Goal: Task Accomplishment & Management: Complete application form

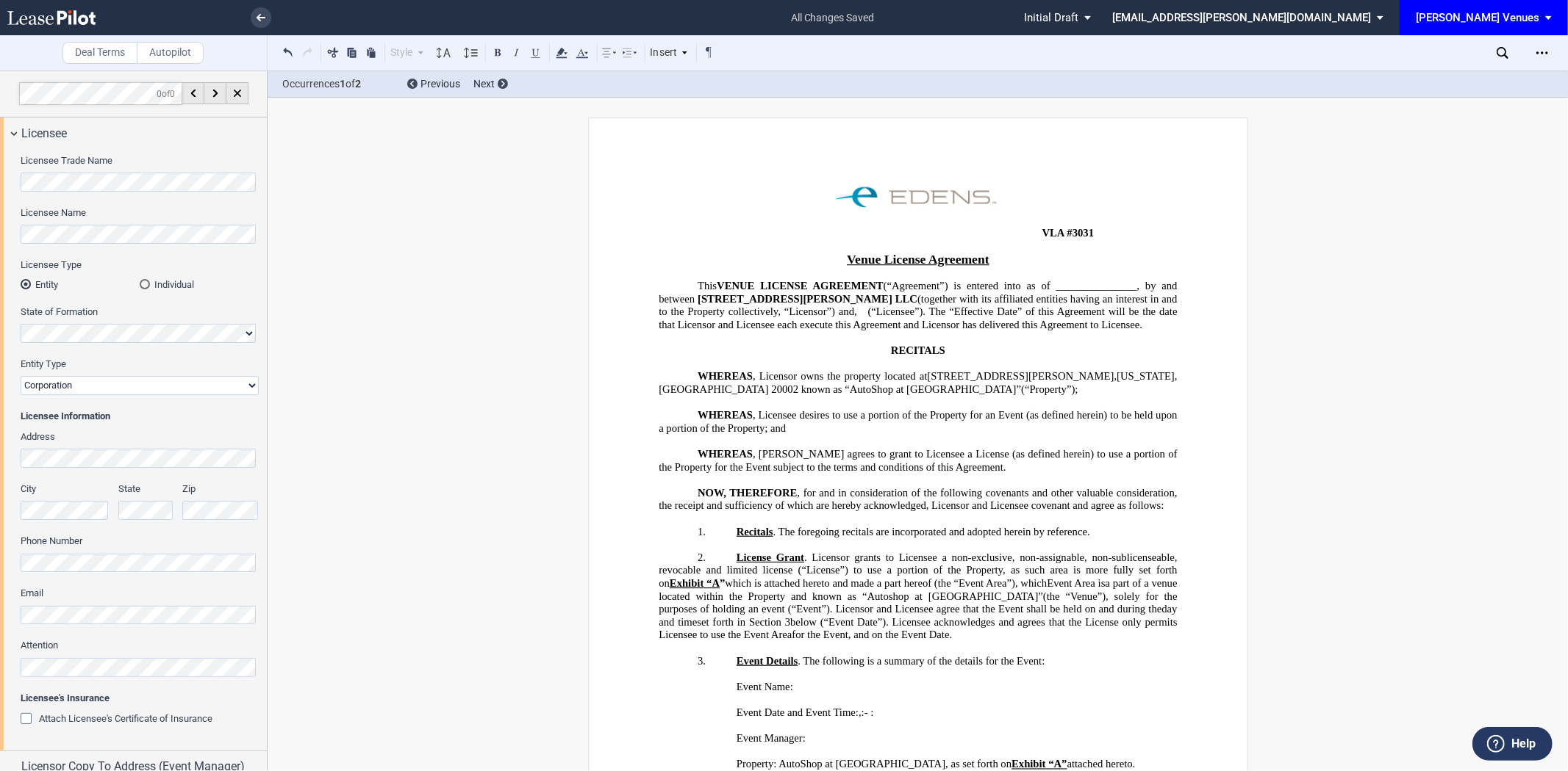
scroll to position [4533, 0]
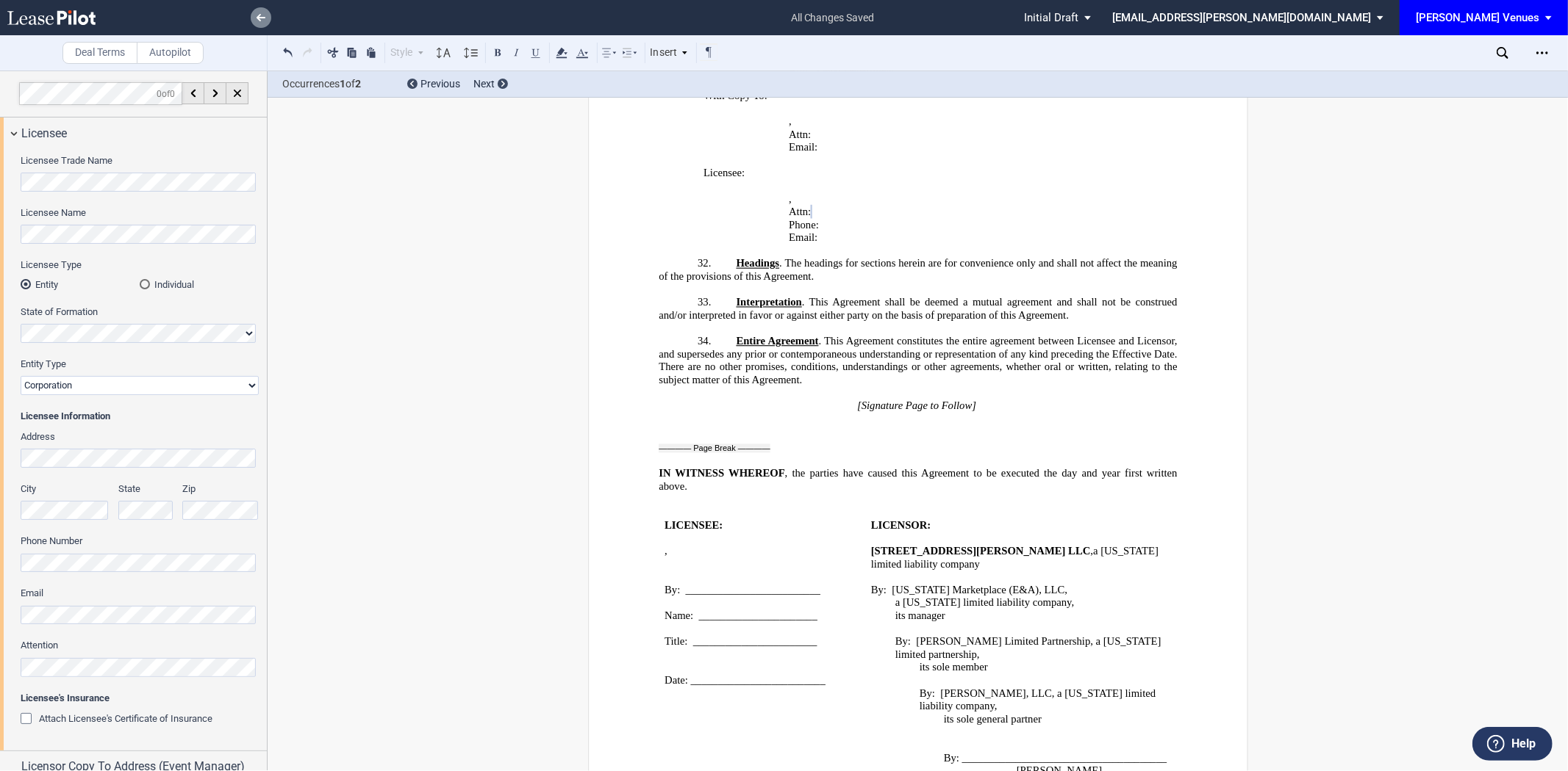
click at [263, 12] on link at bounding box center [260, 17] width 21 height 21
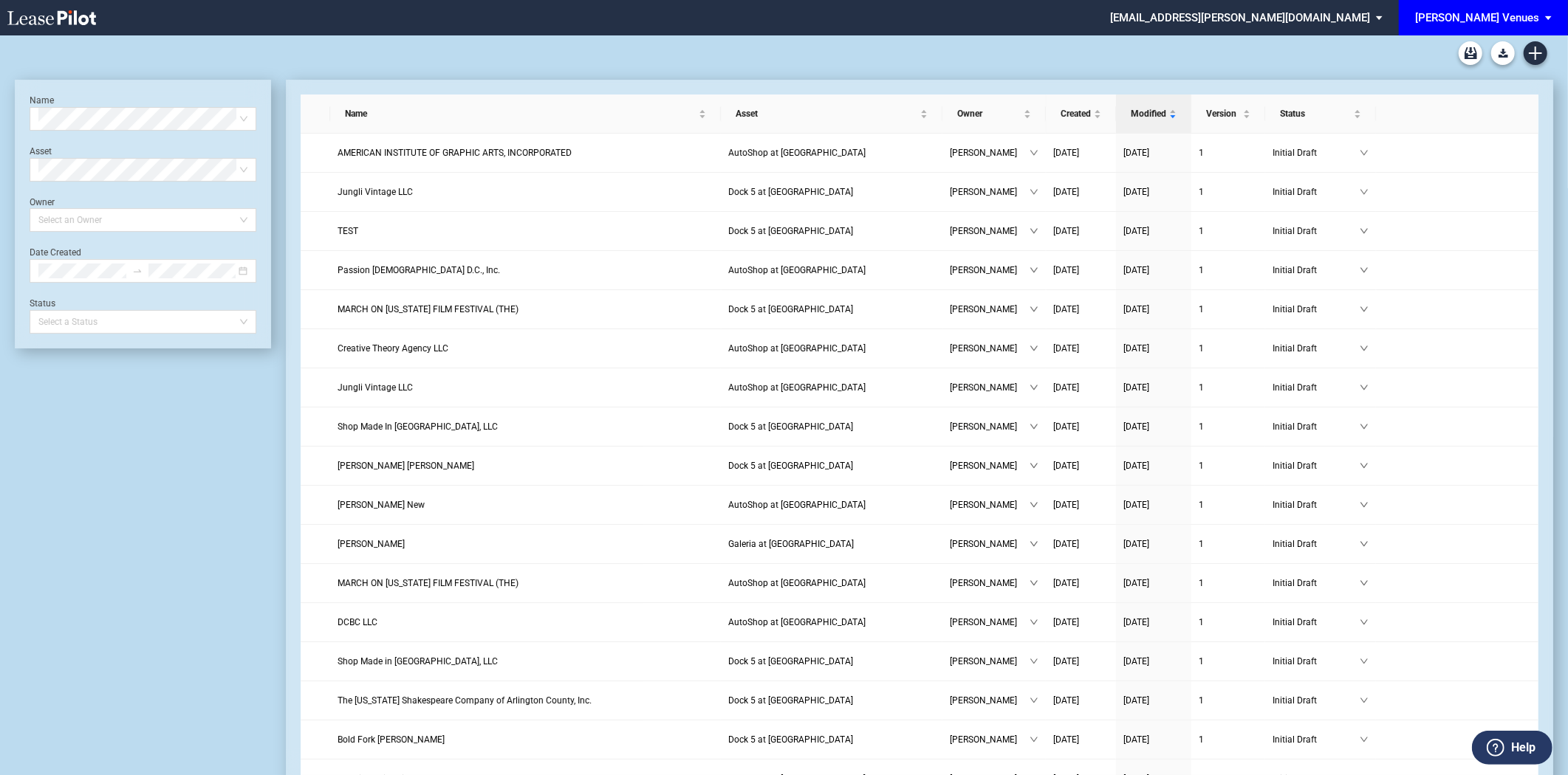
click at [1482, 15] on div "[PERSON_NAME] Venues" at bounding box center [1477, 17] width 124 height 14
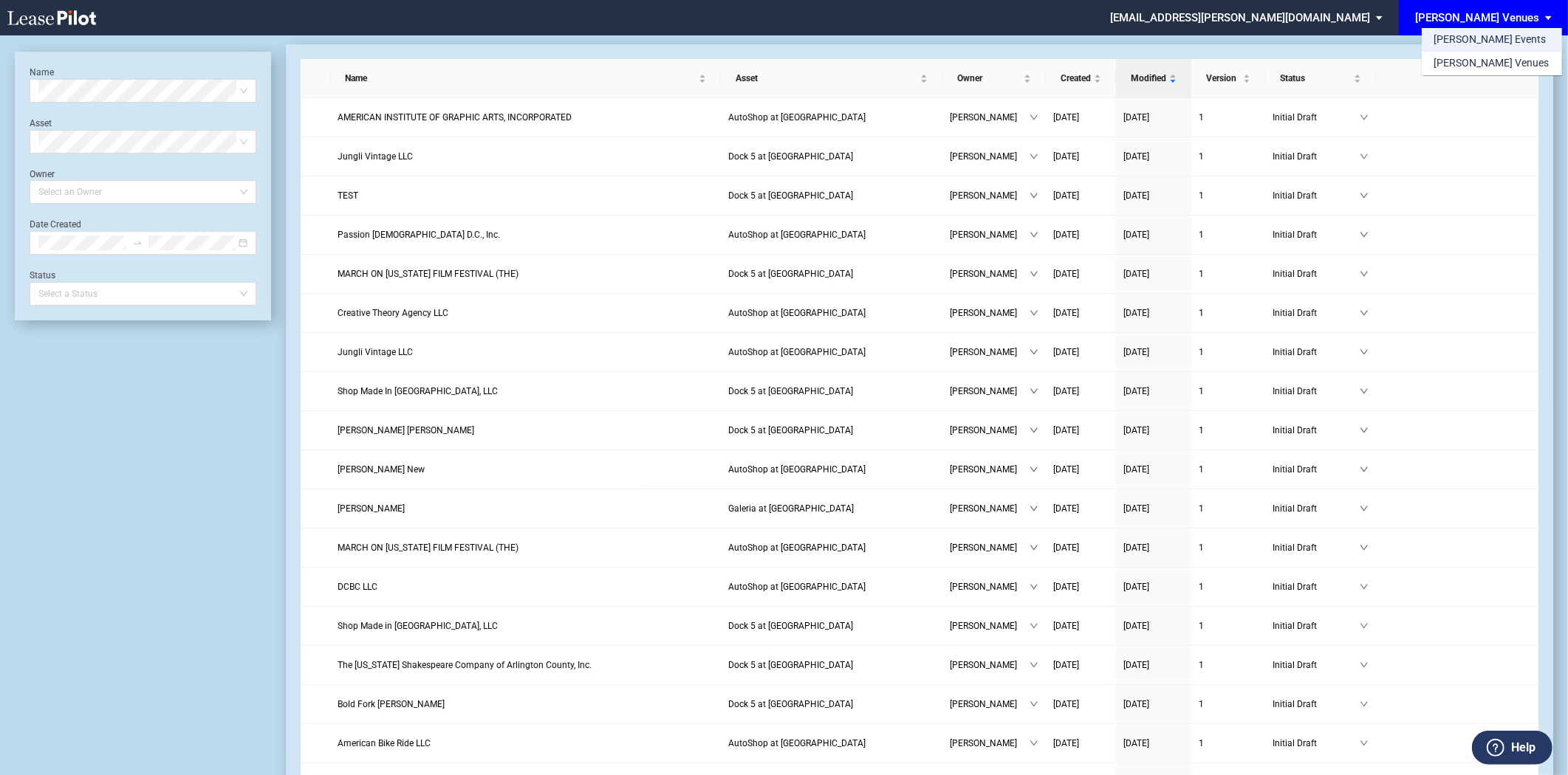
click at [1477, 37] on div "[PERSON_NAME] Events" at bounding box center [1489, 40] width 113 height 14
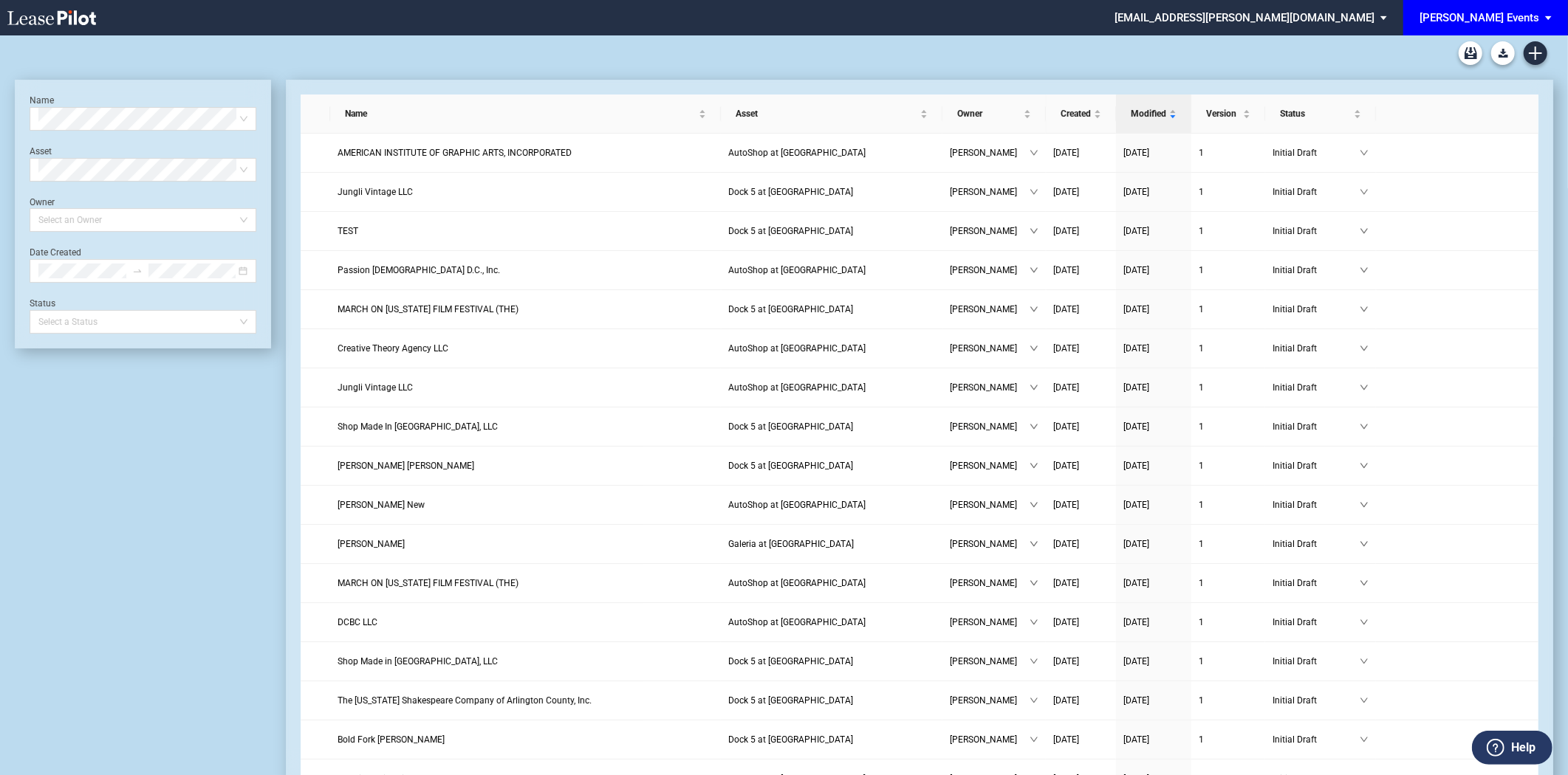
scroll to position [35, 0]
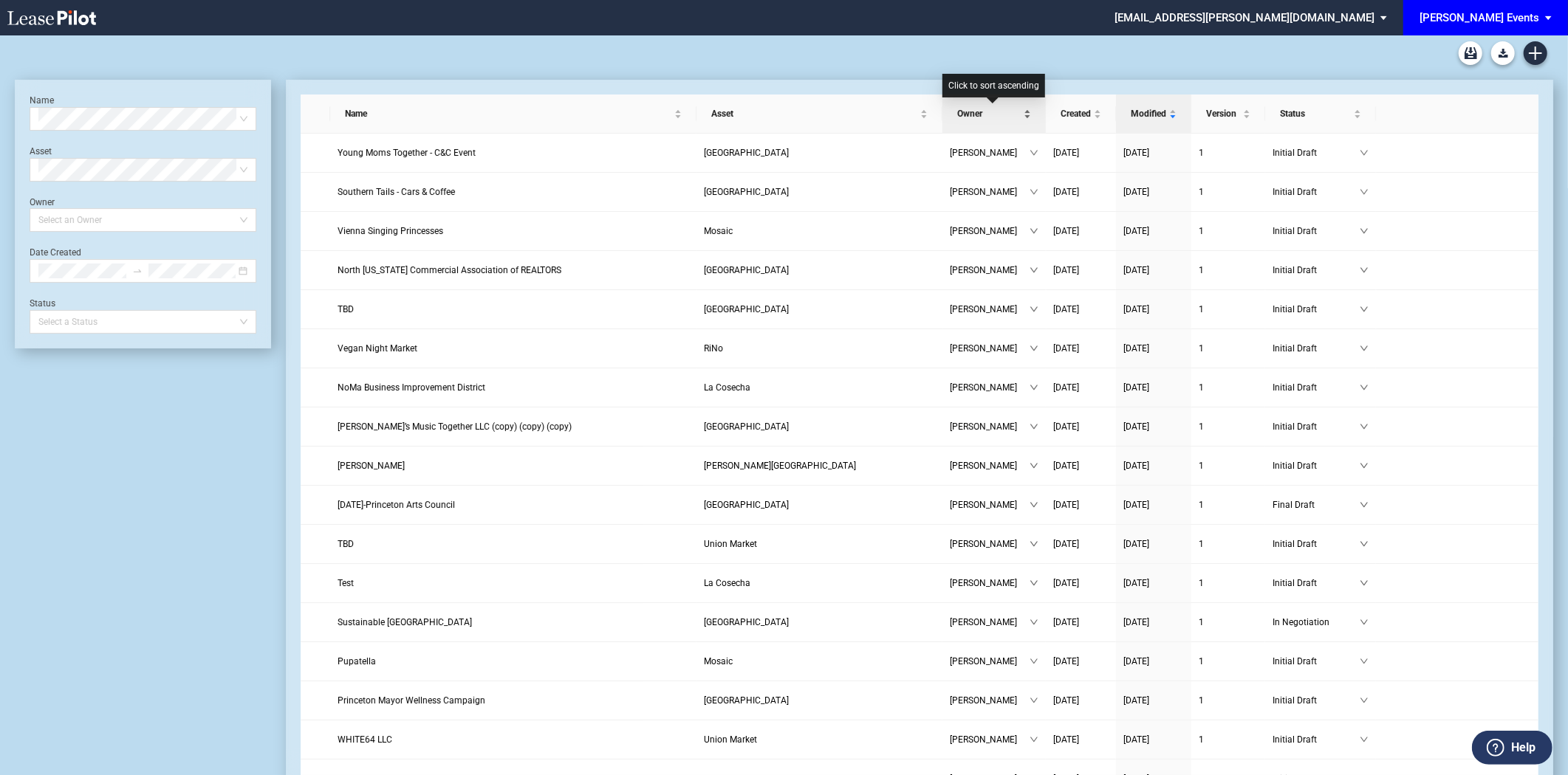
click at [1015, 106] on div "Owner" at bounding box center [994, 114] width 88 height 14
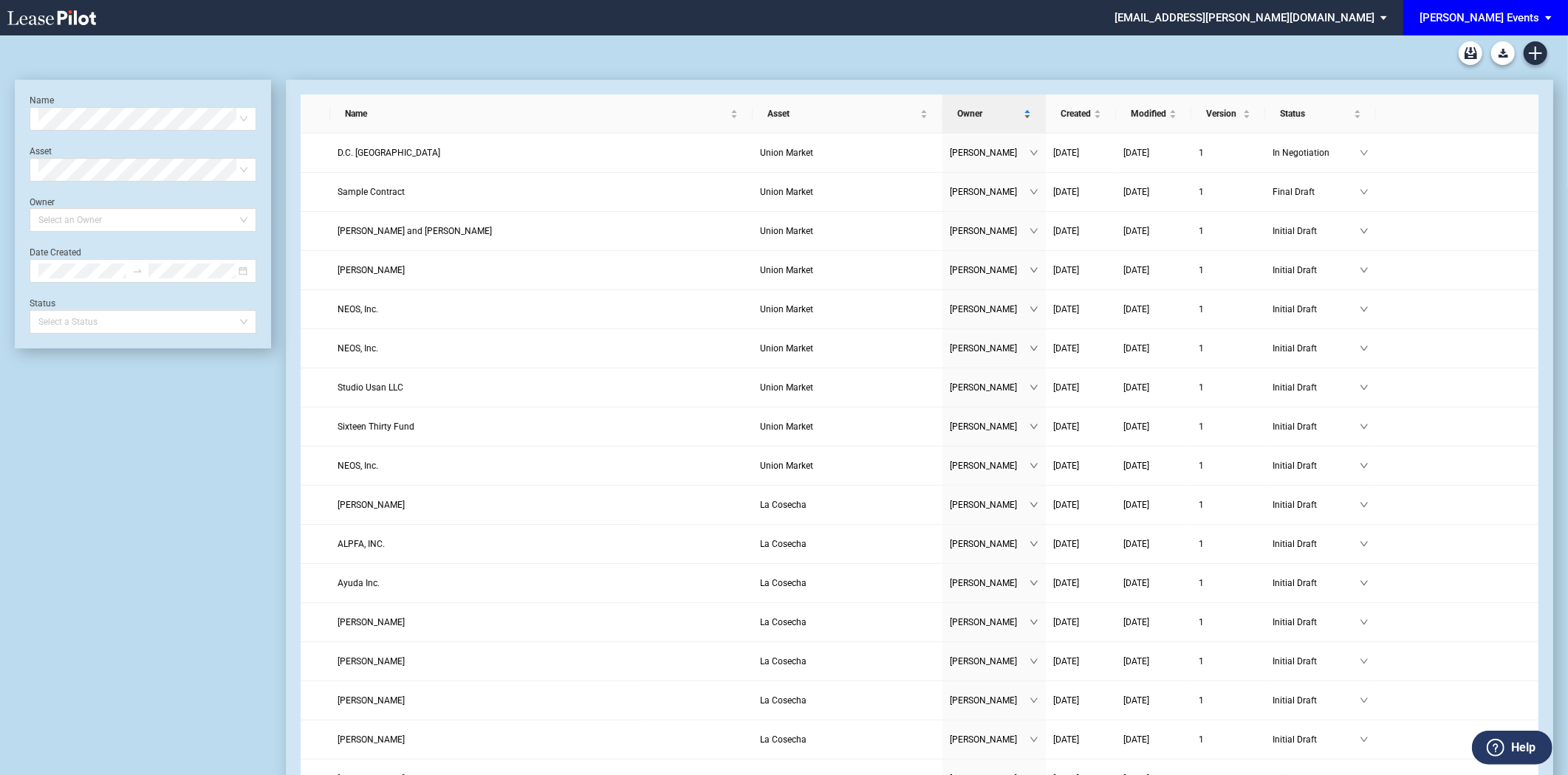
click at [993, 121] on div "Owner" at bounding box center [994, 114] width 88 height 14
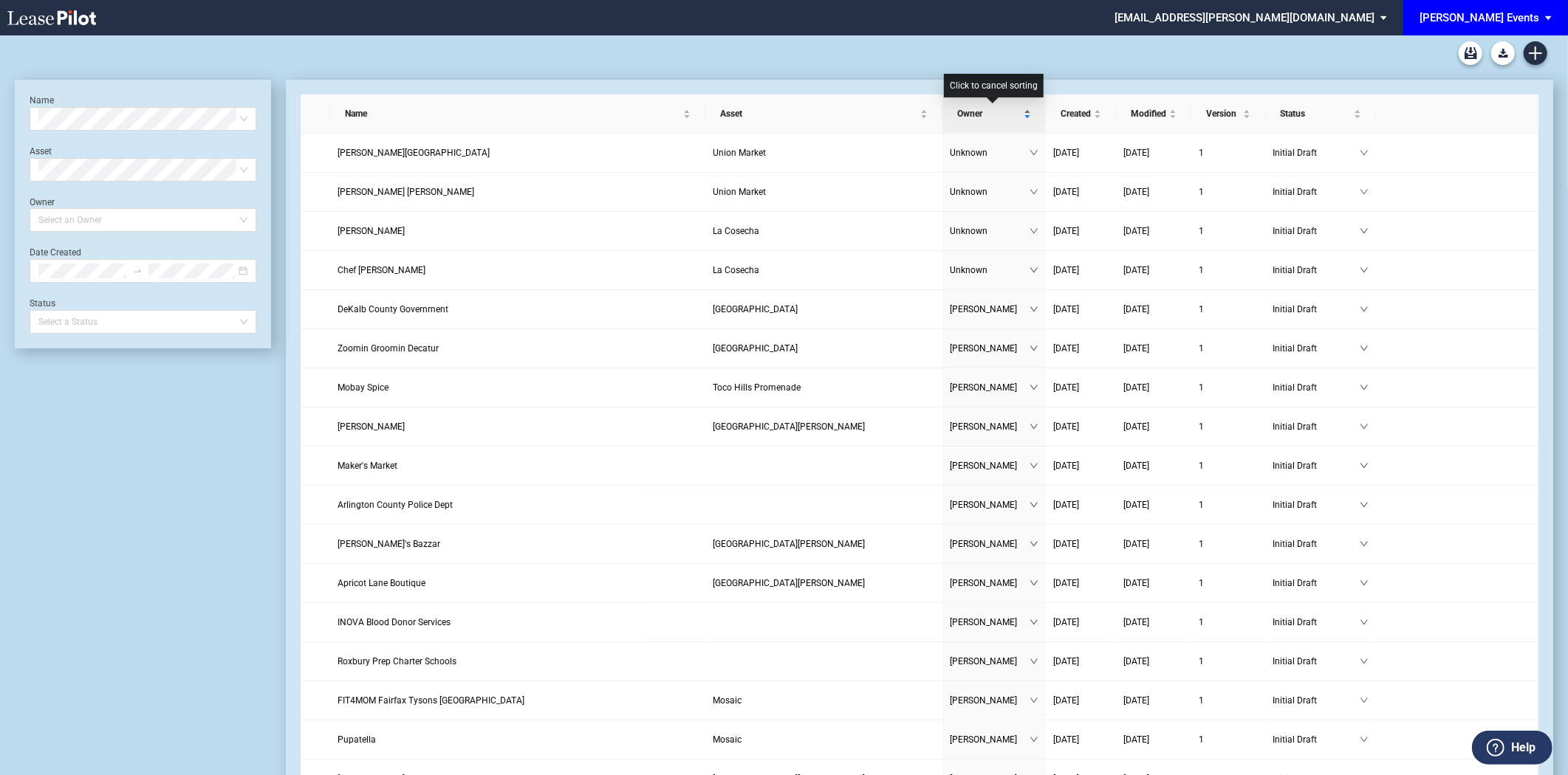
click at [991, 118] on span "Owner" at bounding box center [989, 114] width 63 height 14
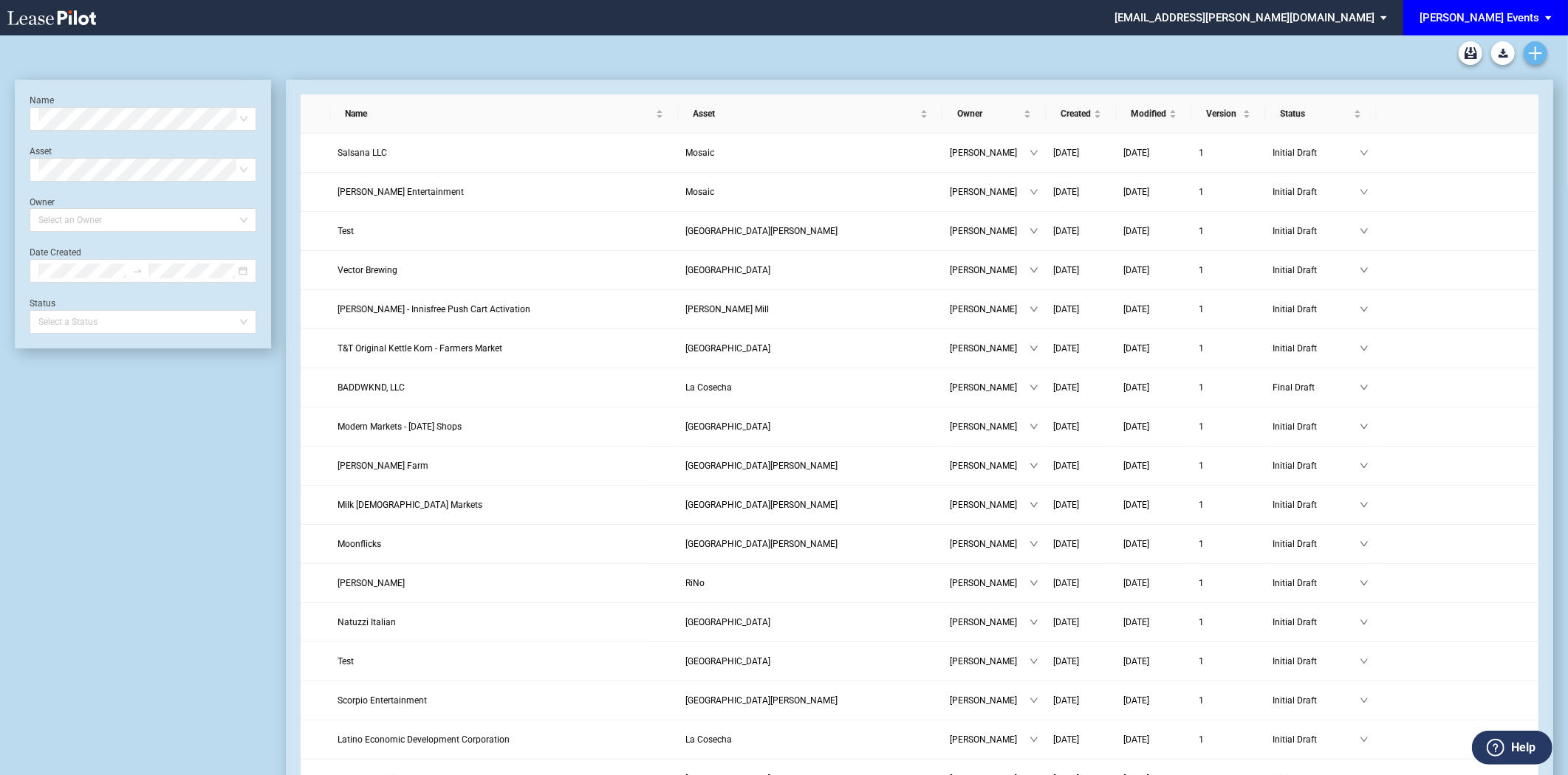
click at [1533, 52] on use "Create new document" at bounding box center [1535, 53] width 14 height 14
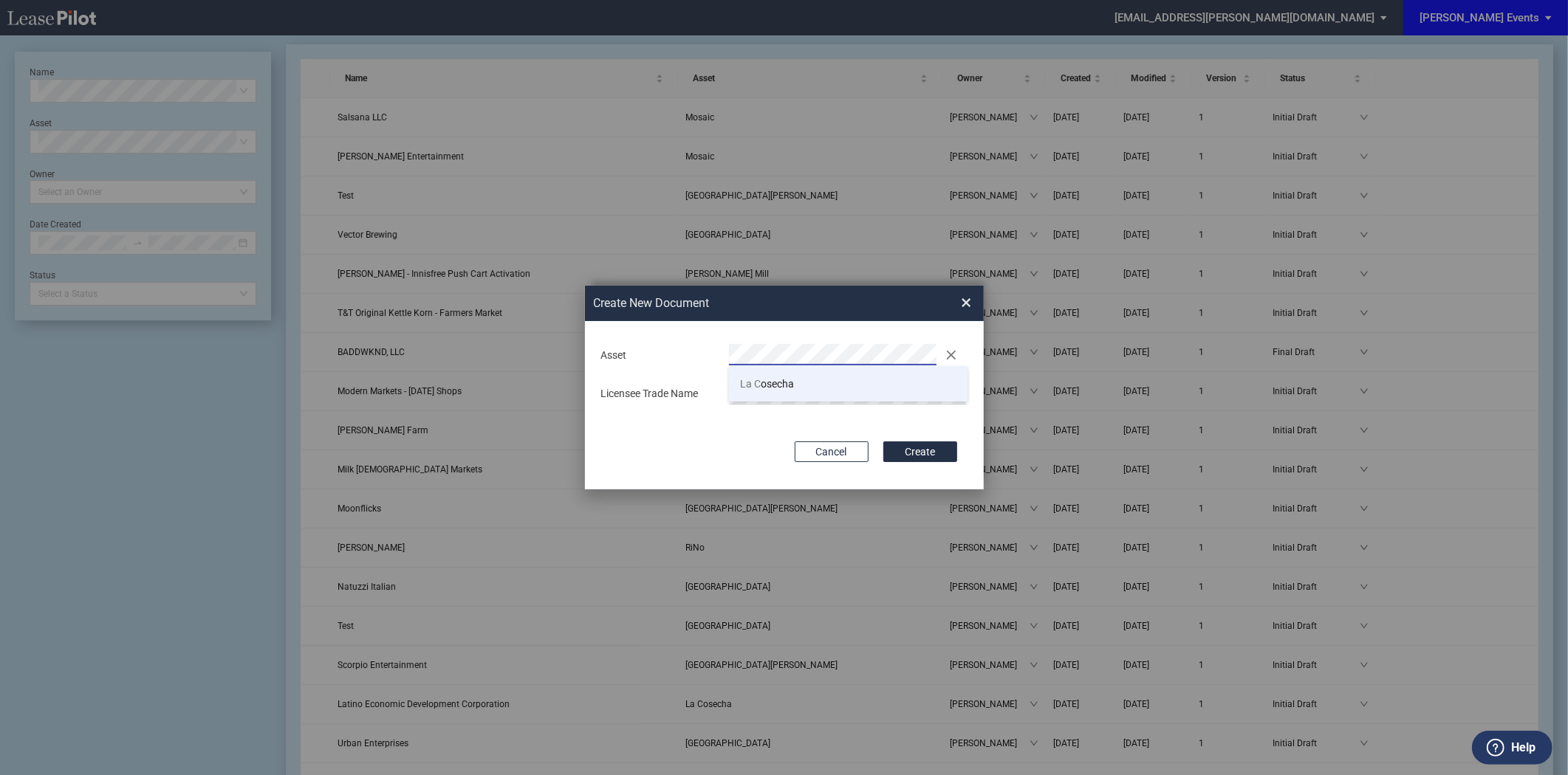
click at [779, 372] on li "La C osecha" at bounding box center [848, 383] width 239 height 35
click at [912, 456] on button "Create" at bounding box center [920, 451] width 74 height 21
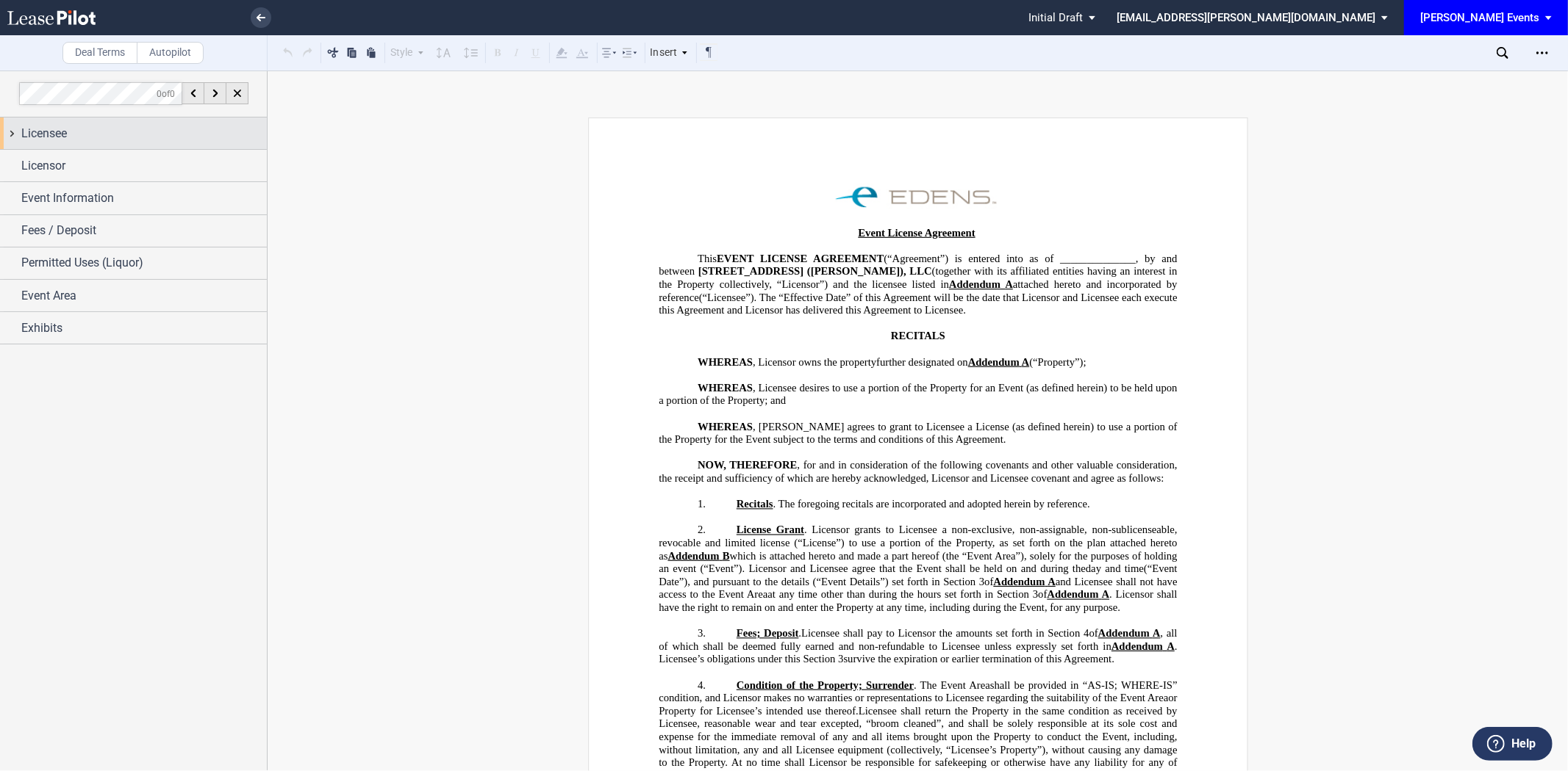
click at [46, 143] on div "Licensee" at bounding box center [133, 133] width 266 height 31
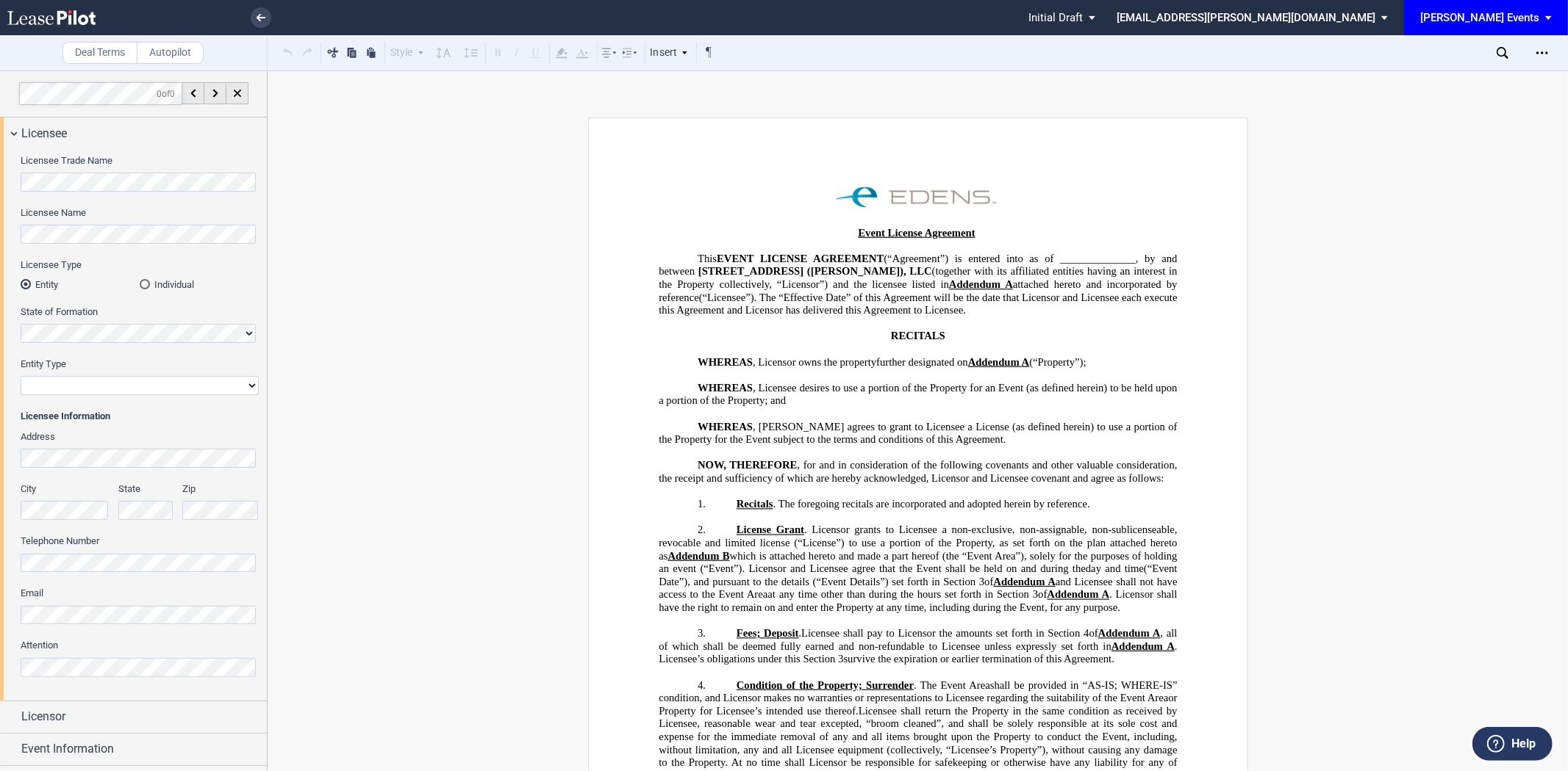
click at [0, 169] on div "Licensee Trade Name Licensee Name Licensee Type Entity Individual State of Form…" at bounding box center [133, 424] width 266 height 551
click at [187, 282] on md-radio-button "Individual" at bounding box center [199, 284] width 119 height 13
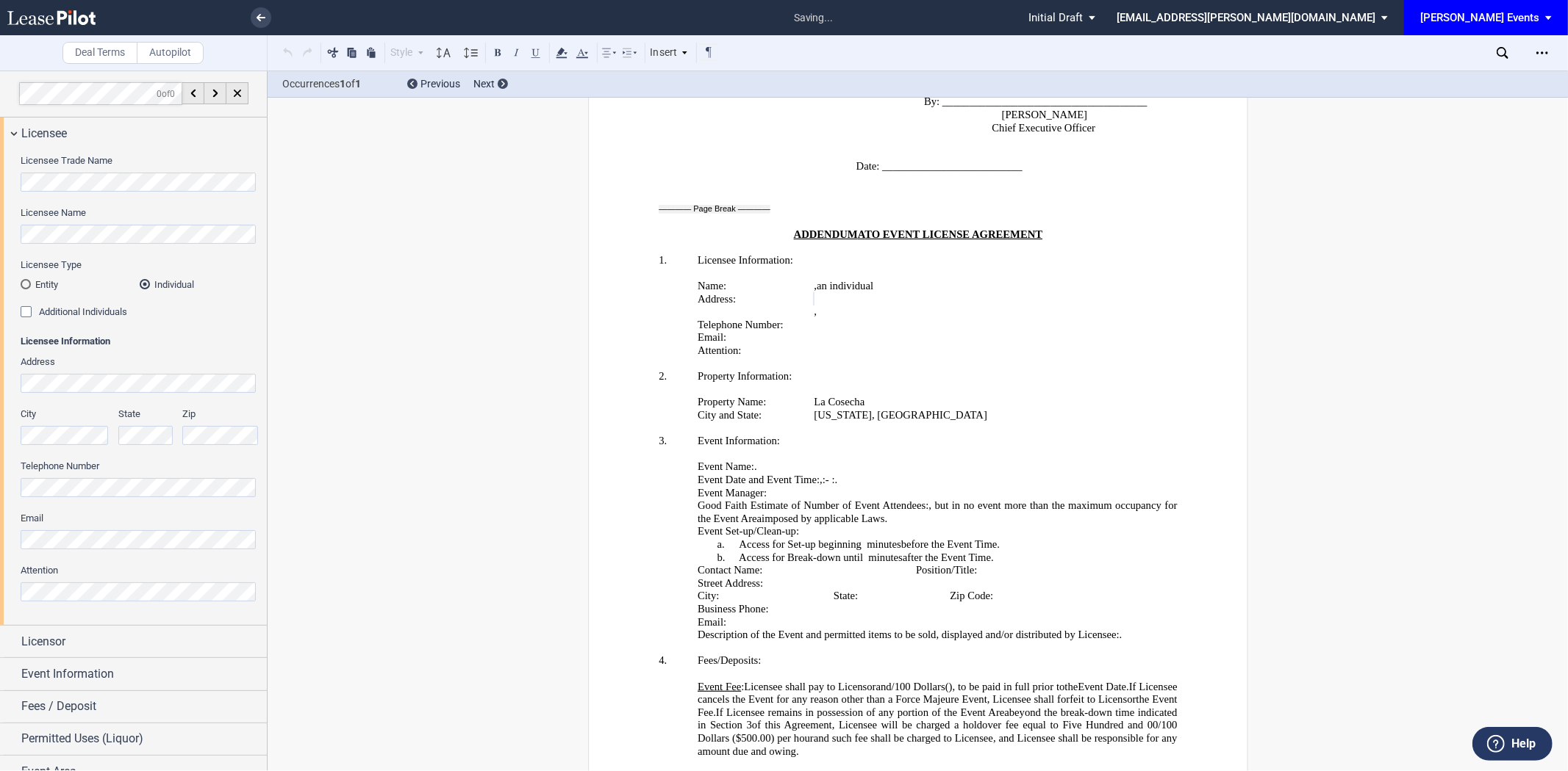
scroll to position [51, 0]
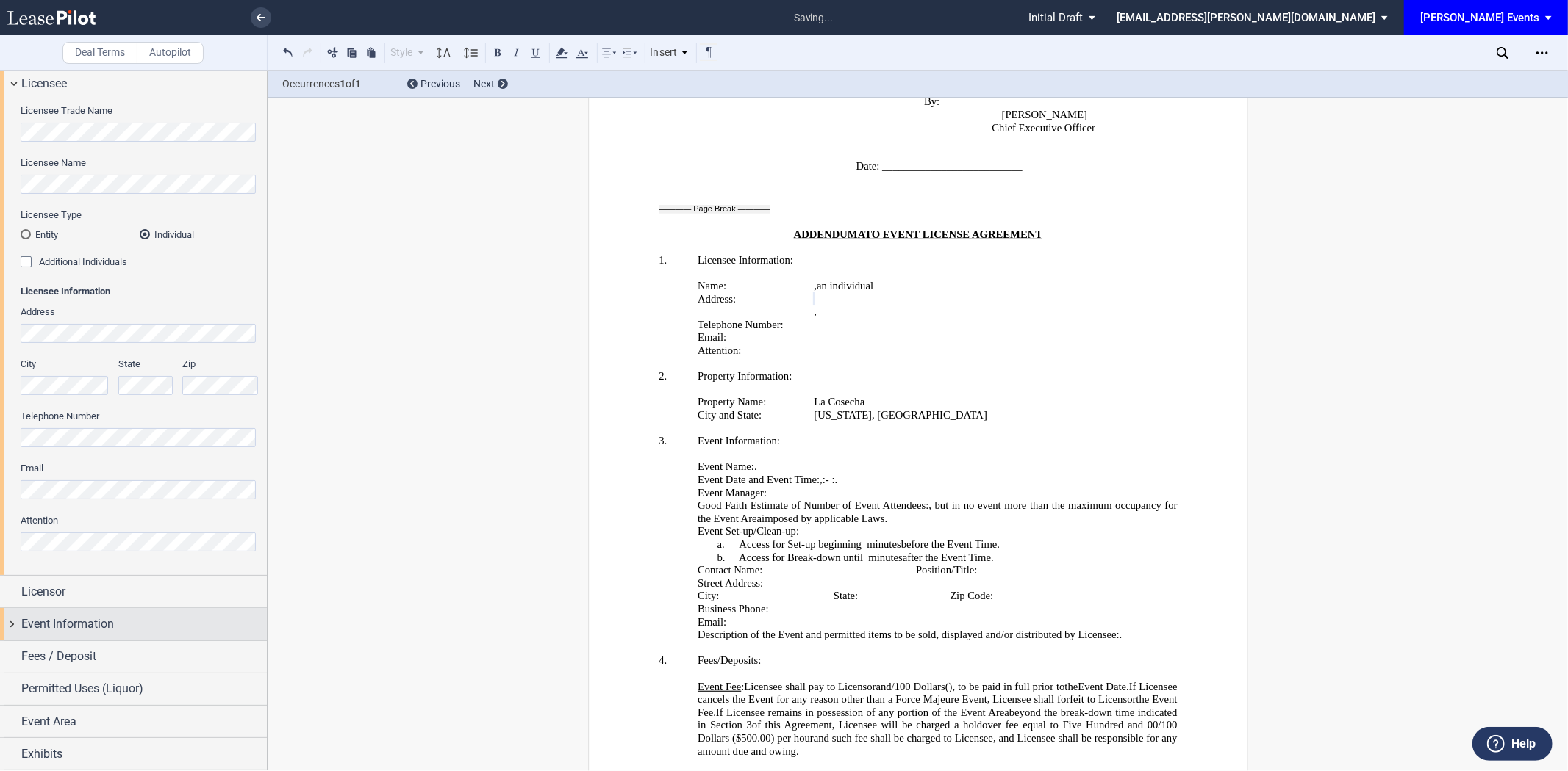
click at [92, 627] on span "Event Information" at bounding box center [67, 625] width 92 height 18
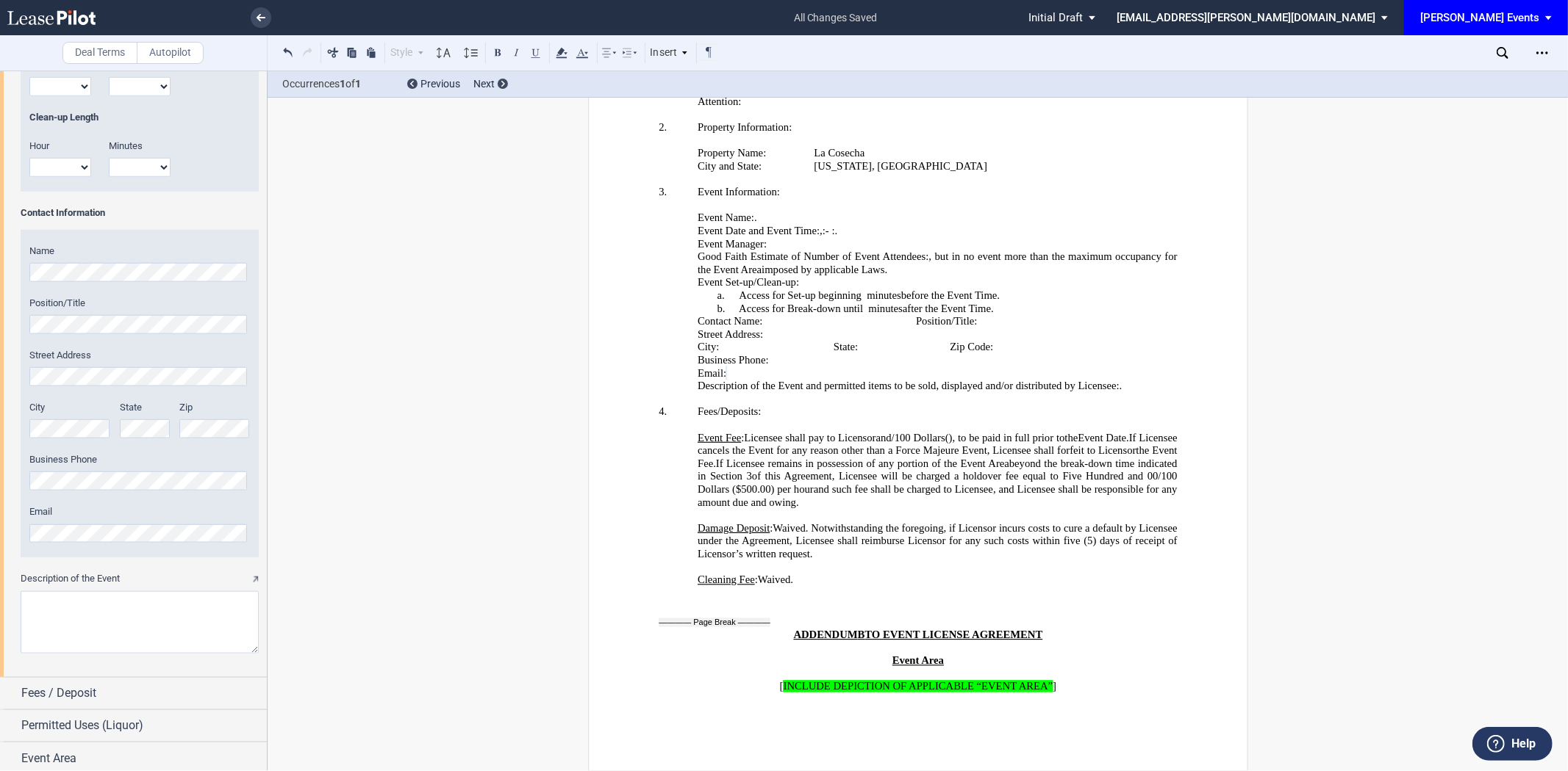
scroll to position [1146, 0]
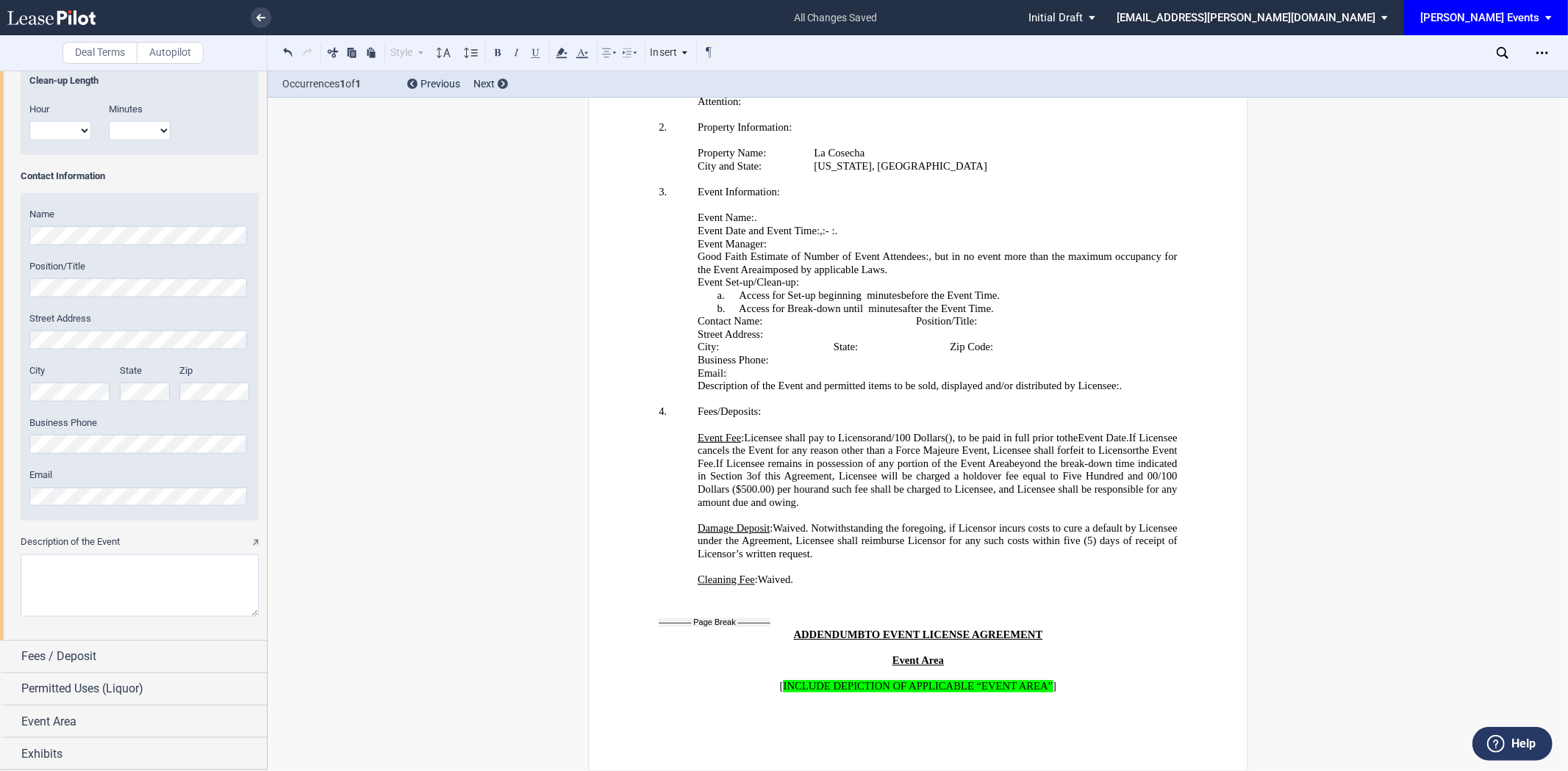
click at [96, 579] on textarea "Description of the Event" at bounding box center [139, 586] width 238 height 63
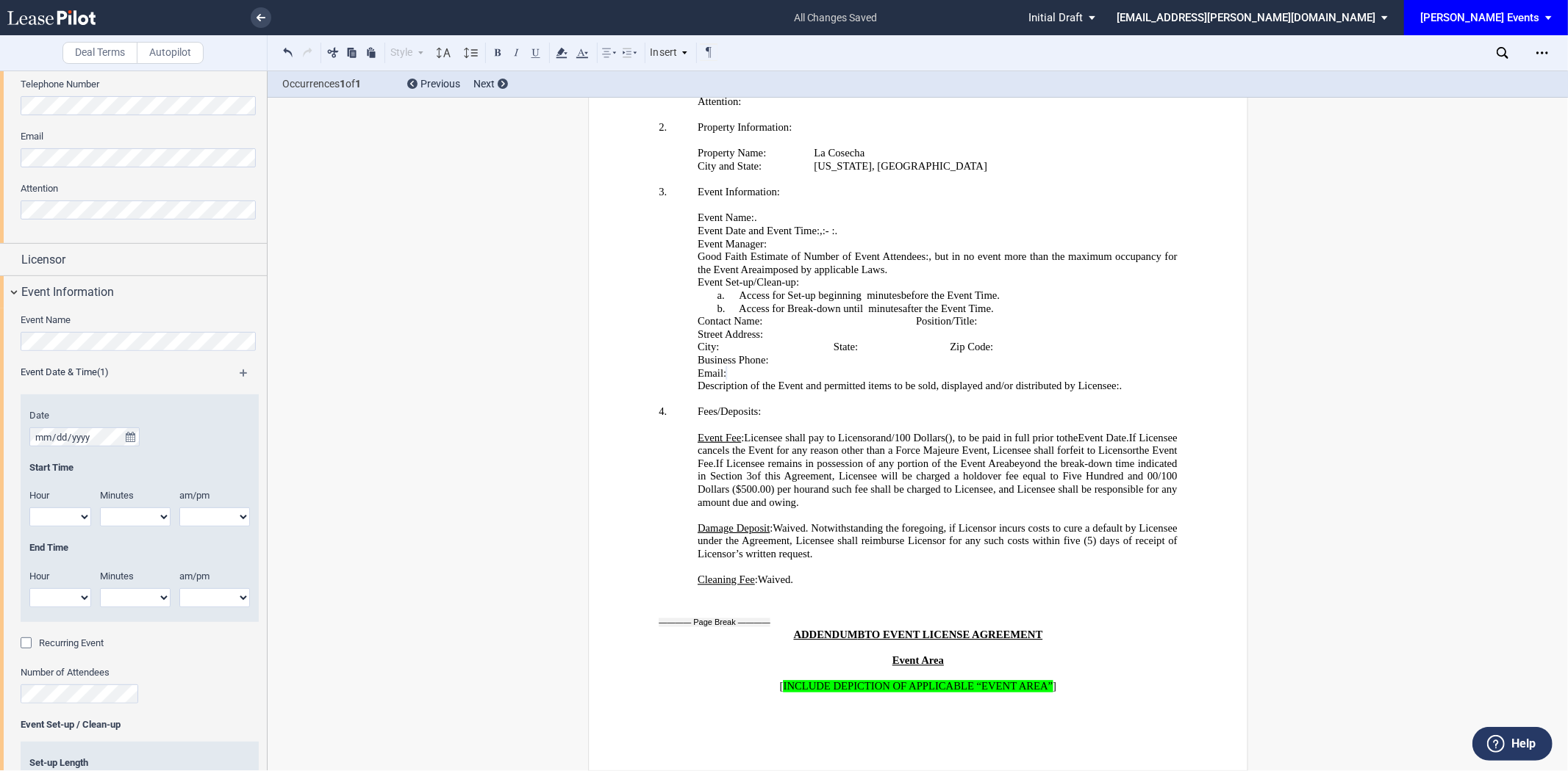
scroll to position [329, 0]
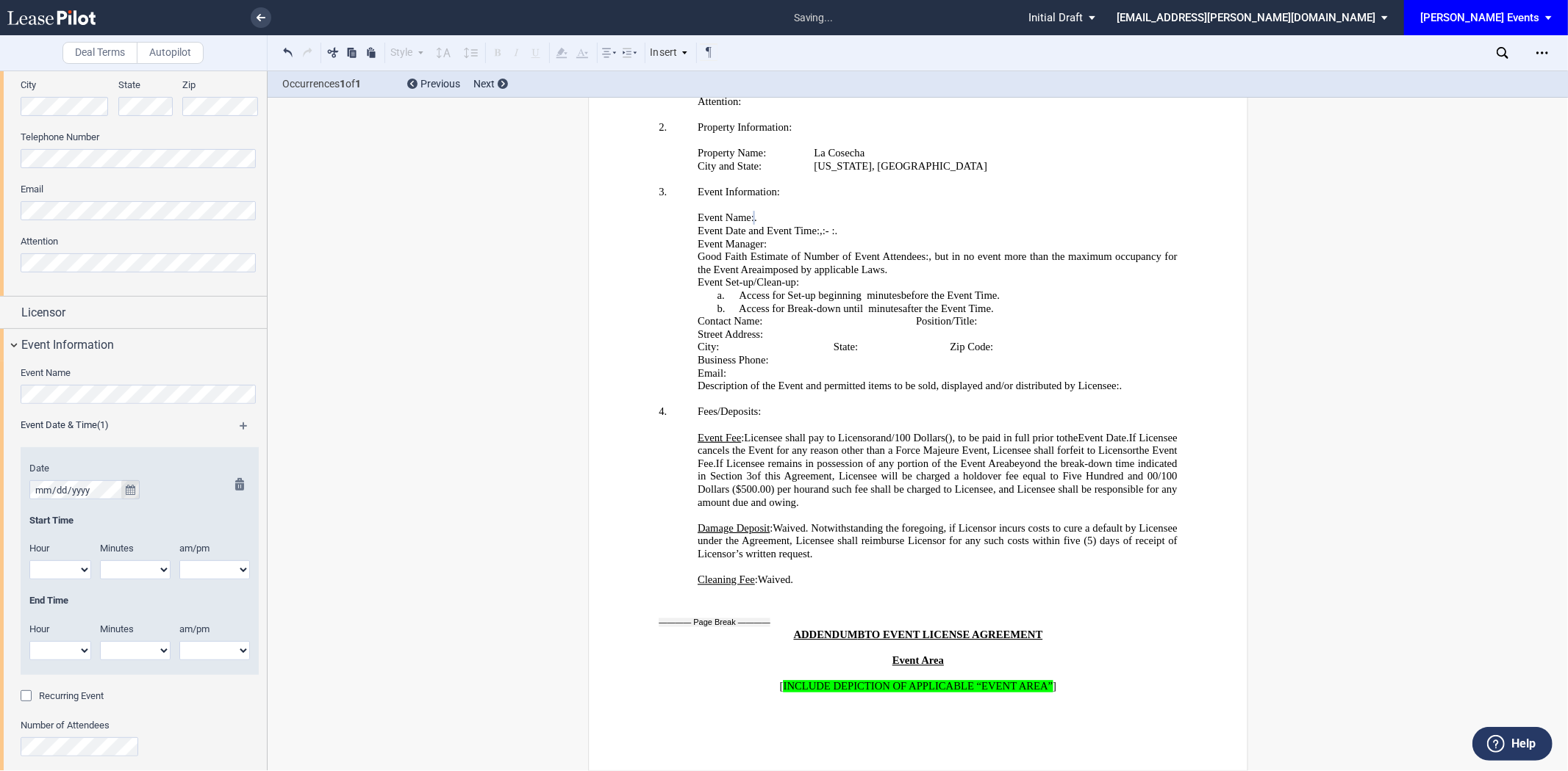
click at [123, 490] on button "true" at bounding box center [130, 489] width 18 height 19
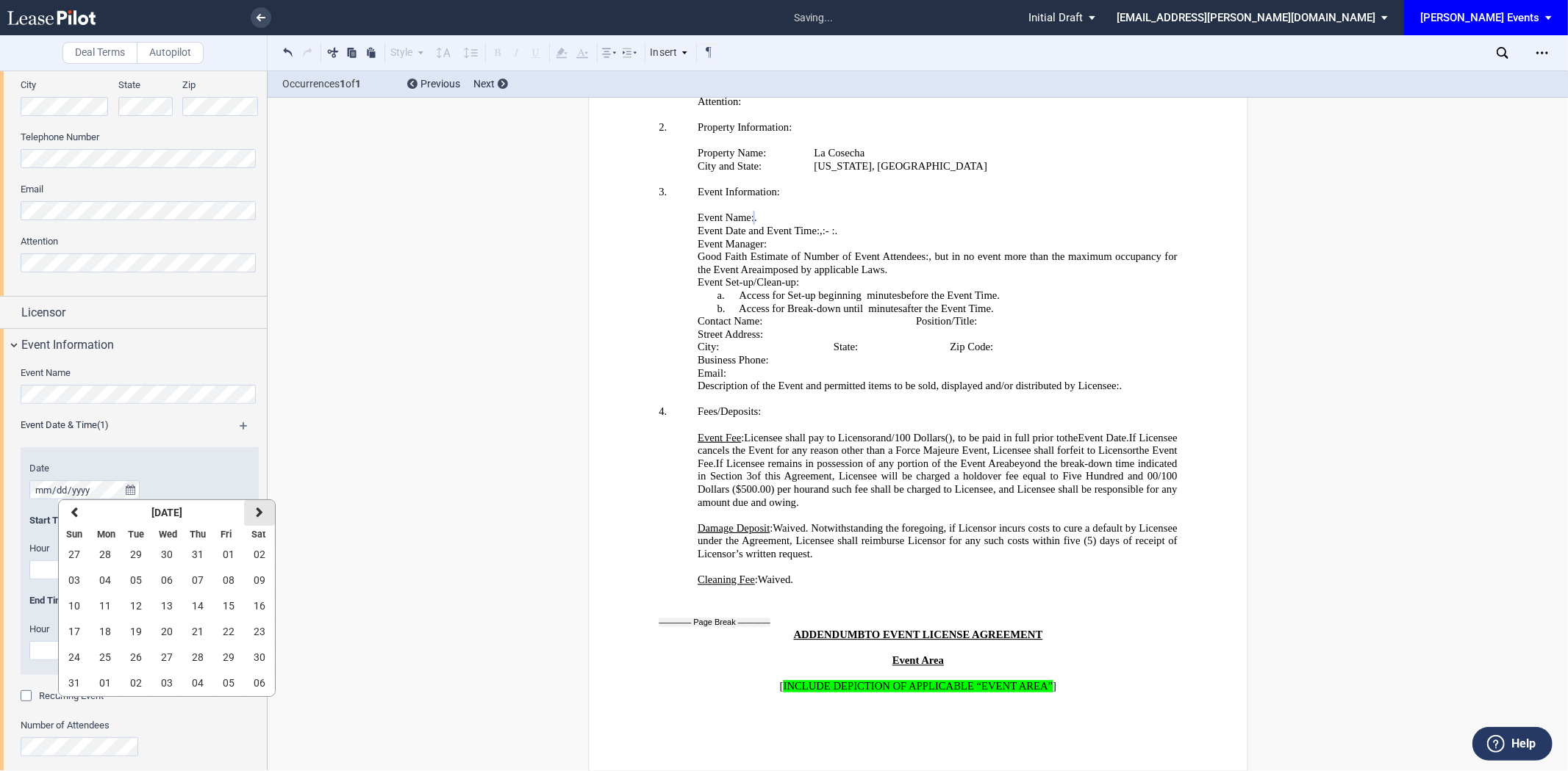
click at [250, 510] on button "next" at bounding box center [259, 513] width 30 height 26
click at [271, 513] on button "next" at bounding box center [259, 513] width 30 height 26
click at [128, 596] on button "11" at bounding box center [135, 606] width 30 height 26
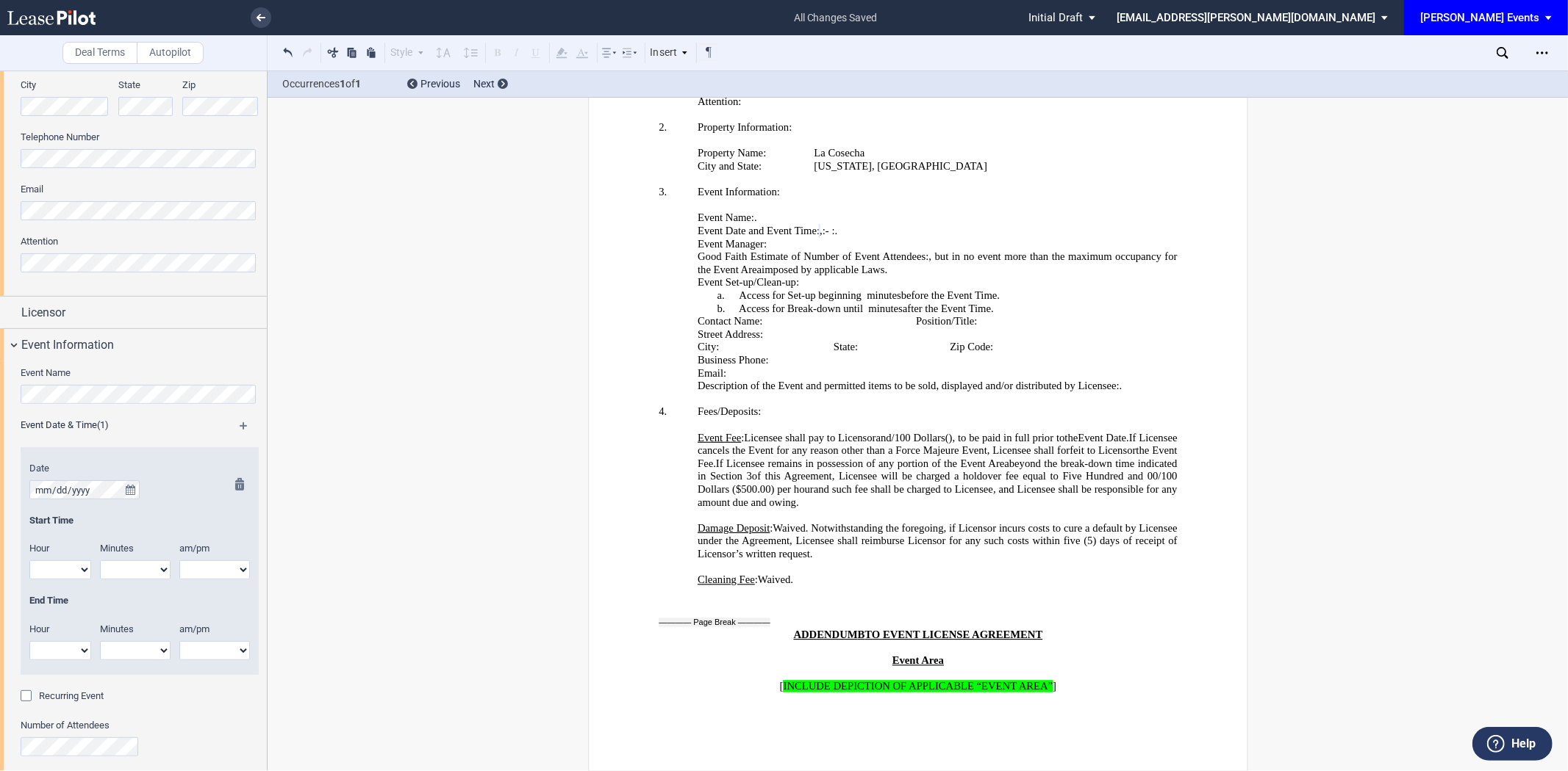
click at [54, 573] on select "1 2 3 4 5 6 7 8 9 10 11 12" at bounding box center [60, 569] width 62 height 19
select select "6"
click at [30, 560] on select "1 2 3 4 5 6 7 8 9 10 11 12" at bounding box center [60, 569] width 62 height 19
click at [75, 652] on select "1 2 3 4 5 6 7 8 9 10 11 12" at bounding box center [60, 650] width 62 height 19
select select "10"
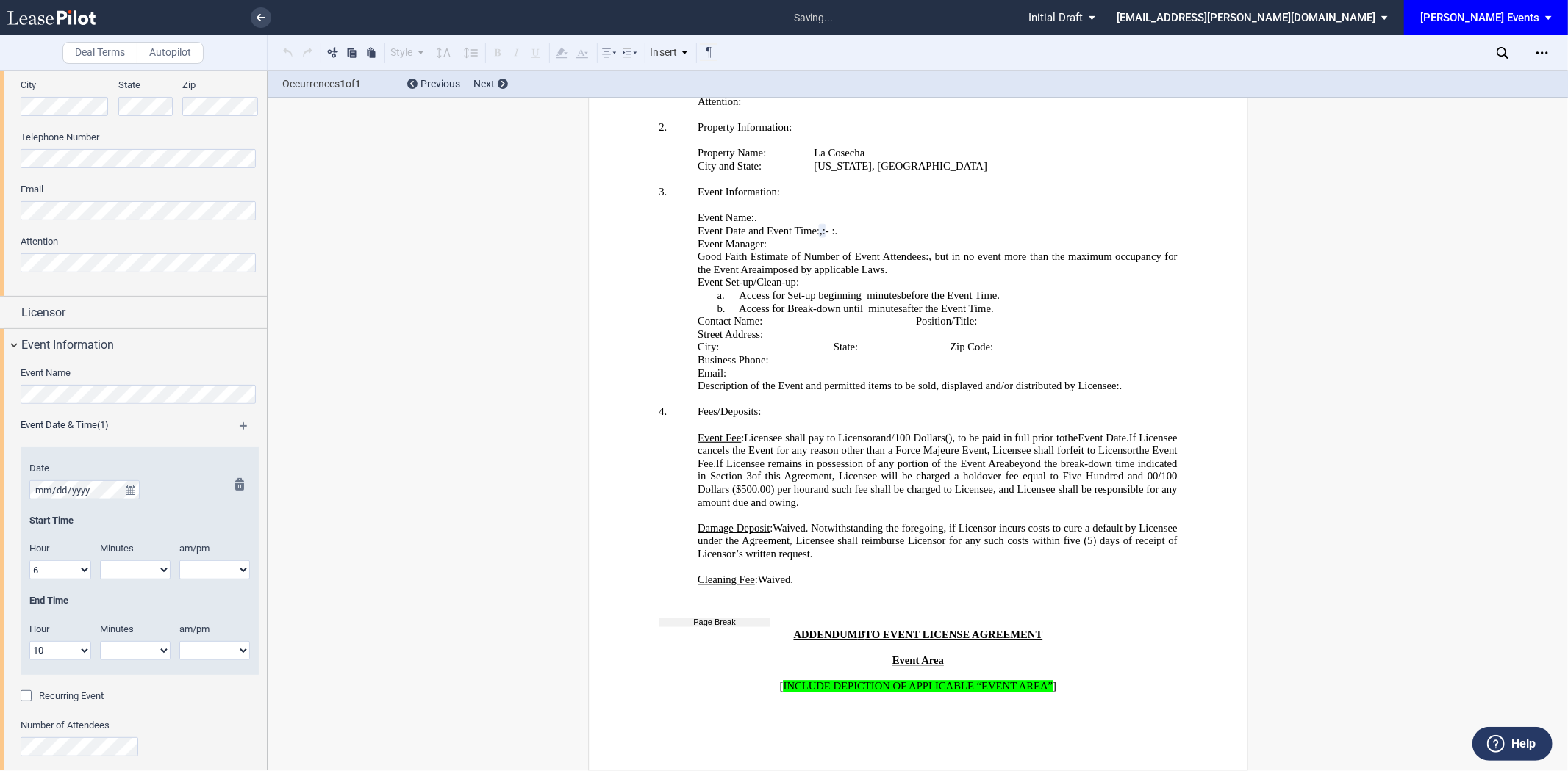
click at [30, 641] on select "1 2 3 4 5 6 7 8 9 10 11 12" at bounding box center [60, 650] width 62 height 19
click at [216, 563] on select "am pm" at bounding box center [214, 569] width 71 height 19
select select "pm"
click at [179, 560] on select "am pm" at bounding box center [214, 569] width 71 height 19
drag, startPoint x: 207, startPoint y: 649, endPoint x: 210, endPoint y: 658, distance: 9.5
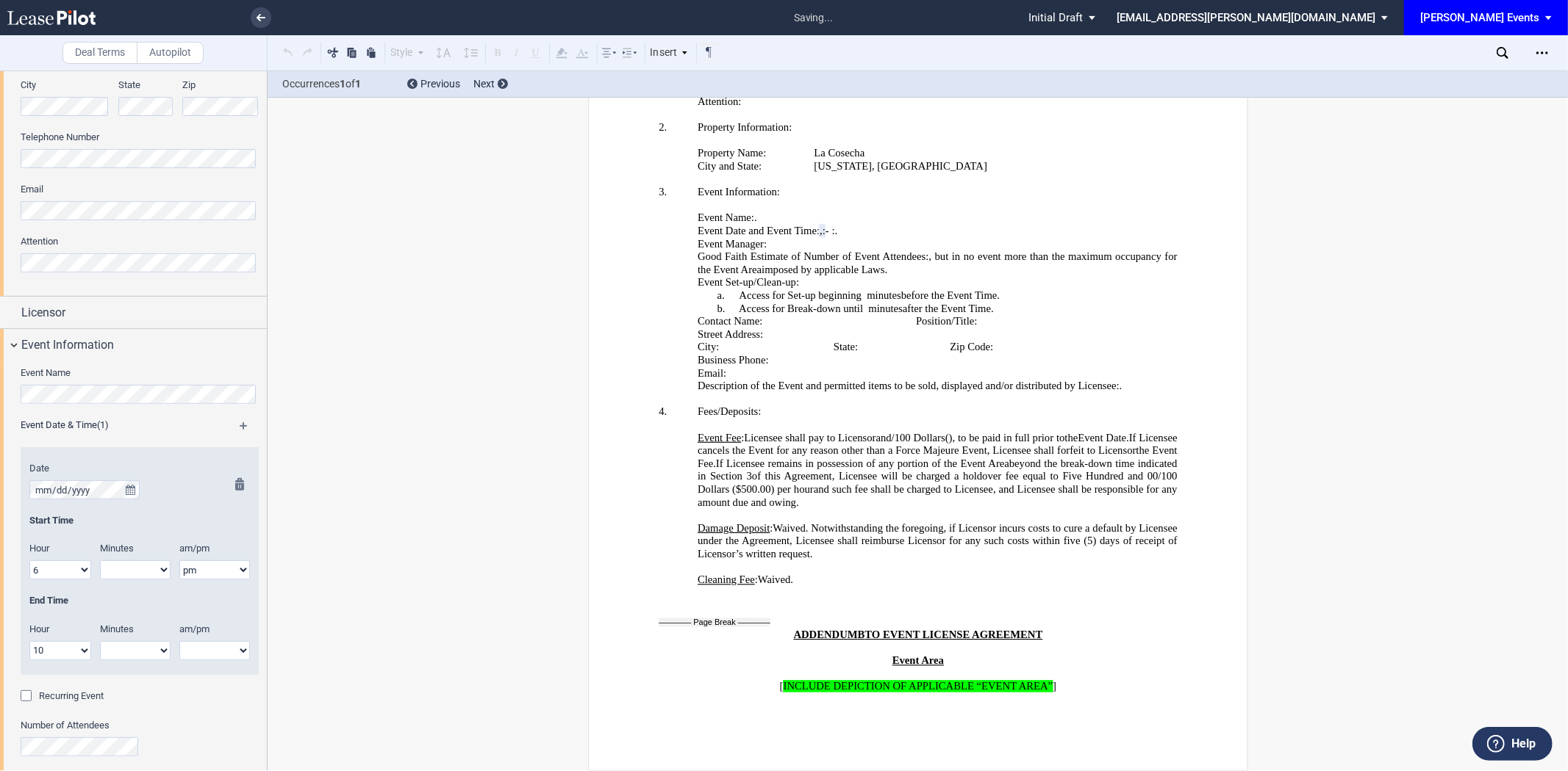
click at [207, 649] on select "am pm" at bounding box center [214, 650] width 71 height 19
select select "pm"
click at [179, 641] on select "am pm" at bounding box center [214, 650] width 71 height 19
click at [141, 573] on select "00 05 10 15 20 25 30 35 40 45 50 55" at bounding box center [135, 569] width 71 height 19
select select "00"
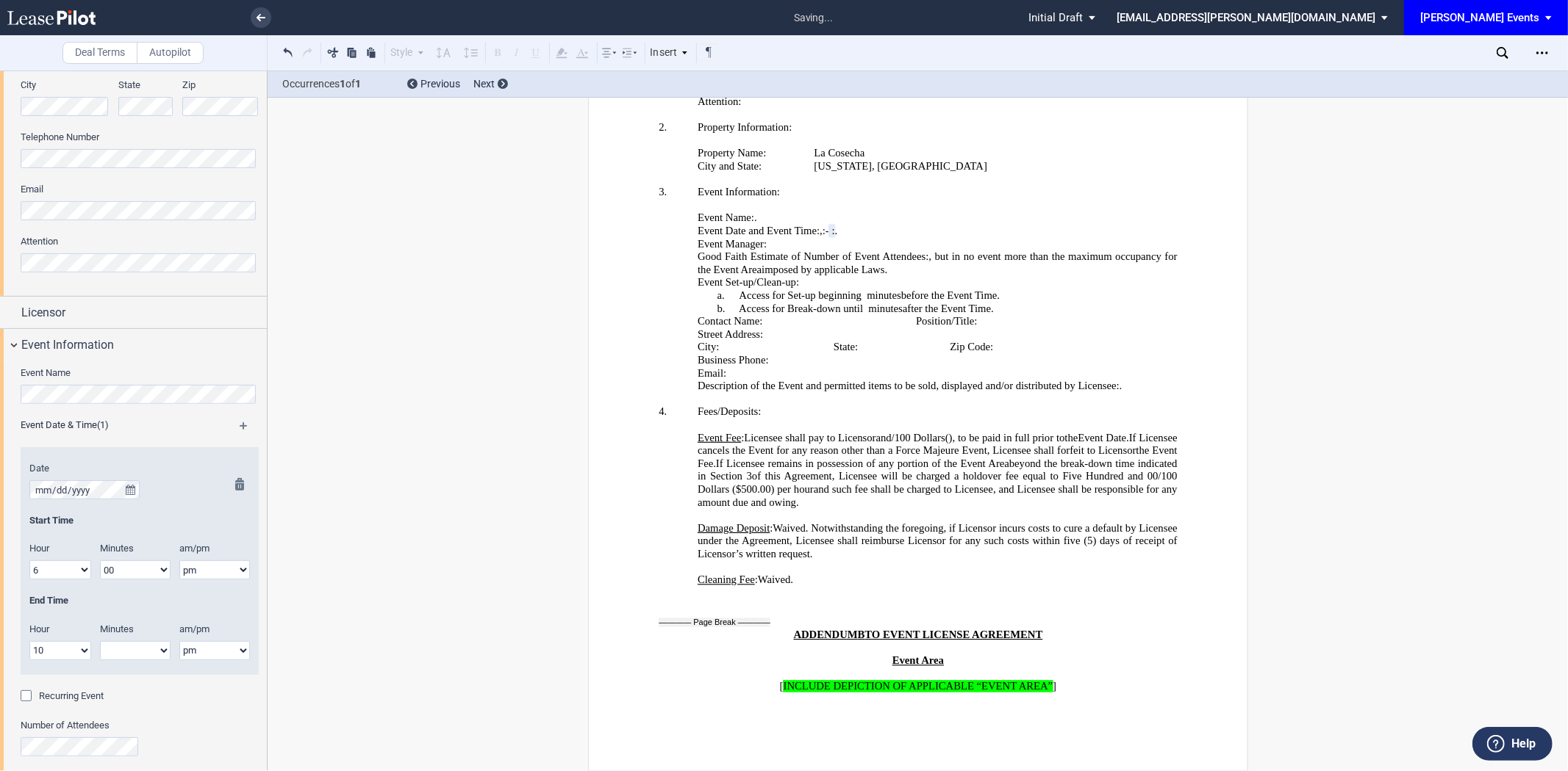
click at [100, 560] on select "00 05 10 15 20 25 30 35 40 45 50 55" at bounding box center [135, 569] width 71 height 19
click at [128, 642] on select "00 05 10 15 20 25 30 35 40 45 50 55" at bounding box center [135, 650] width 71 height 19
select select "00"
click at [100, 641] on select "00 05 10 15 20 25 30 35 40 45 50 55" at bounding box center [135, 650] width 71 height 19
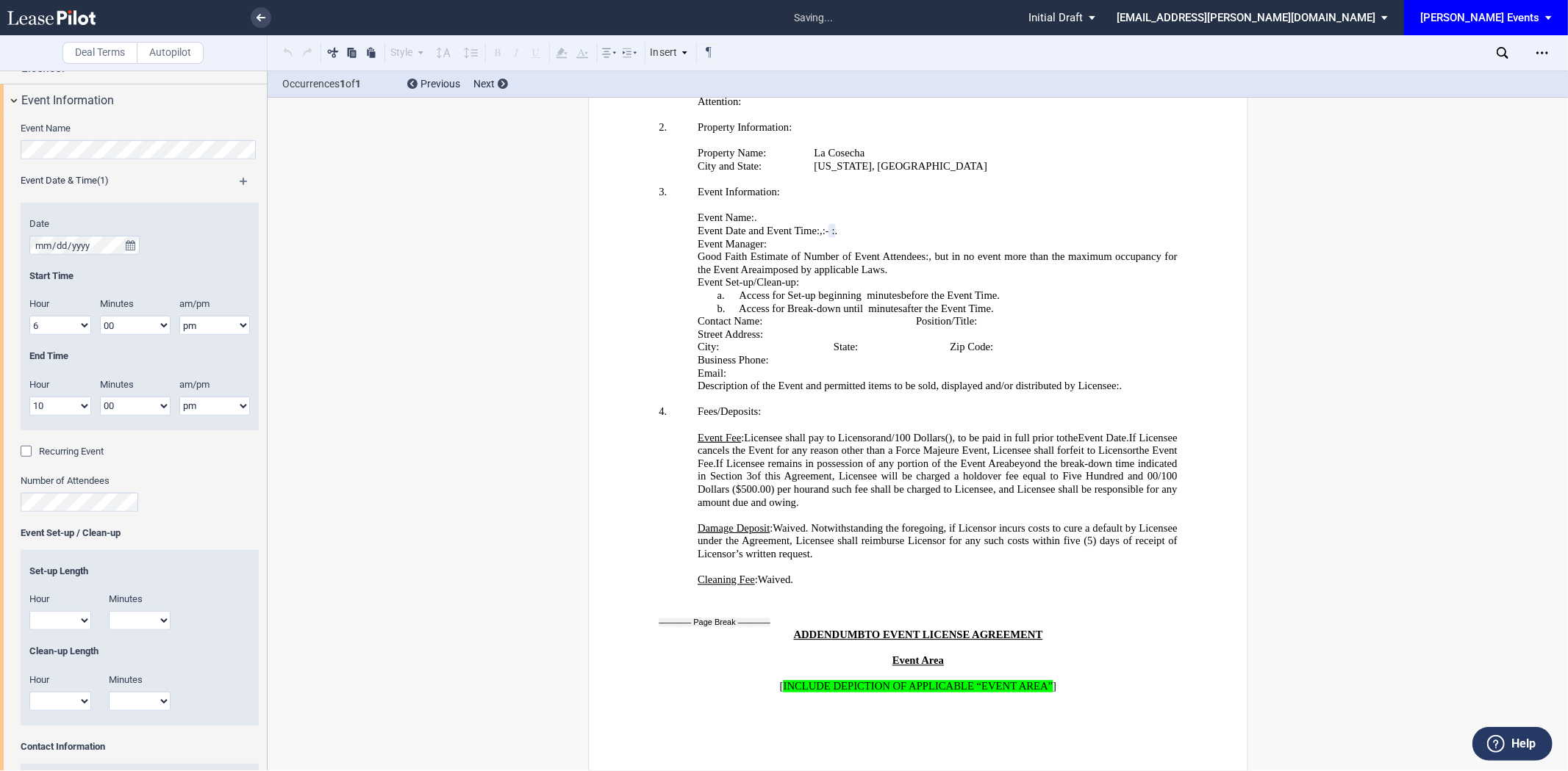
scroll to position [575, 0]
click at [205, 490] on div "Number of Attendees" at bounding box center [139, 493] width 238 height 38
click at [68, 626] on select "1 2 3 4 5 6 7 8 9 10 11 12" at bounding box center [60, 619] width 62 height 19
select select "1"
click at [30, 611] on select "1 2 3 4 5 6 7 8 9 10 11 12" at bounding box center [60, 619] width 62 height 19
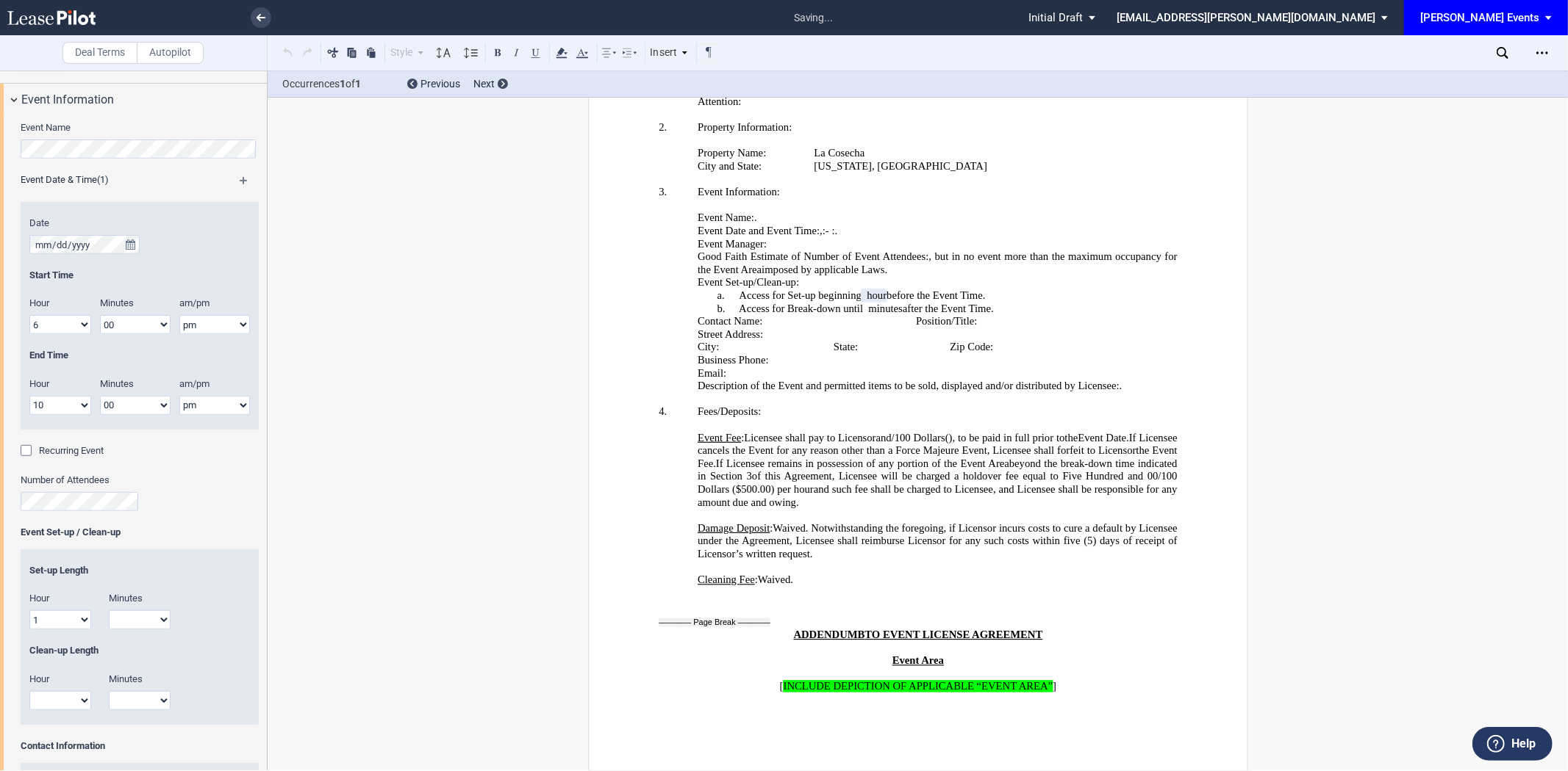
click at [71, 706] on select "1 2 3 4 5 6 7 8 9 10 11 12" at bounding box center [60, 700] width 62 height 19
select select "1"
click at [30, 691] on select "1 2 3 4 5 6 7 8 9 10 11 12" at bounding box center [60, 700] width 62 height 19
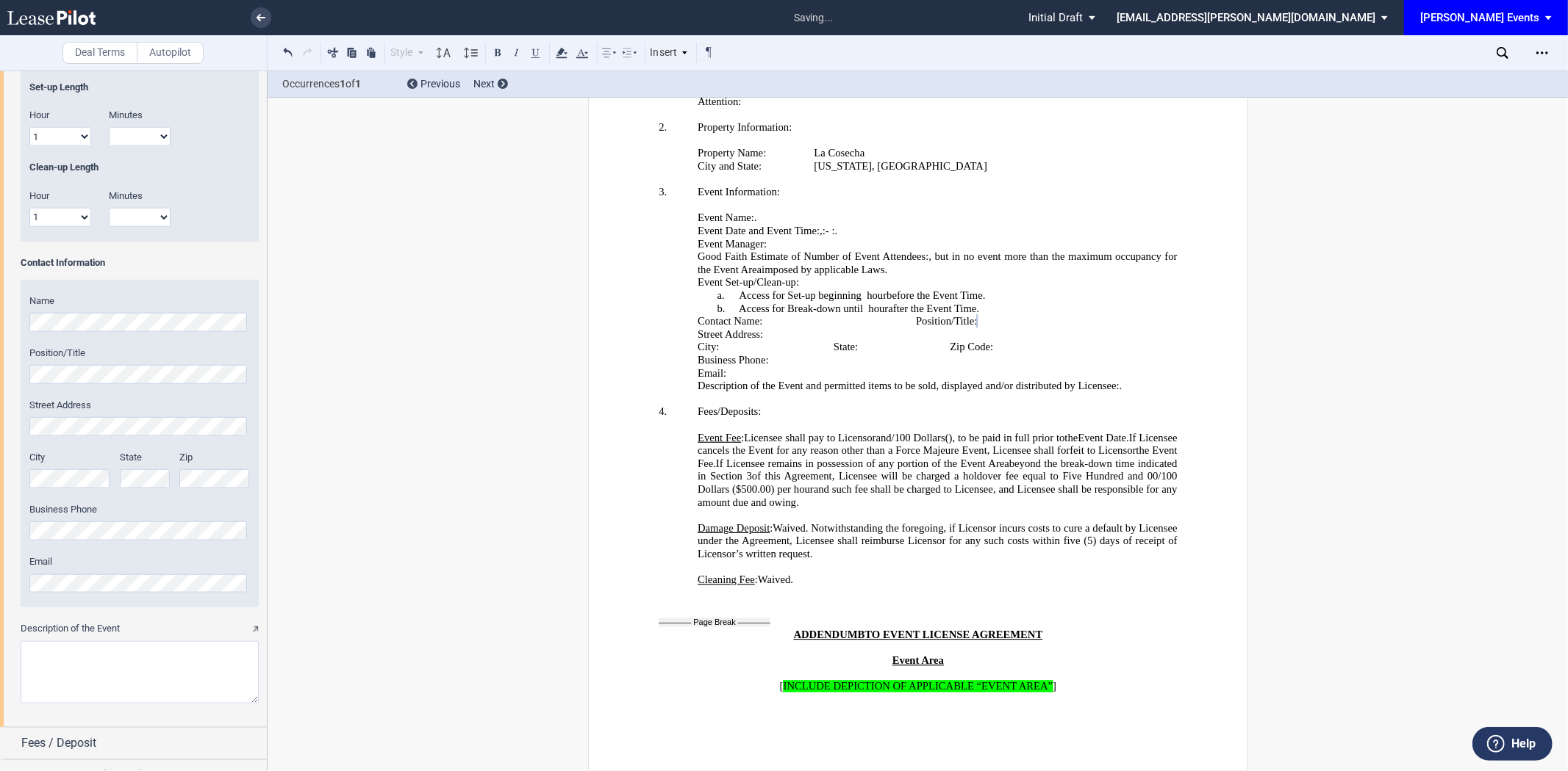
scroll to position [1063, 0]
click at [129, 402] on label "Street Address" at bounding box center [140, 399] width 221 height 13
click at [129, 393] on div "Name Position/Title Street Address City State Zip" at bounding box center [139, 437] width 238 height 327
click at [105, 379] on div "Name Position/Title Street Address City State Zip" at bounding box center [139, 437] width 238 height 327
click at [133, 669] on textarea "Description of the Event" at bounding box center [139, 667] width 238 height 63
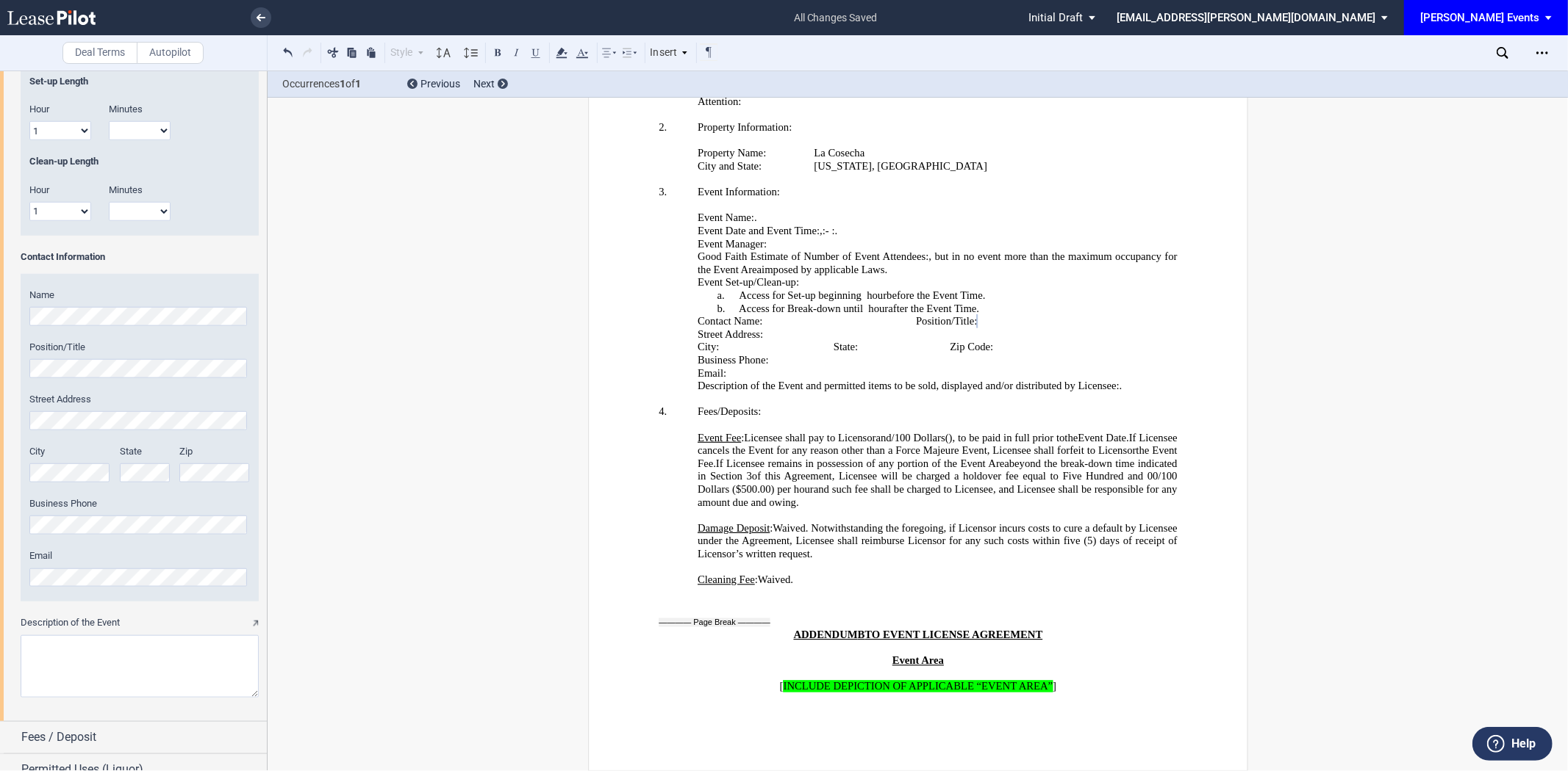
paste textarea "General gathering with food, soft drinks"
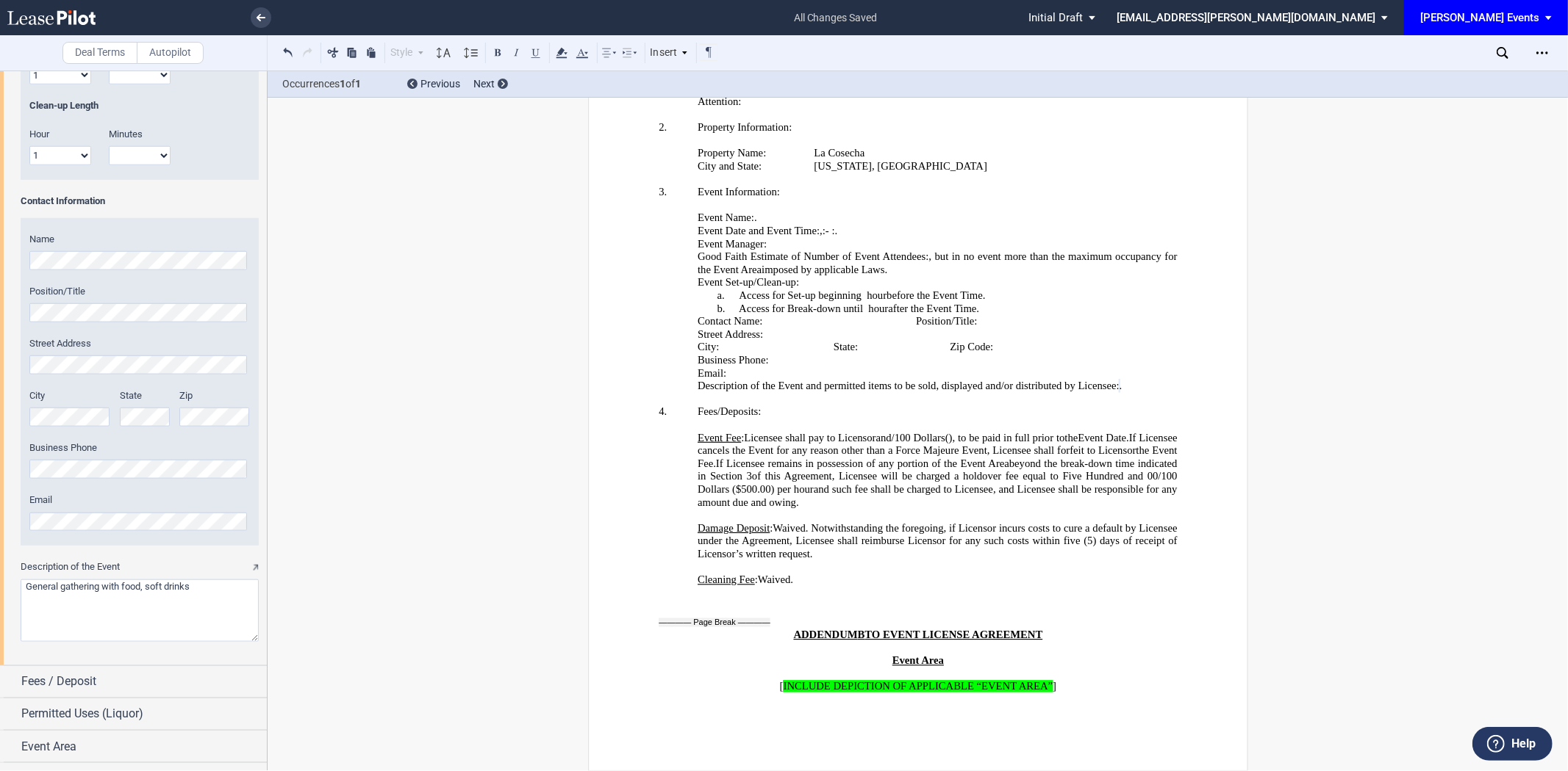
scroll to position [1146, 0]
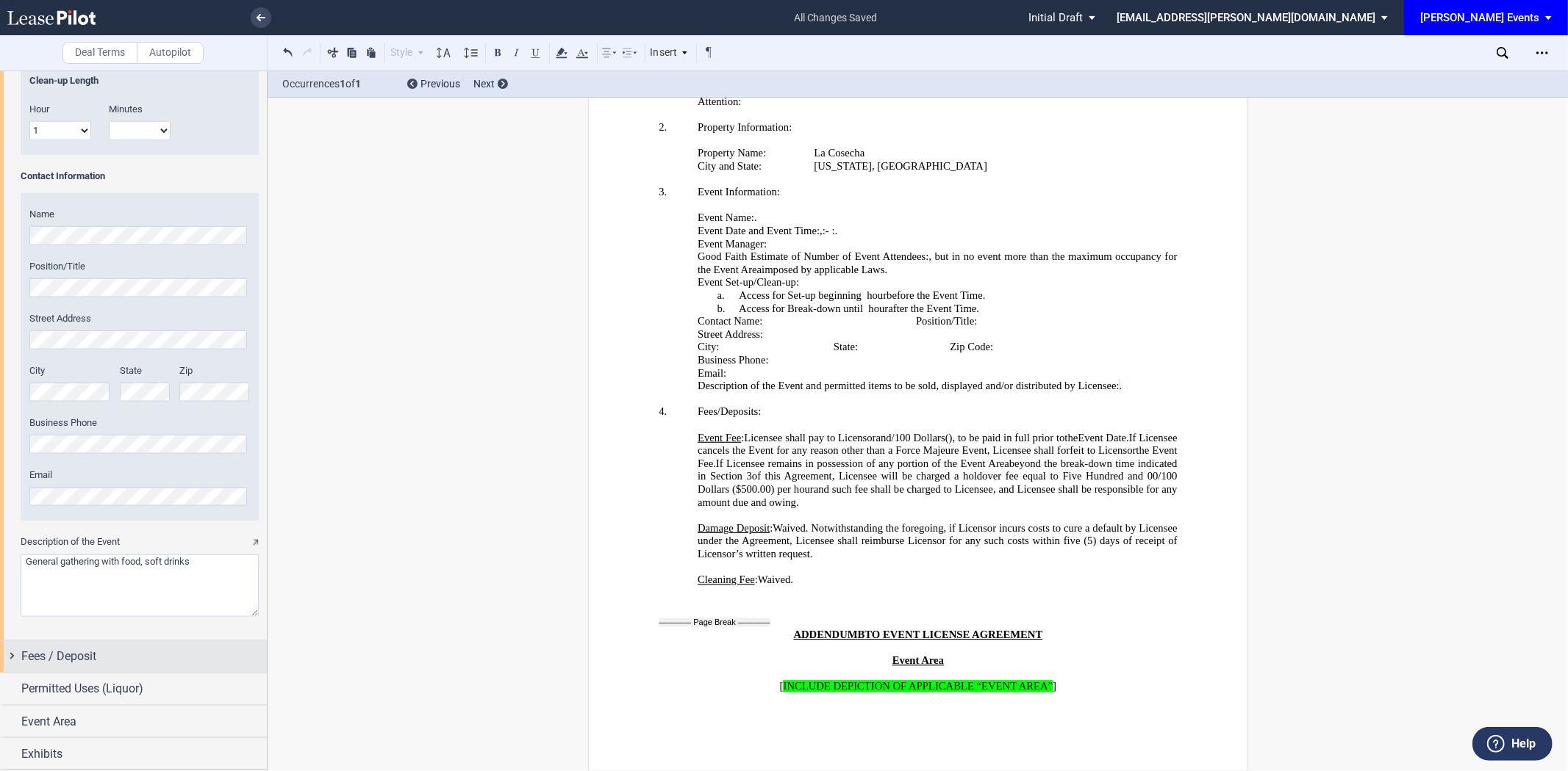
type textarea "General gathering with food, soft drinks"
click at [32, 650] on span "Fees / Deposit" at bounding box center [59, 657] width 75 height 18
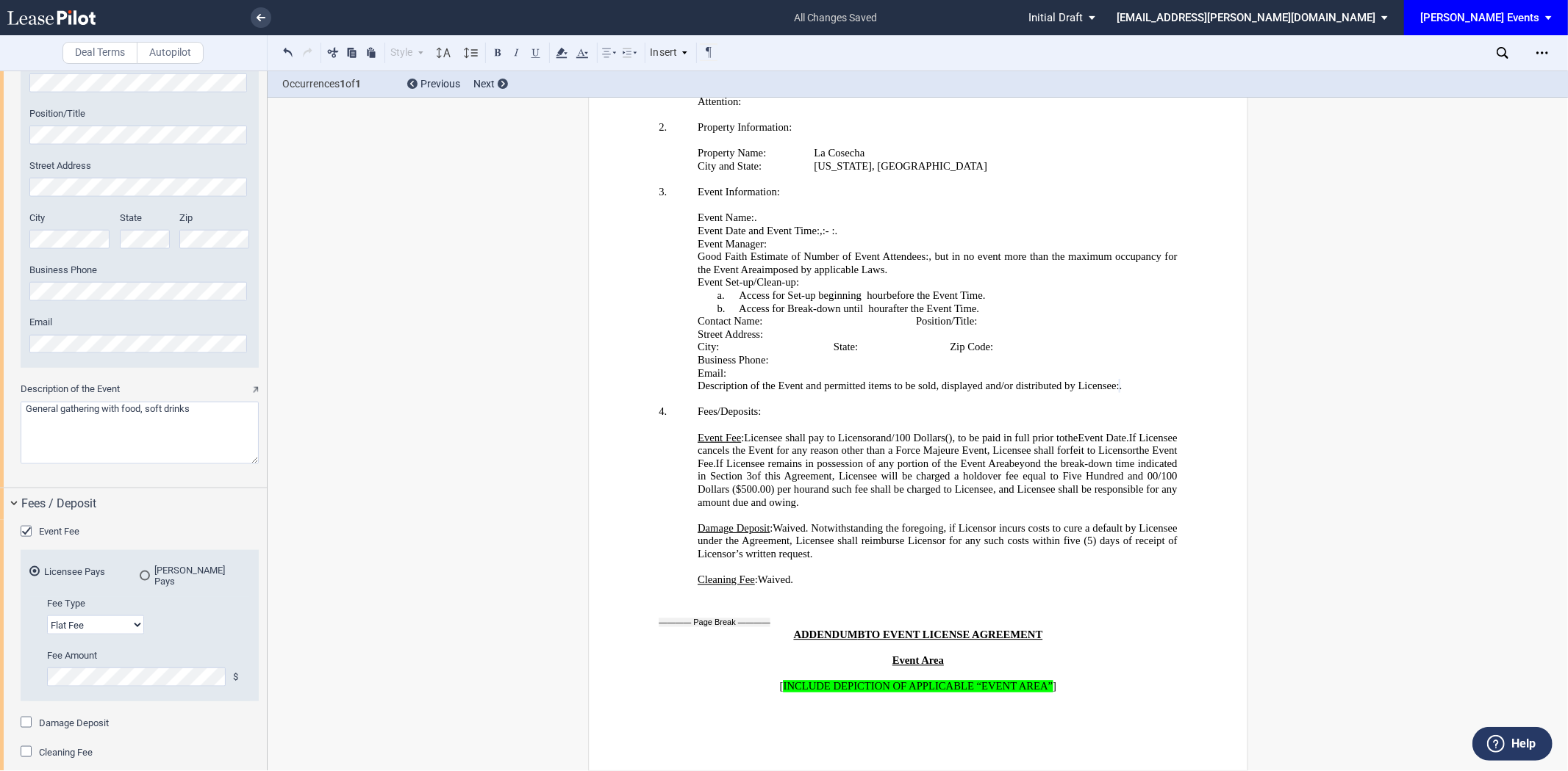
scroll to position [1309, 0]
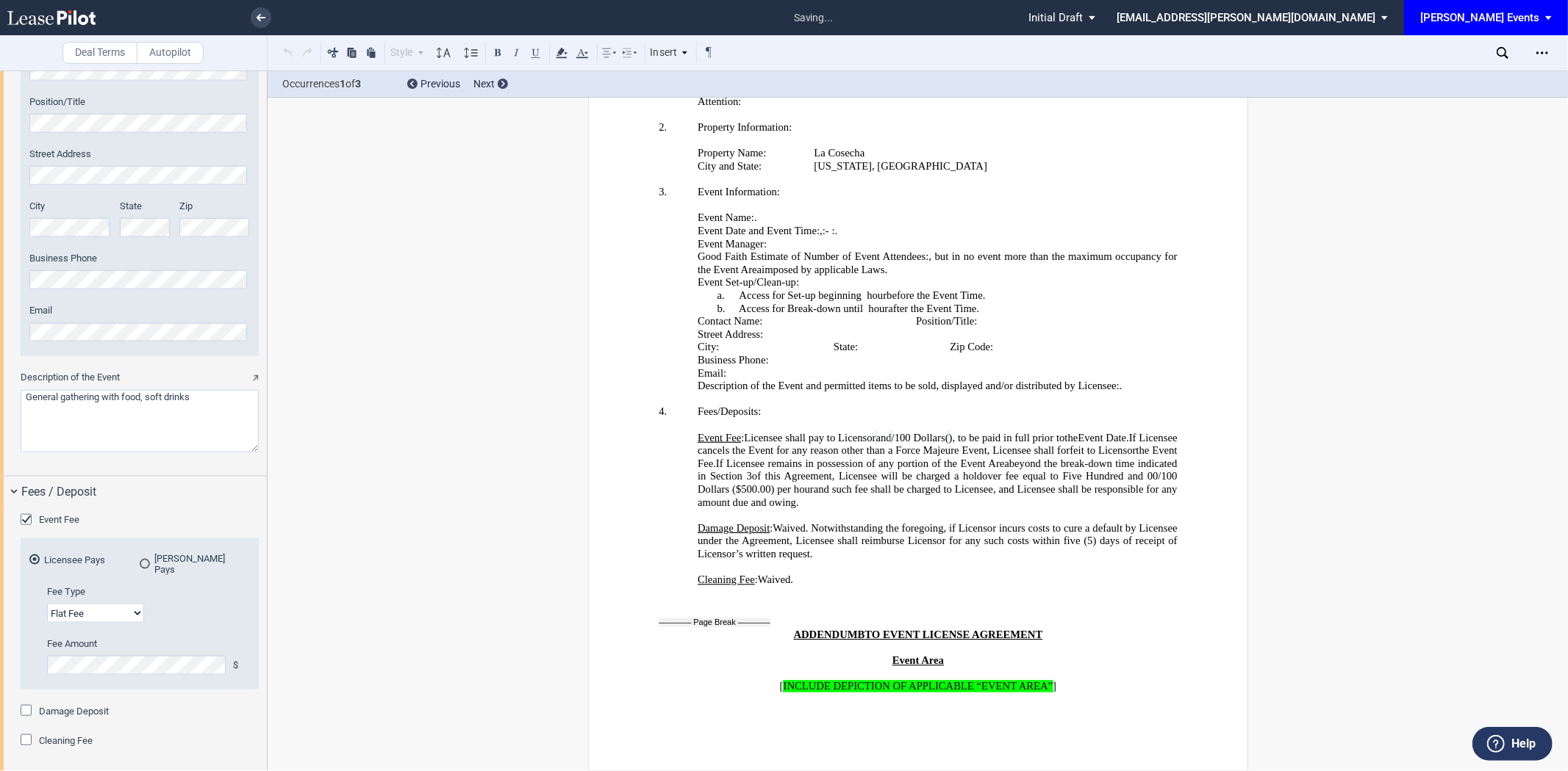
click at [192, 709] on div "Damage Deposit" at bounding box center [139, 712] width 238 height 14
click at [91, 706] on span "Damage Deposit" at bounding box center [74, 711] width 70 height 11
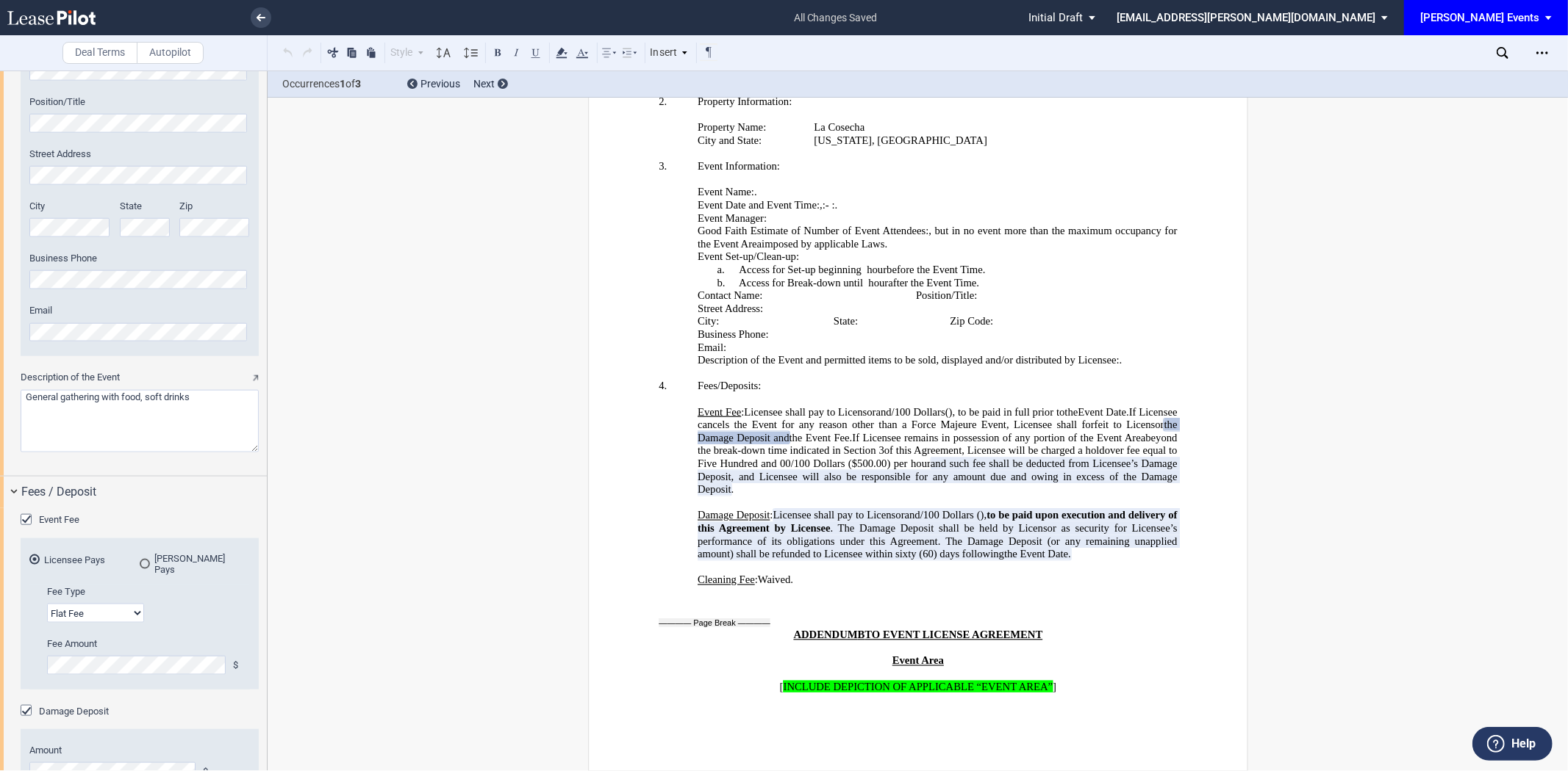
scroll to position [1478, 0]
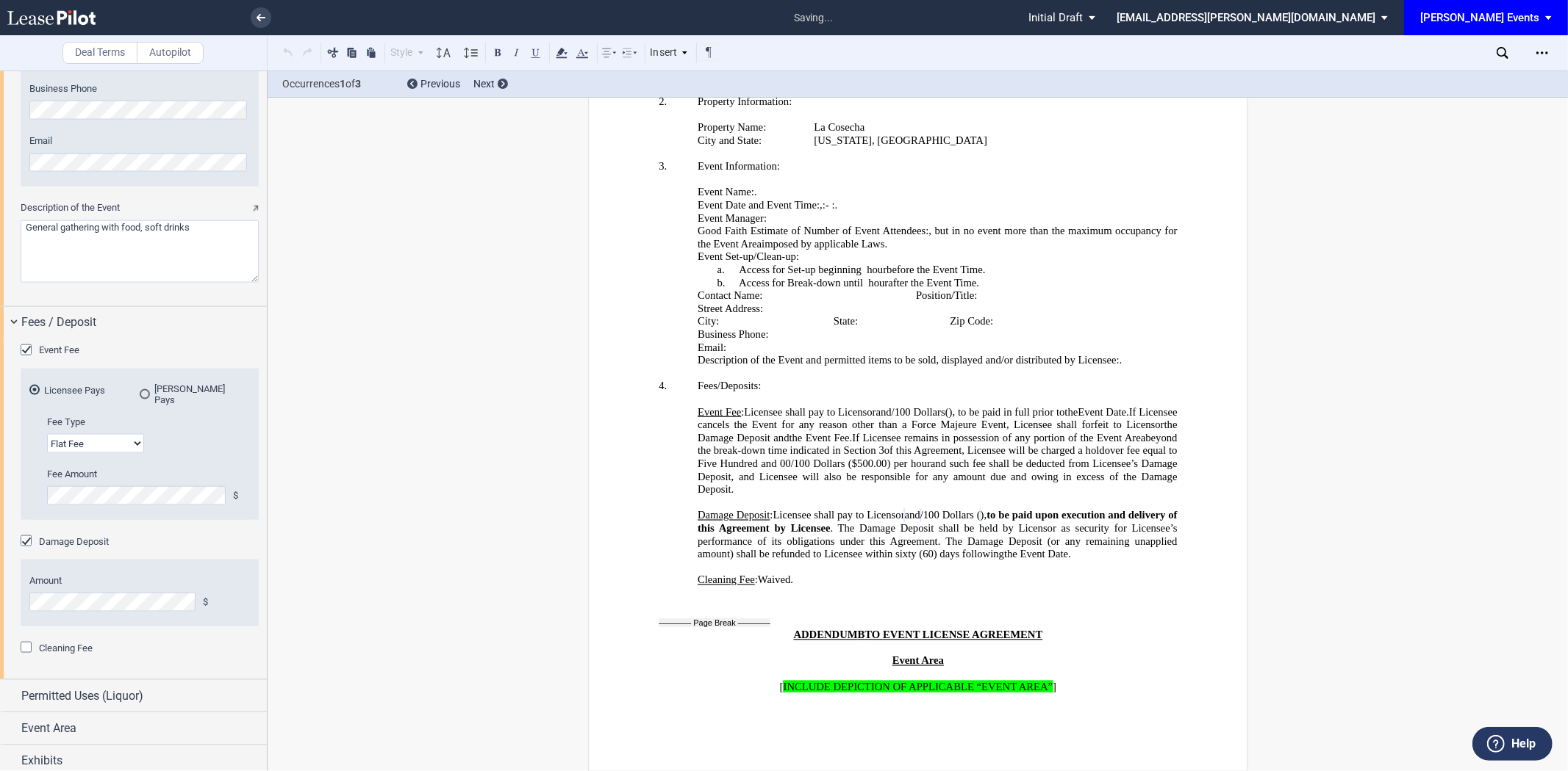
click at [235, 575] on label "Amount" at bounding box center [140, 581] width 221 height 13
click at [243, 575] on label "Amount" at bounding box center [140, 581] width 221 height 13
drag, startPoint x: 797, startPoint y: 657, endPoint x: 681, endPoint y: 646, distance: 116.5
click at [681, 586] on div "﻿ Damage Deposit : Licensee shall pay to Licensor ﻿ ﻿ and ﻿ ﻿ /100 Dollars ( ﻿ …" at bounding box center [918, 541] width 518 height 91
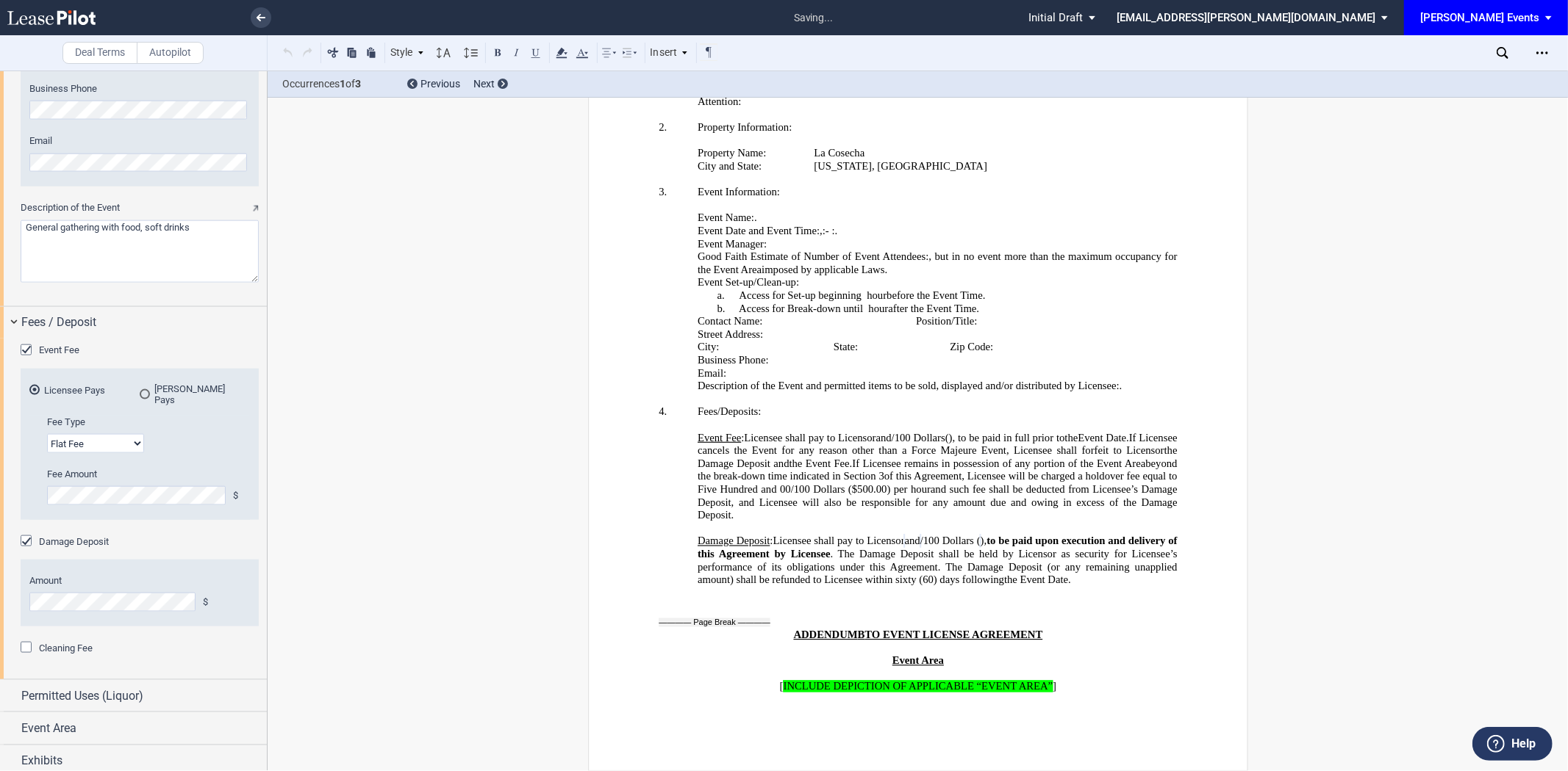
scroll to position [3045, 0]
click at [450, 576] on div "Deal Terms Autopilot Style 1. Section a. Subsection Normal Normal 8pt 9pt 10pt …" at bounding box center [784, 421] width 1568 height 701
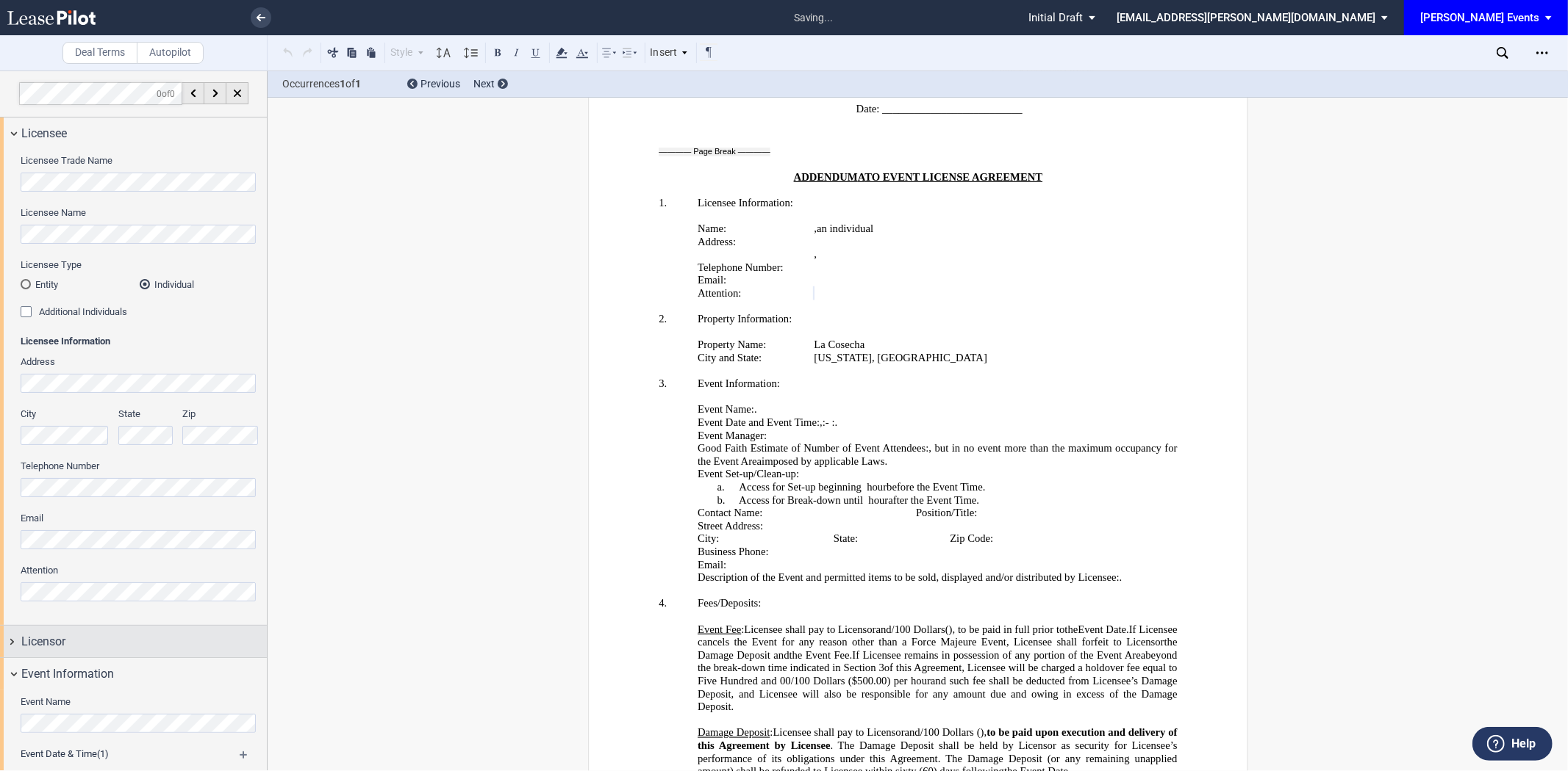
scroll to position [2731, 0]
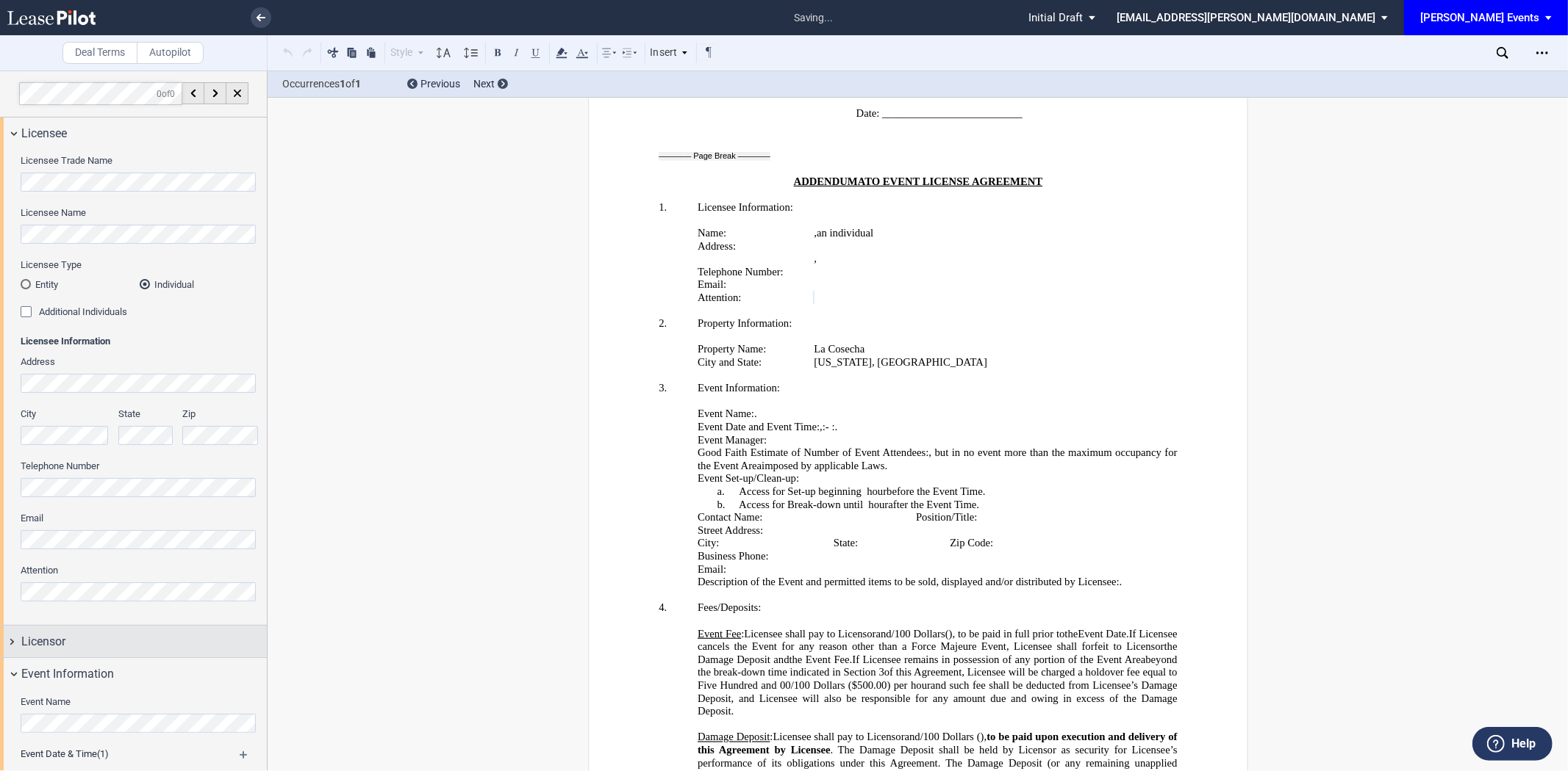
click at [127, 634] on div "Licensor" at bounding box center [144, 642] width 246 height 18
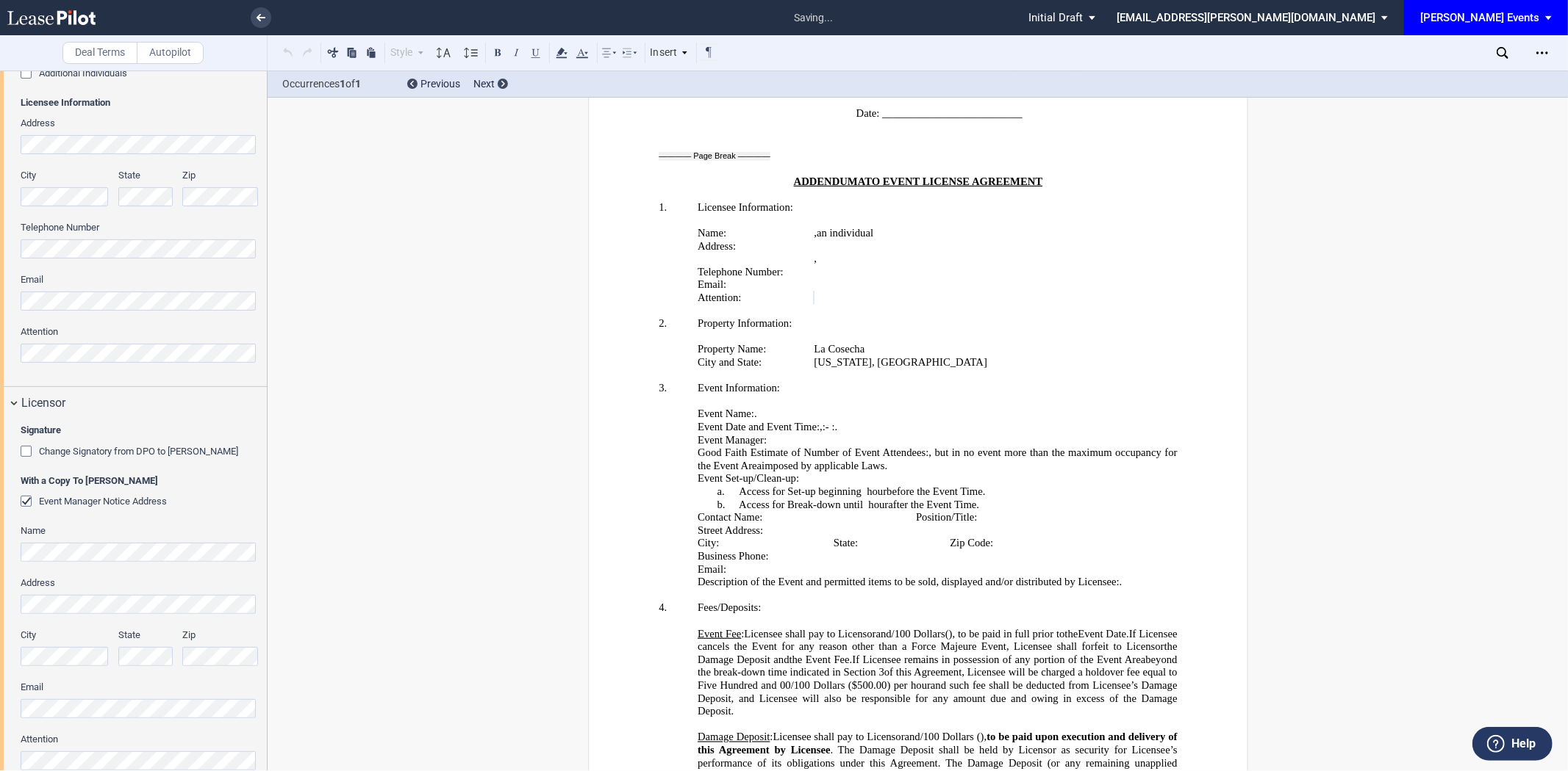
scroll to position [245, 0]
click at [14, 702] on div "Signature Change Signatory from DPO to Jodie W. McLean With a Copy To EDENS Eve…" at bounding box center [133, 600] width 266 height 376
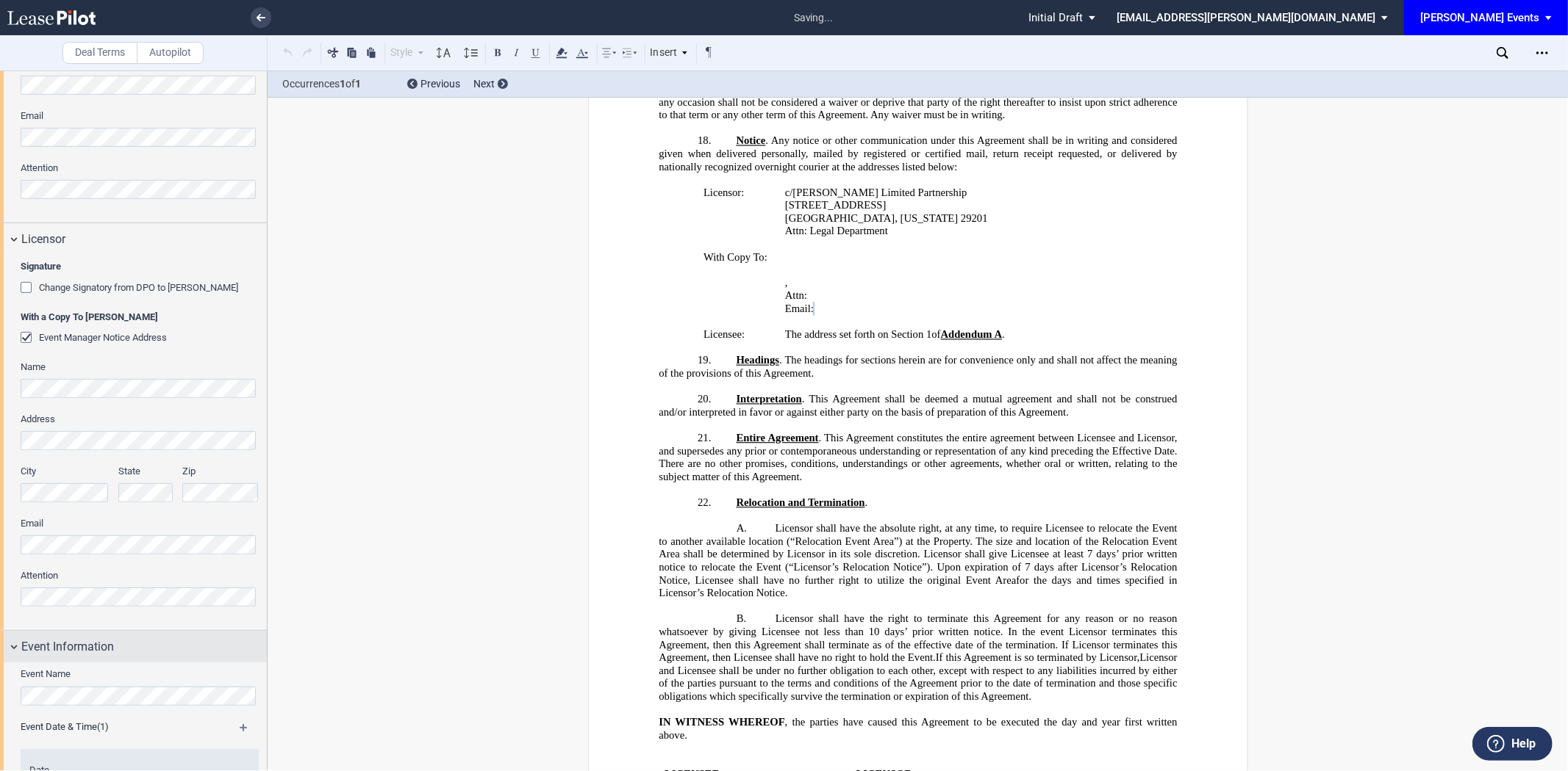
scroll to position [408, 0]
click at [0, 584] on div "Signature Change Signatory from DPO to Jodie W. McLean With a Copy To EDENS Eve…" at bounding box center [133, 437] width 266 height 376
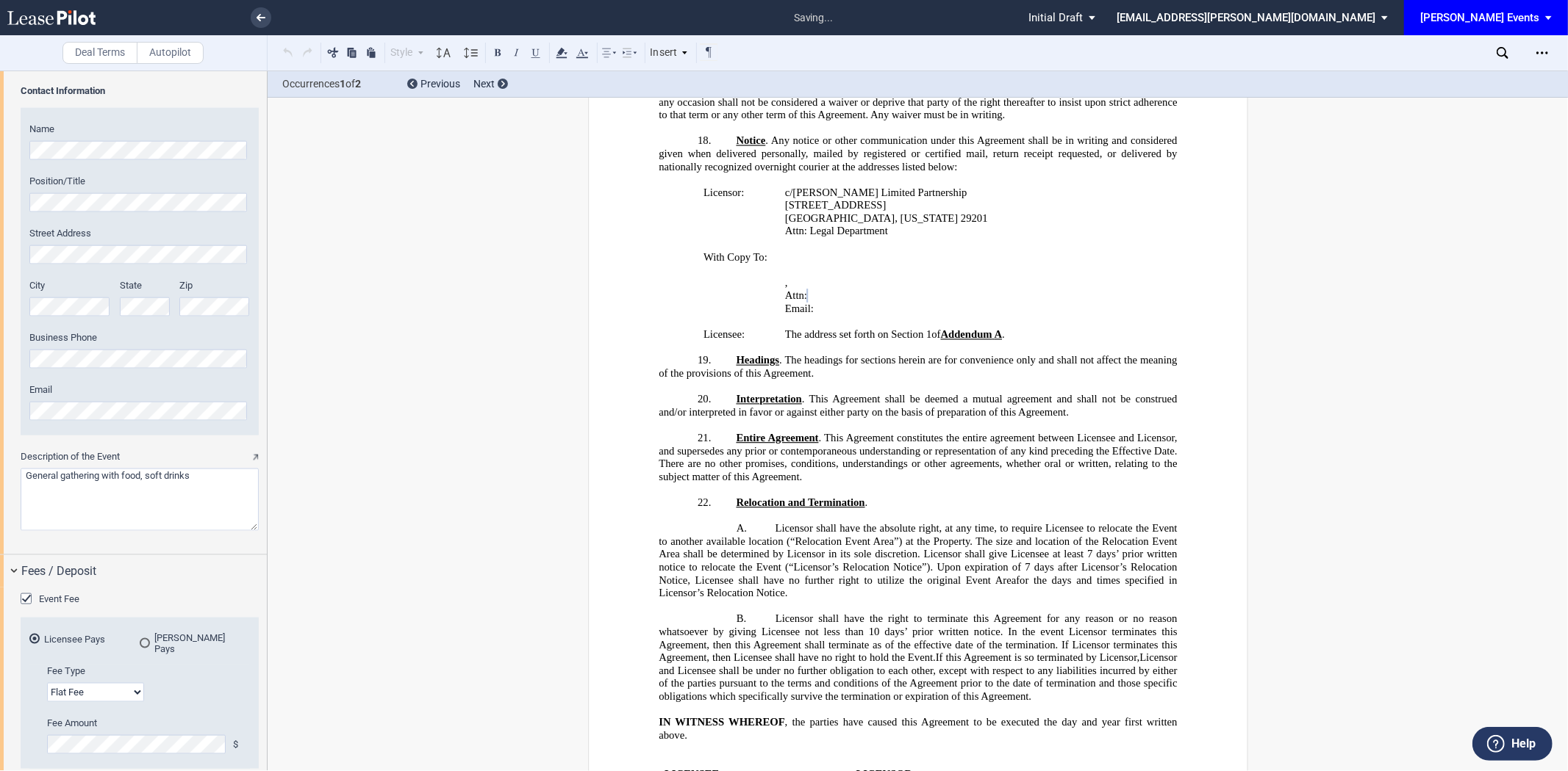
scroll to position [1854, 0]
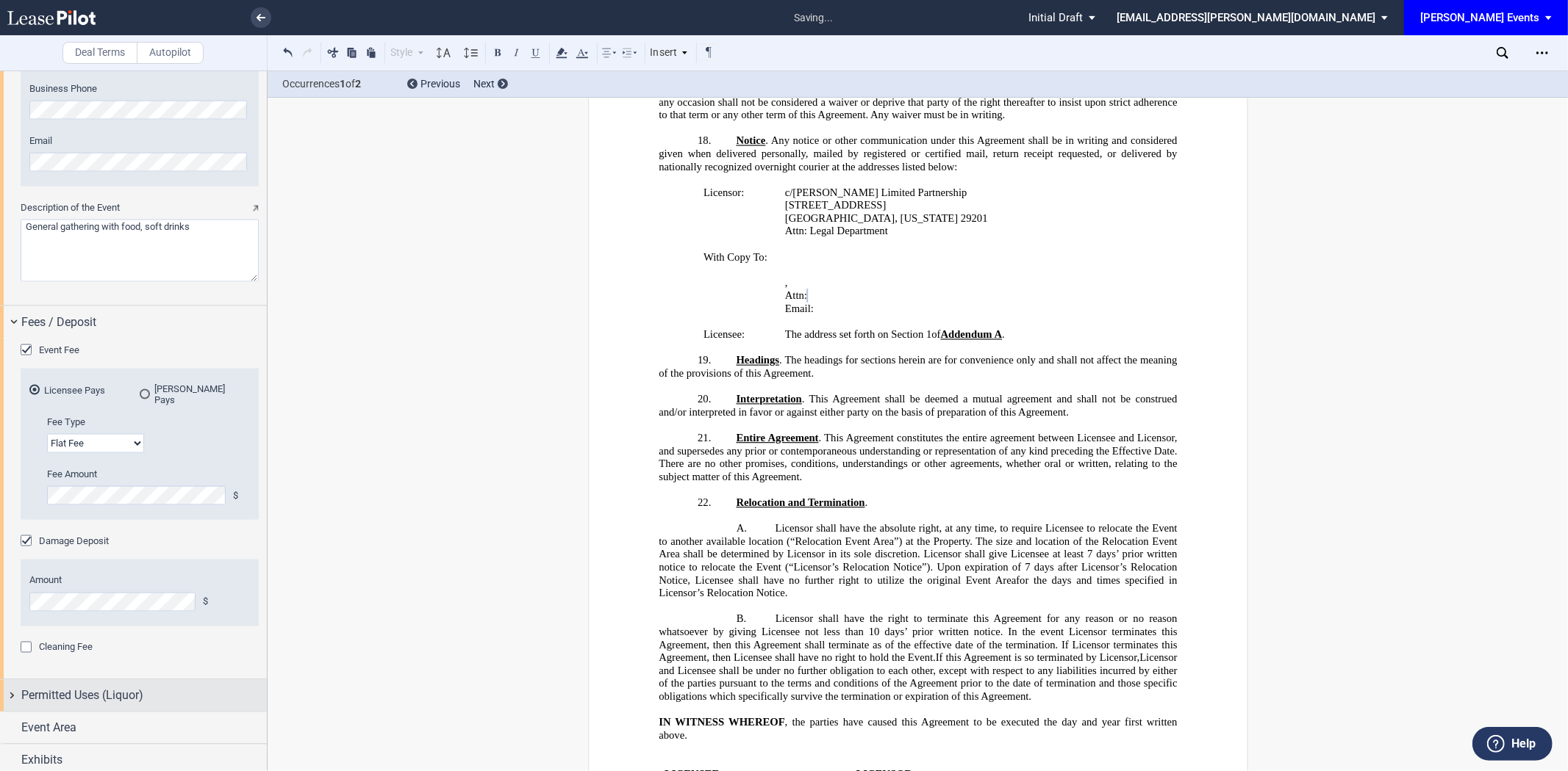
click at [110, 688] on span "Permitted Uses (Liquor)" at bounding box center [83, 697] width 122 height 18
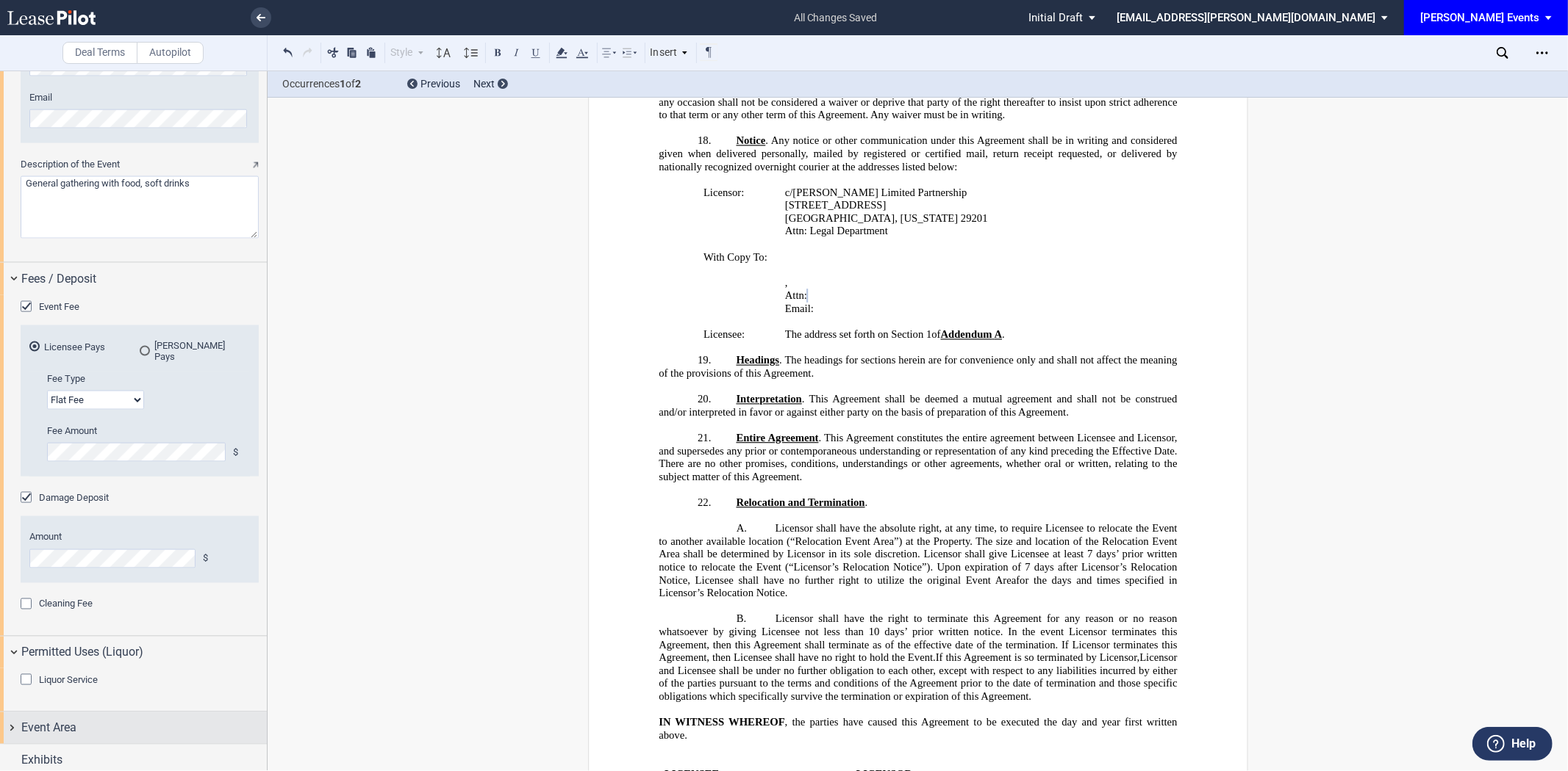
click at [100, 713] on div "Event Area" at bounding box center [133, 728] width 266 height 31
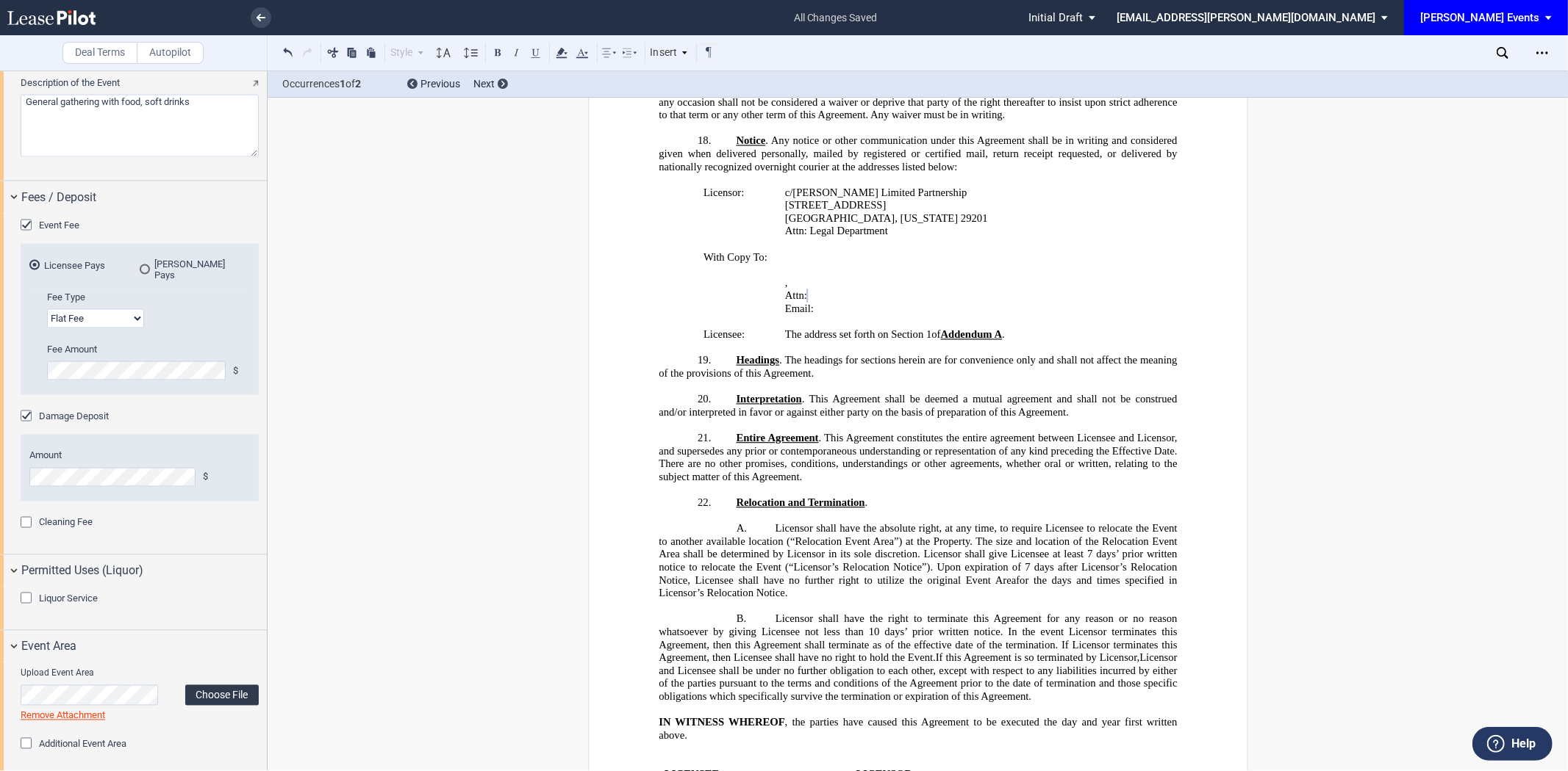
click at [231, 685] on label "Choose File" at bounding box center [222, 695] width 74 height 21
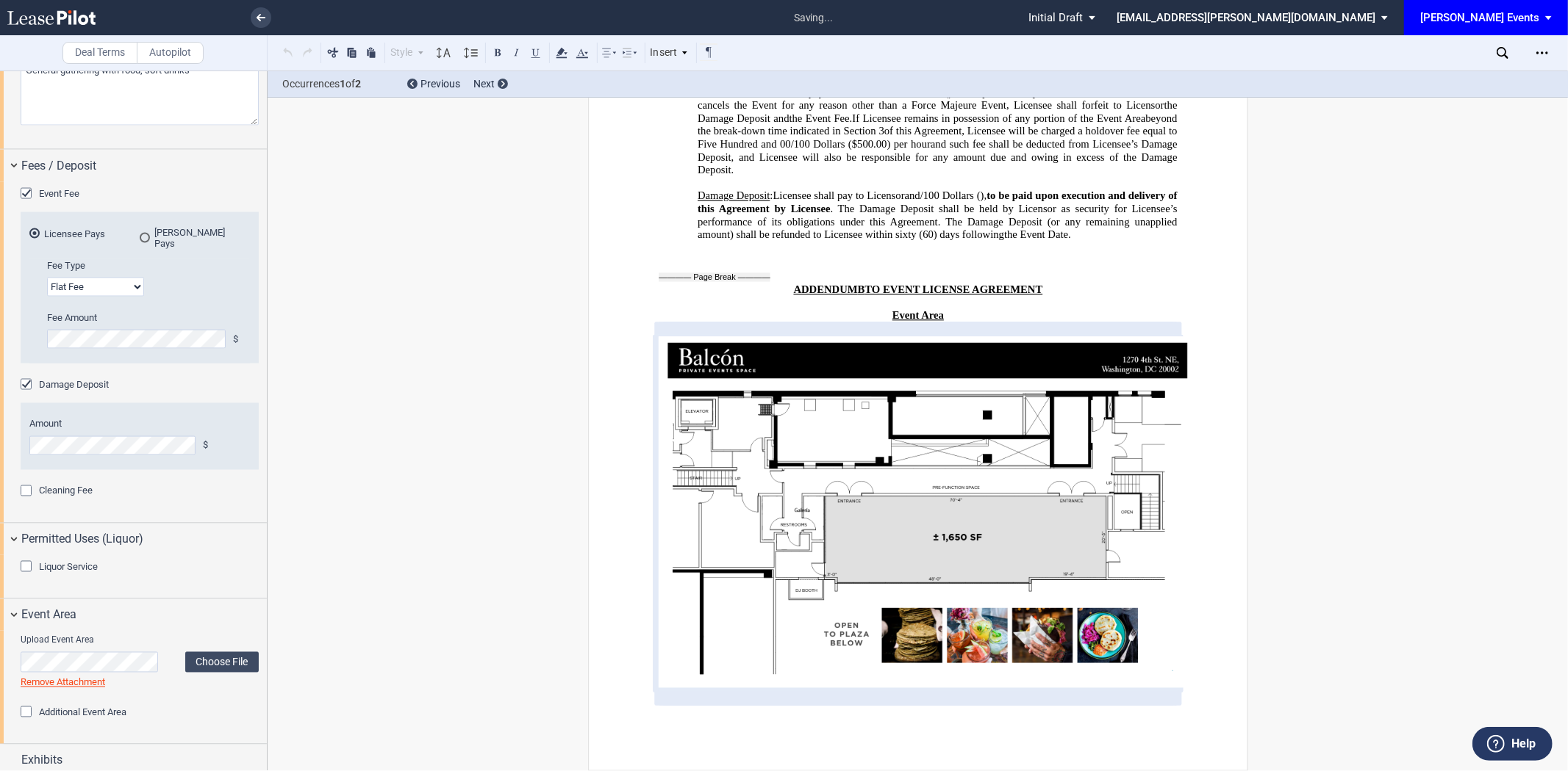
scroll to position [3388, 0]
click at [125, 752] on div "Exhibits" at bounding box center [144, 761] width 246 height 18
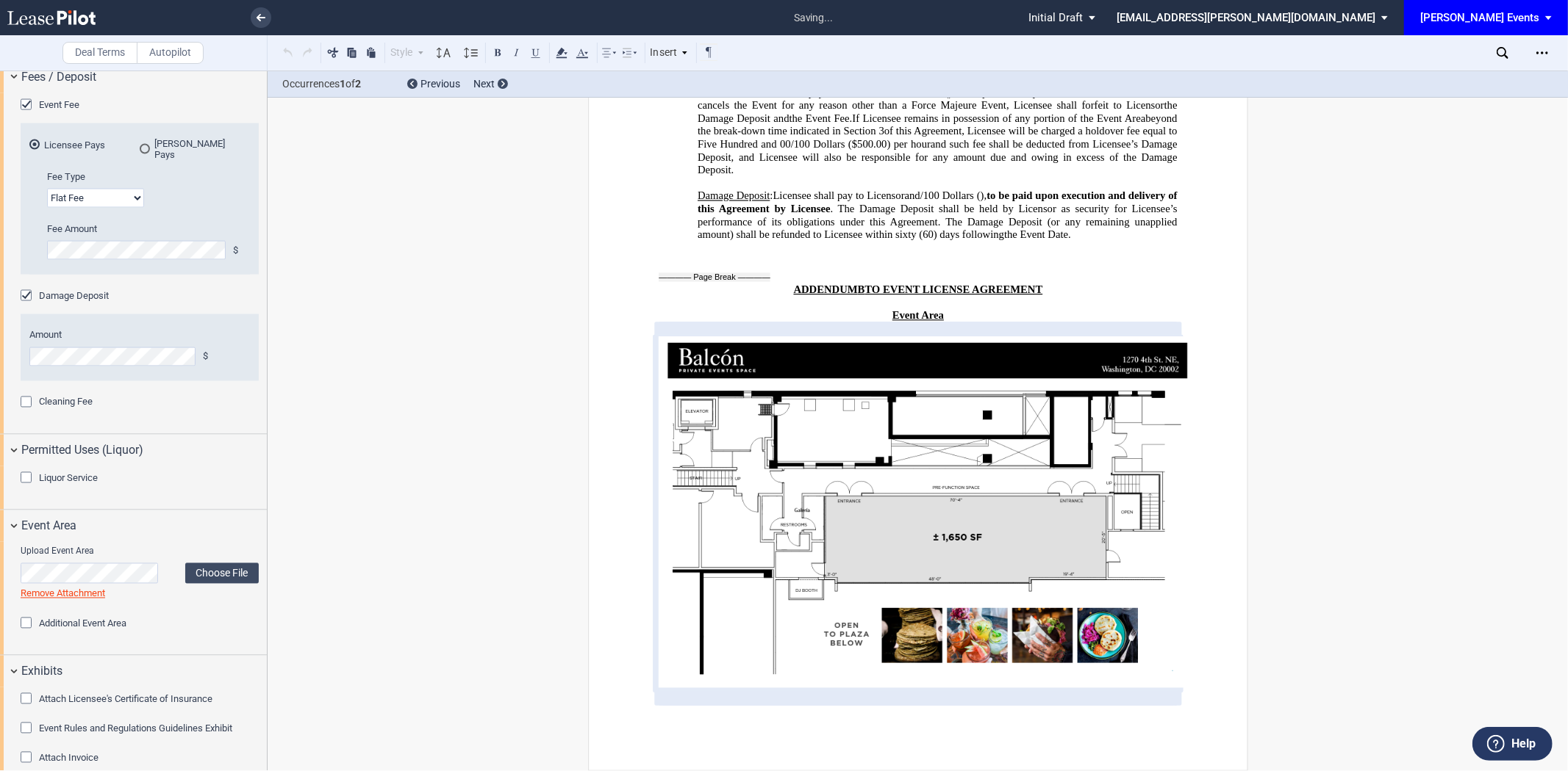
scroll to position [2113, 0]
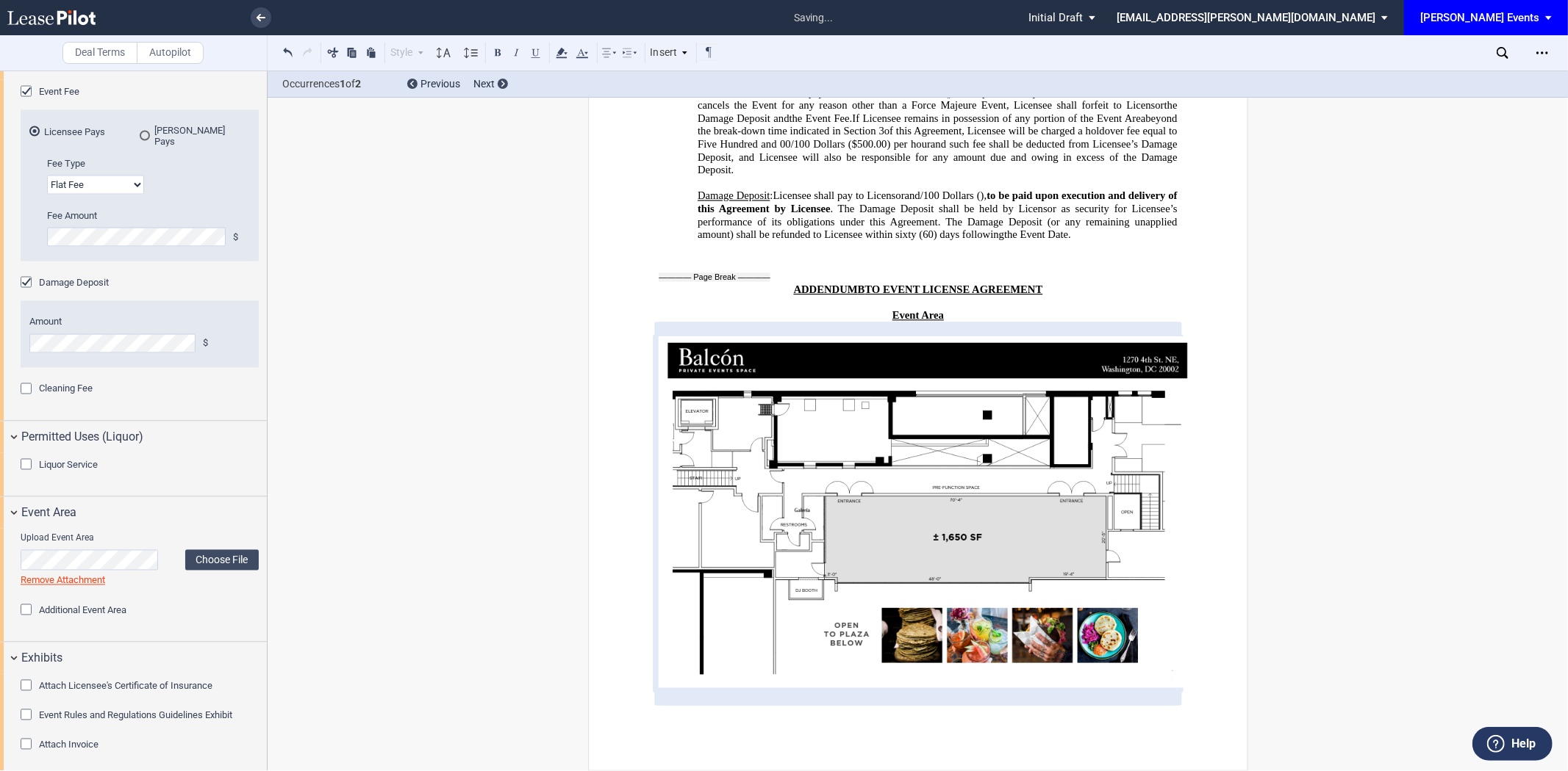
click at [114, 715] on span "Event Rules and Regulations Guidelines Exhibit" at bounding box center [135, 715] width 193 height 11
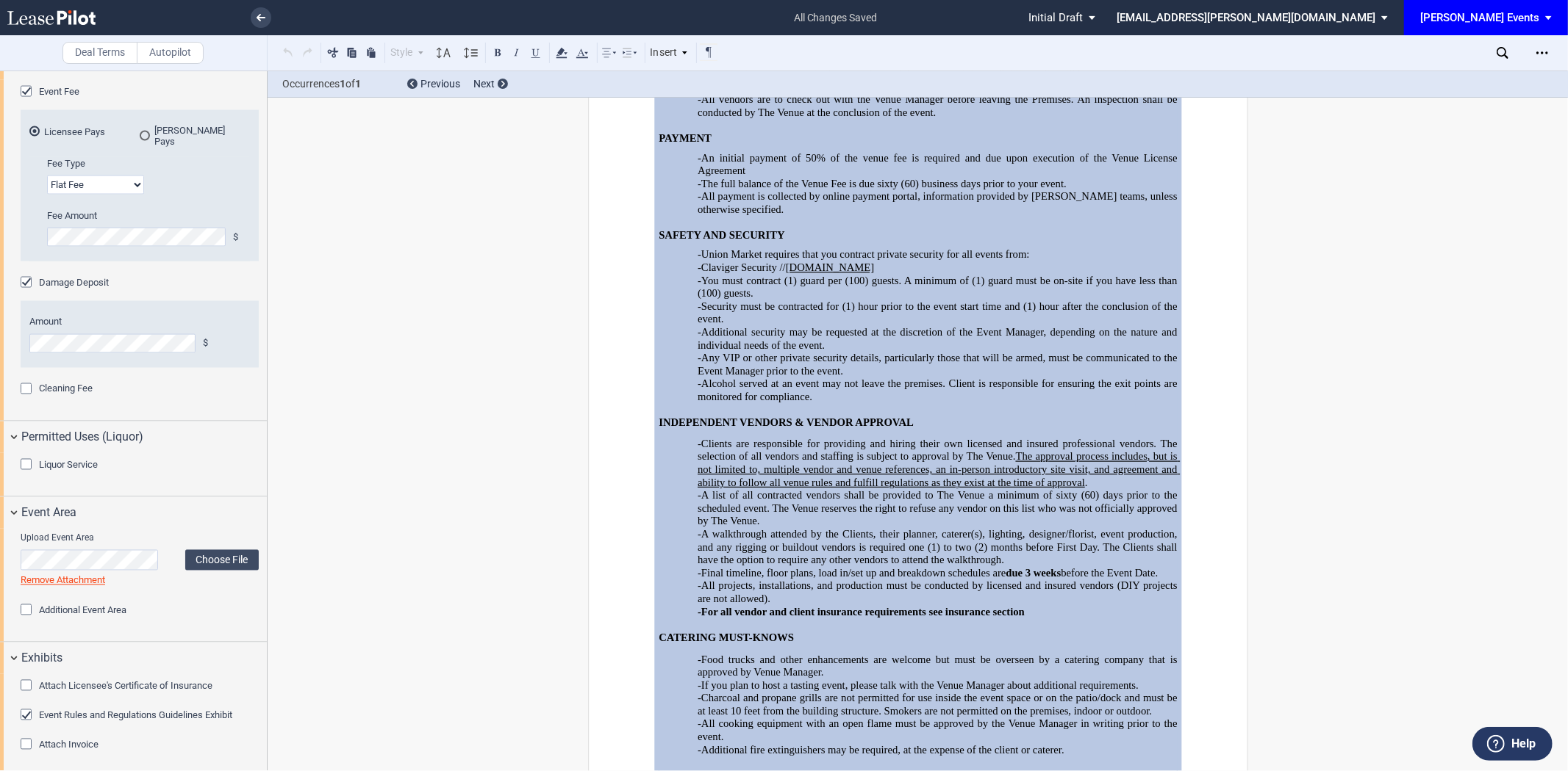
scroll to position [4046, 0]
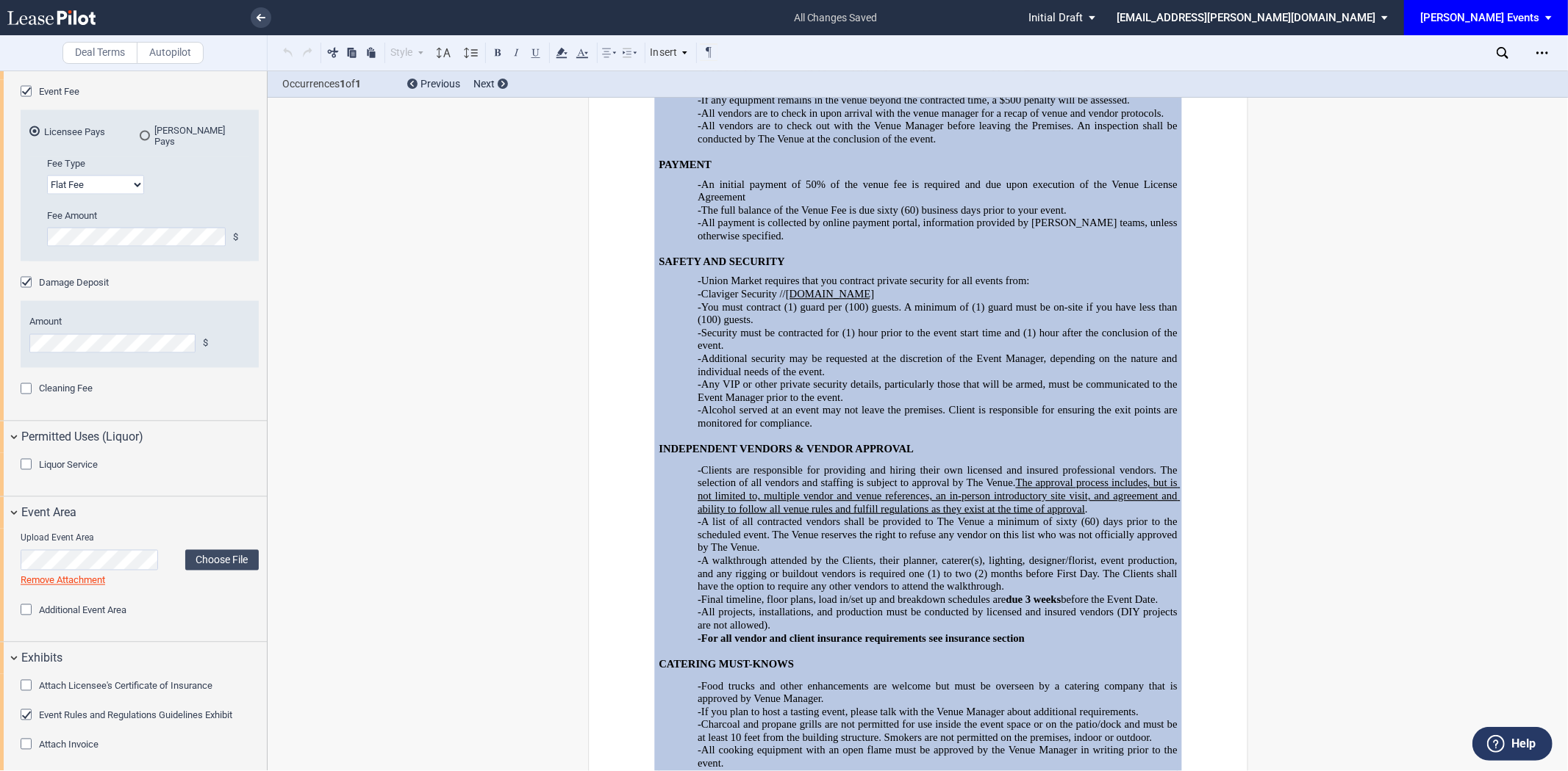
click at [907, 159] on p at bounding box center [918, 152] width 518 height 13
click at [883, 301] on p "-Claviger Security // clavigersecurity.net" at bounding box center [937, 294] width 480 height 13
drag, startPoint x: 822, startPoint y: 560, endPoint x: 767, endPoint y: 533, distance: 61.3
click at [752, 377] on span "-Additional security may be requested at the discretion of the Event Manager, d…" at bounding box center [939, 365] width 483 height 25
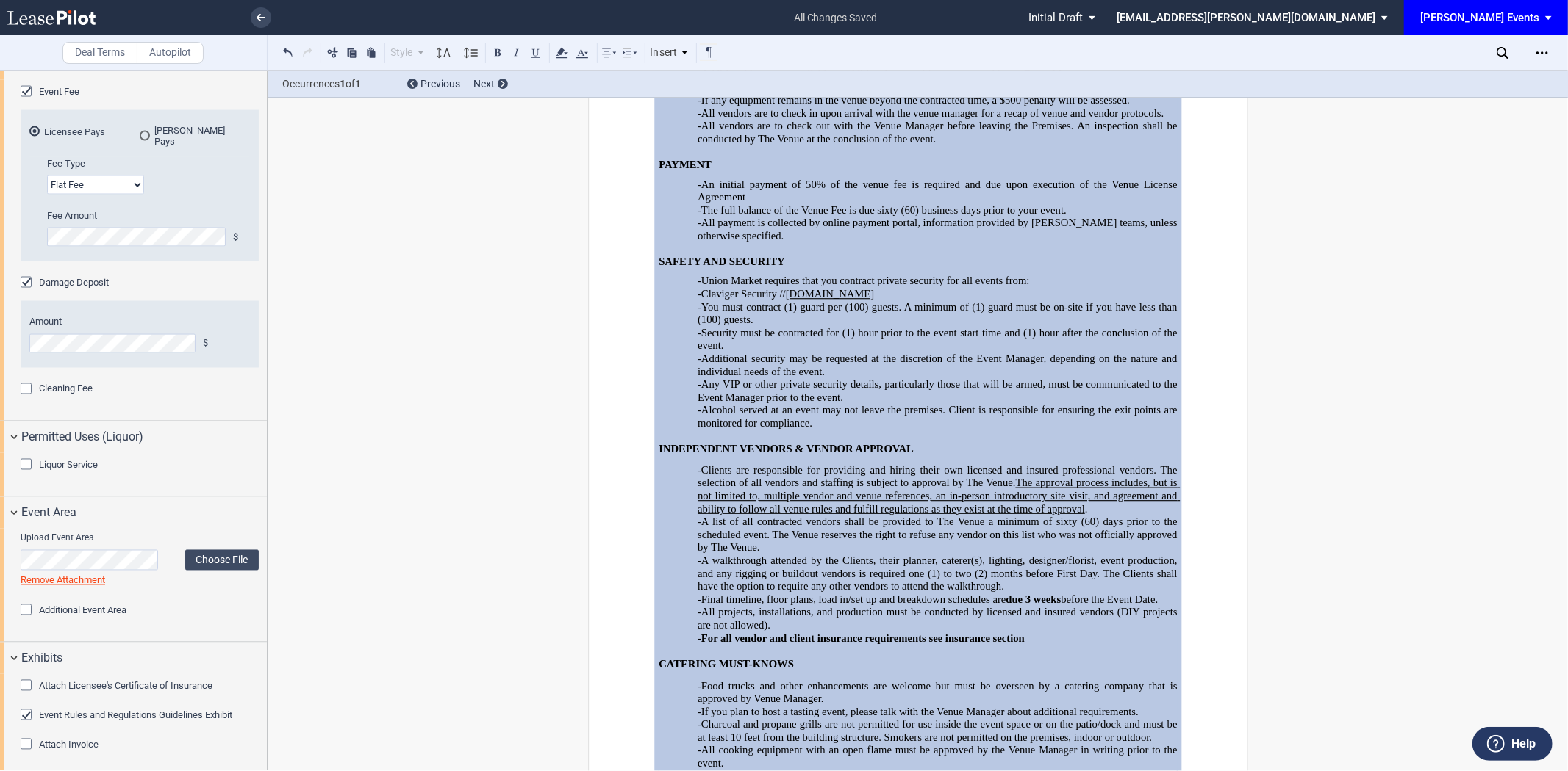
click at [836, 378] on p "-Additional security may be requested at the discretion of the Event Manager, d…" at bounding box center [937, 365] width 480 height 26
drag, startPoint x: 743, startPoint y: 478, endPoint x: 693, endPoint y: 412, distance: 82.8
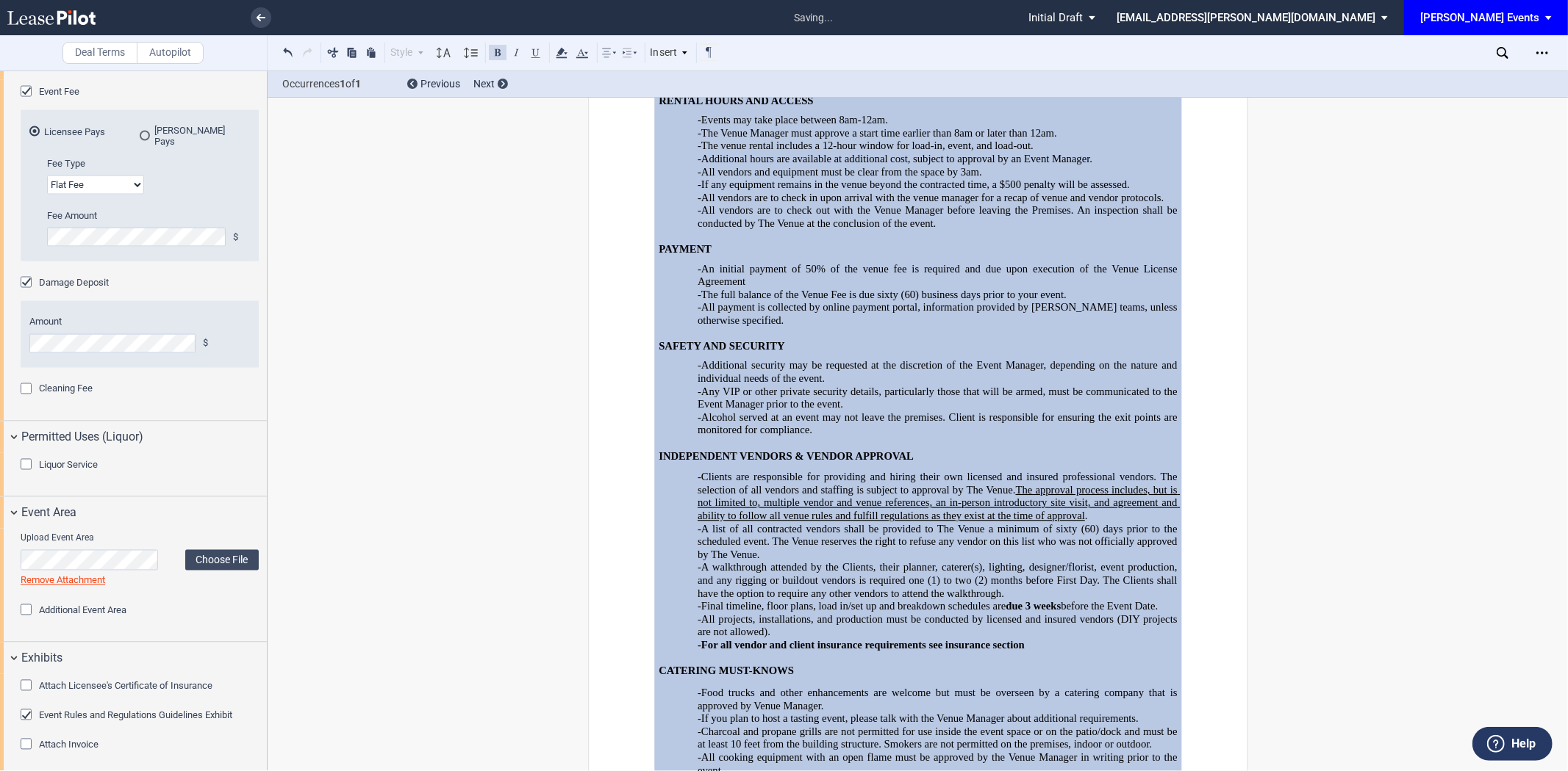
scroll to position [3883, 0]
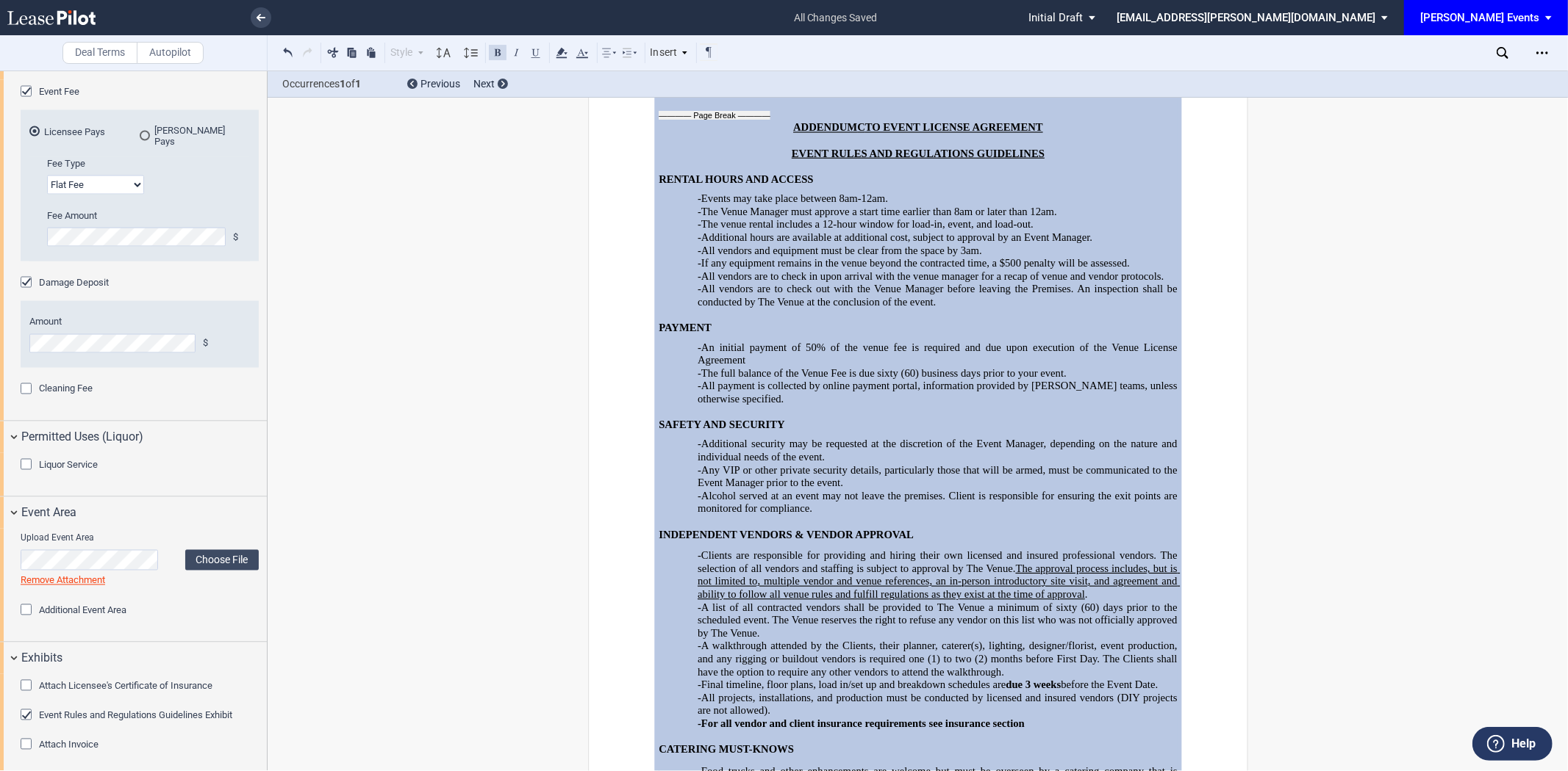
click at [910, 379] on span "(60) business days prior to your event." at bounding box center [983, 373] width 165 height 13
click at [879, 379] on span "-The full balance of the Venue Fee is due sixty" at bounding box center [798, 373] width 201 height 13
click at [926, 379] on span "(7) business days prior to your event." at bounding box center [981, 373] width 161 height 13
click at [870, 205] on span "-Events may take place between 8am-12am." at bounding box center [793, 199] width 190 height 13
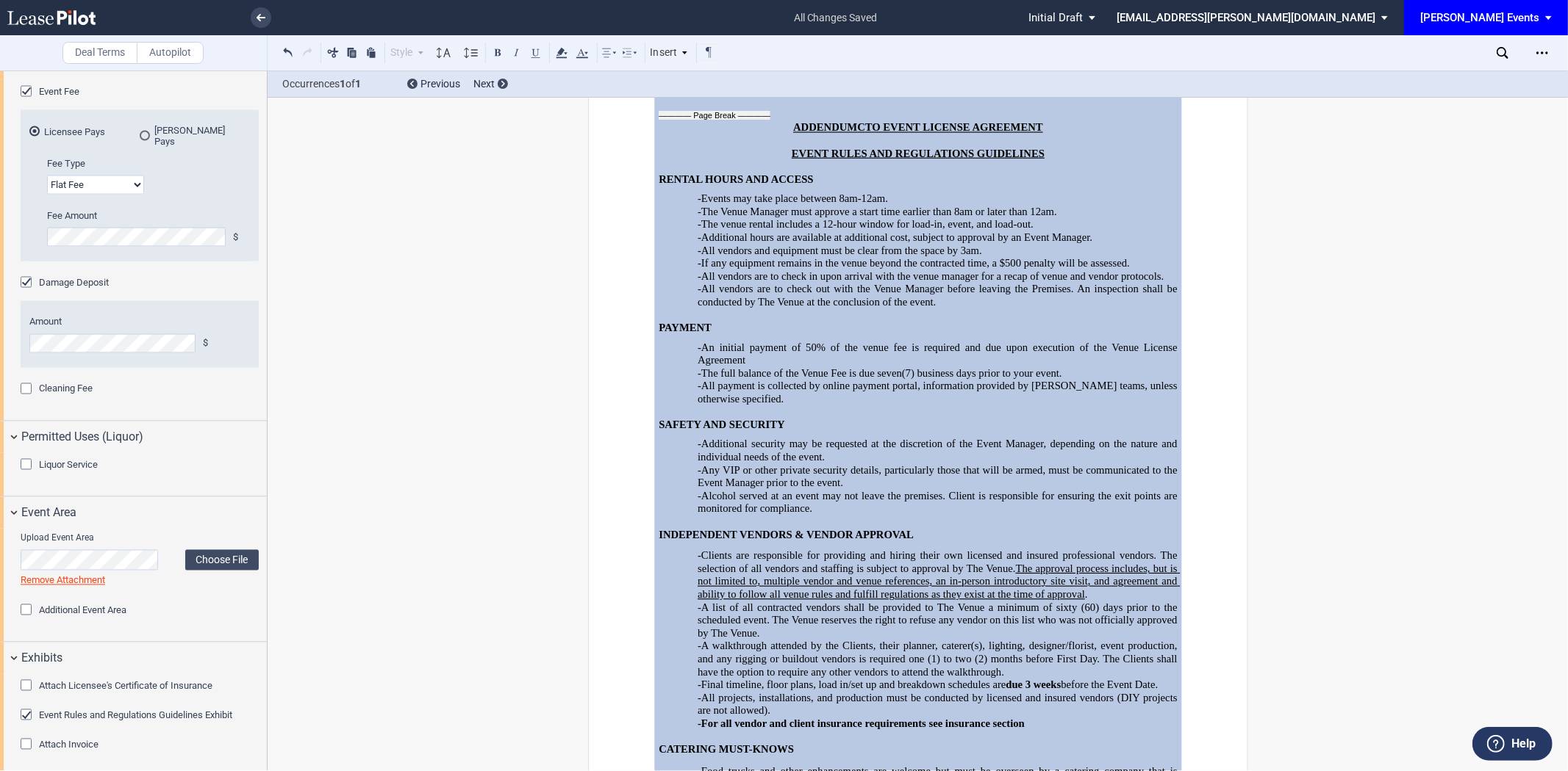
click at [857, 218] on span "-The Venue Manager must approve a start time earlier than 8am or later than 12a…" at bounding box center [877, 212] width 360 height 13
click at [968, 218] on span "-The Venue Manager must approve a start time earlier than 8am or later than 12a…" at bounding box center [877, 212] width 360 height 13
click at [1016, 218] on span "-The Venue Manager must approve a start time earlier than 8am or later than 12a…" at bounding box center [877, 212] width 360 height 13
click at [1050, 218] on span "-The Venue Manager must approve a start time earlier than 8am or later than 12a…" at bounding box center [877, 212] width 360 height 13
click at [843, 230] on span "-The venue rental includes a 12-hour window for load-in, event, and load-out." at bounding box center [866, 224] width 335 height 13
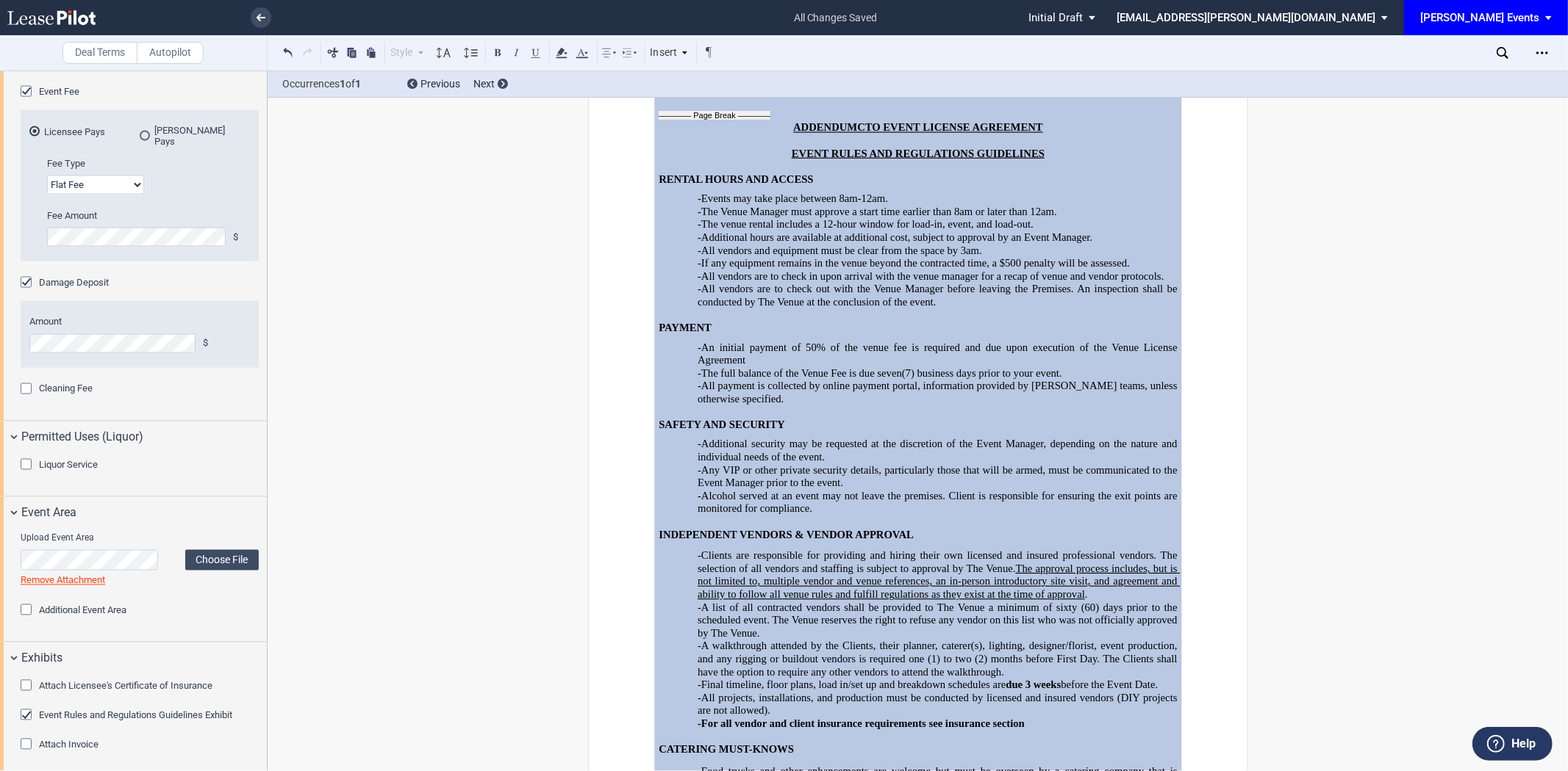
click at [893, 230] on span "-The venue rental includes a 12-hour window for load-in, event, and load-out." at bounding box center [866, 224] width 335 height 13
click at [958, 230] on span "-The venue rental includes a 12-hour window for load-in, event, and load-out." at bounding box center [866, 224] width 335 height 13
click at [892, 243] on span "-Additional hours are available at additional cost, subject to approval by an E…" at bounding box center [895, 237] width 395 height 13
click at [993, 243] on span "-Additional hours are available at additional cost, subject to approval by an E…" at bounding box center [895, 237] width 395 height 13
click at [1097, 257] on p "-All vendors and equipment must be clear from the space by 3am." at bounding box center [937, 250] width 480 height 13
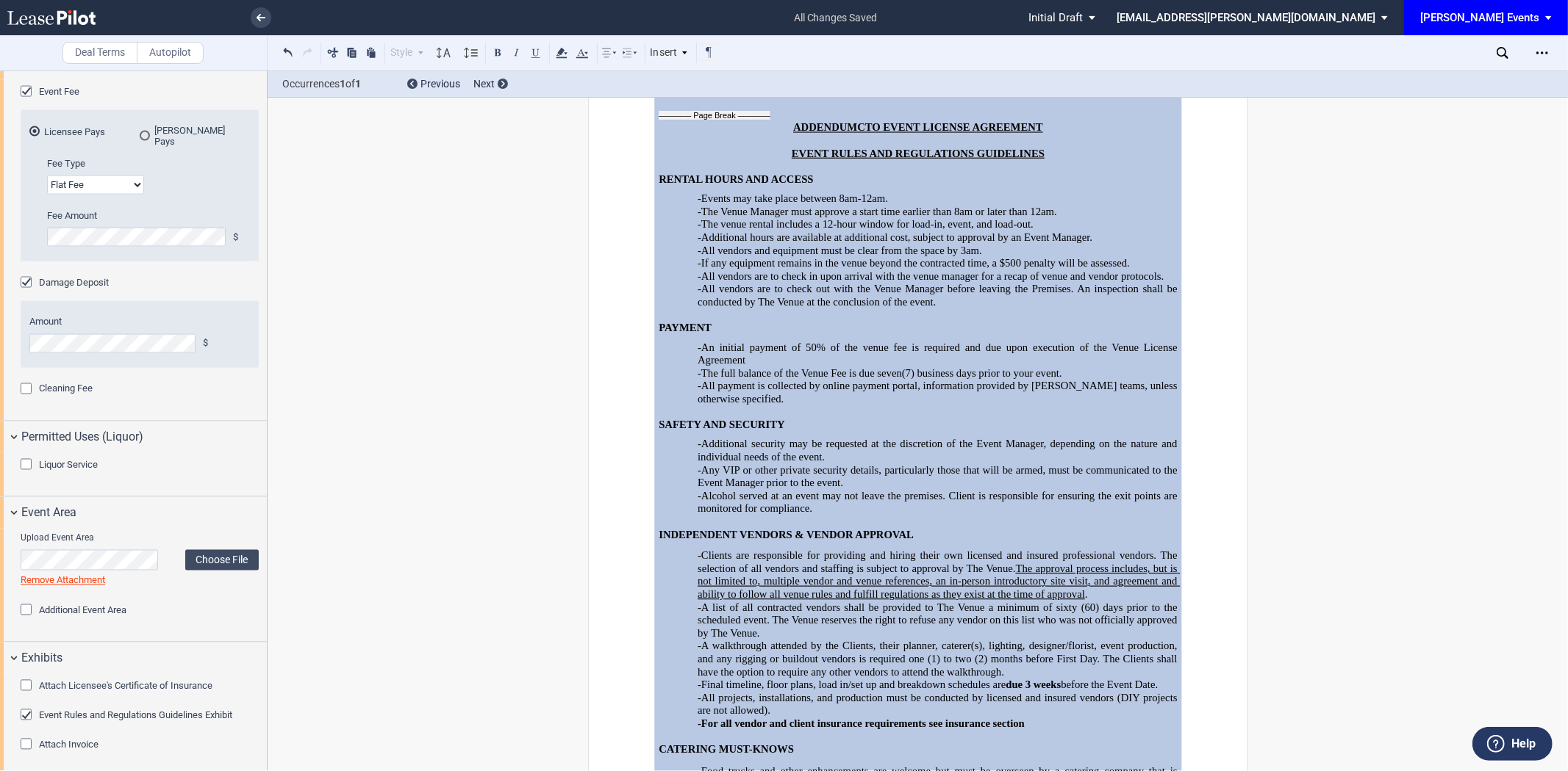
click at [744, 256] on span "-All vendors and equipment must be clear from the space by 3am." at bounding box center [840, 250] width 284 height 13
click at [845, 256] on span "-All vendors and equipment must be clear from the space by 3am." at bounding box center [840, 250] width 284 height 13
drag, startPoint x: 893, startPoint y: 365, endPoint x: 927, endPoint y: 365, distance: 34.0
click at [899, 256] on span "-All vendors and equipment must be clear from the space by 3am." at bounding box center [840, 250] width 284 height 13
click at [927, 256] on span "-All vendors and equipment must be clear from the space by 3am." at bounding box center [840, 250] width 284 height 13
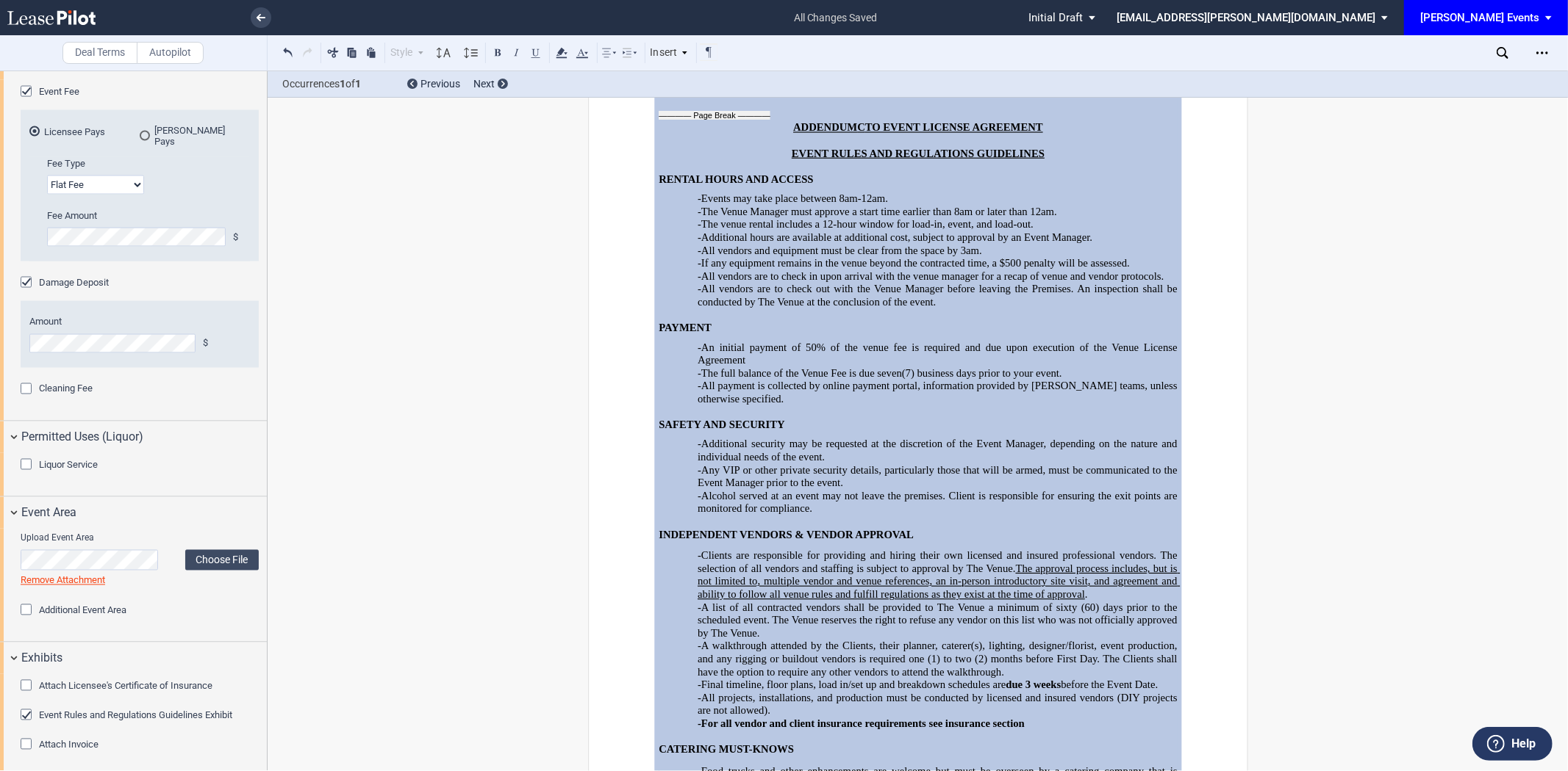
click at [778, 230] on span "-The venue rental includes a 12-hour window for load-in, event, and load-out." at bounding box center [866, 224] width 335 height 13
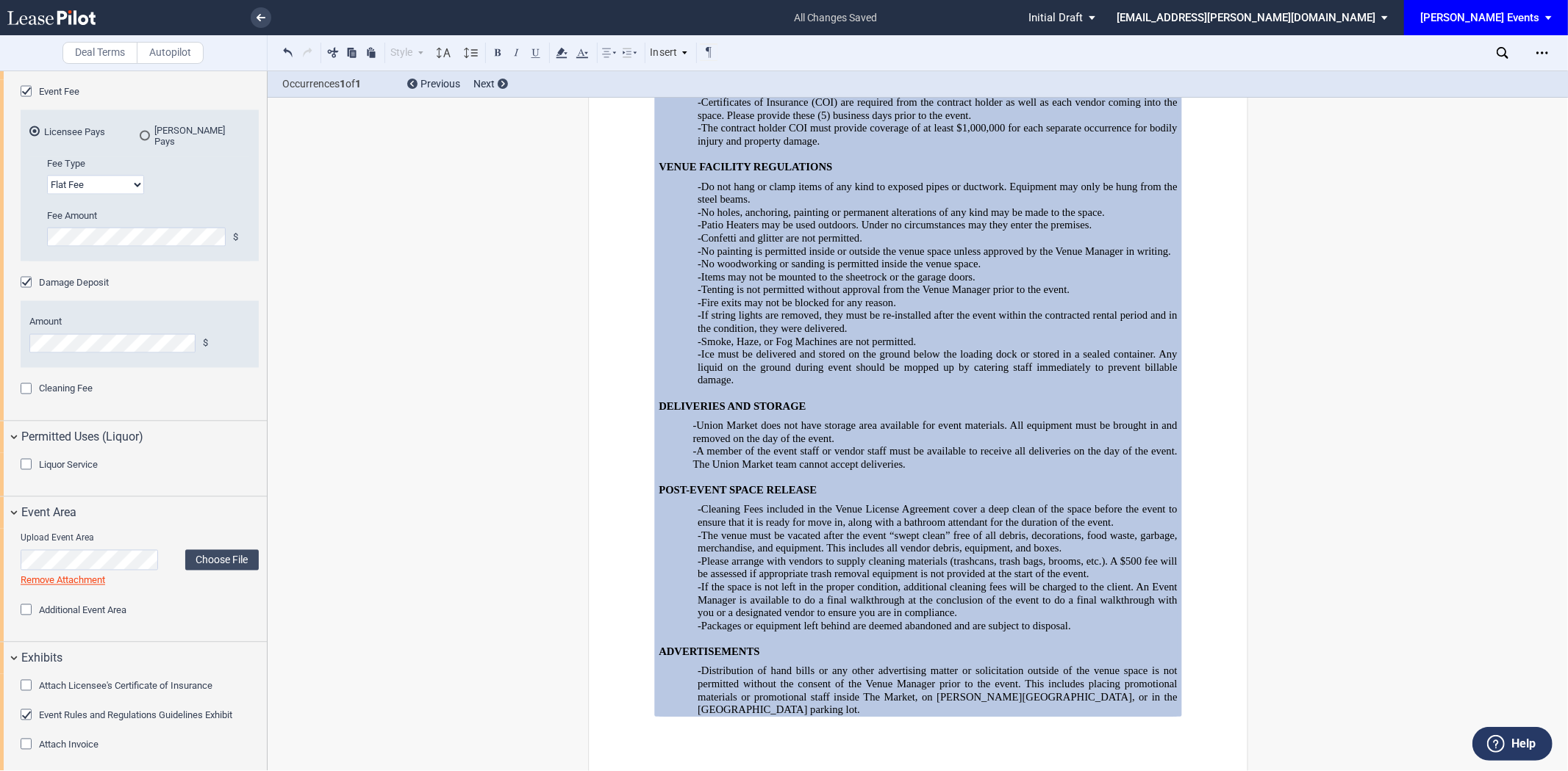
scroll to position [5026, 0]
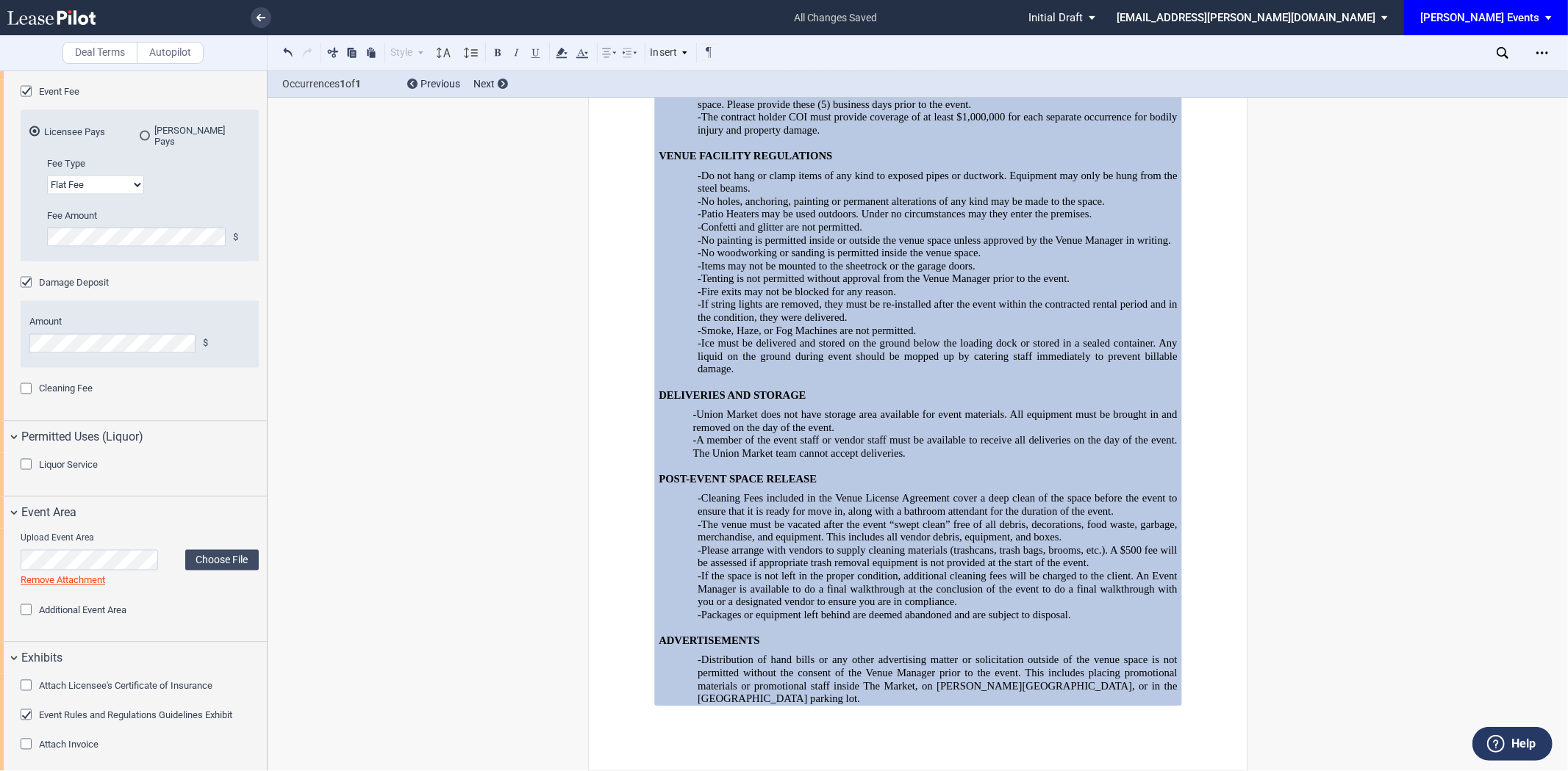
click at [803, 234] on span "-Confetti and glitter are not permitted." at bounding box center [780, 228] width 165 height 13
click at [1000, 195] on p "-Do not hang or clamp items of any kind to exposed pipes or ductwork. Equipment…" at bounding box center [937, 182] width 480 height 26
click at [720, 151] on p at bounding box center [918, 143] width 518 height 13
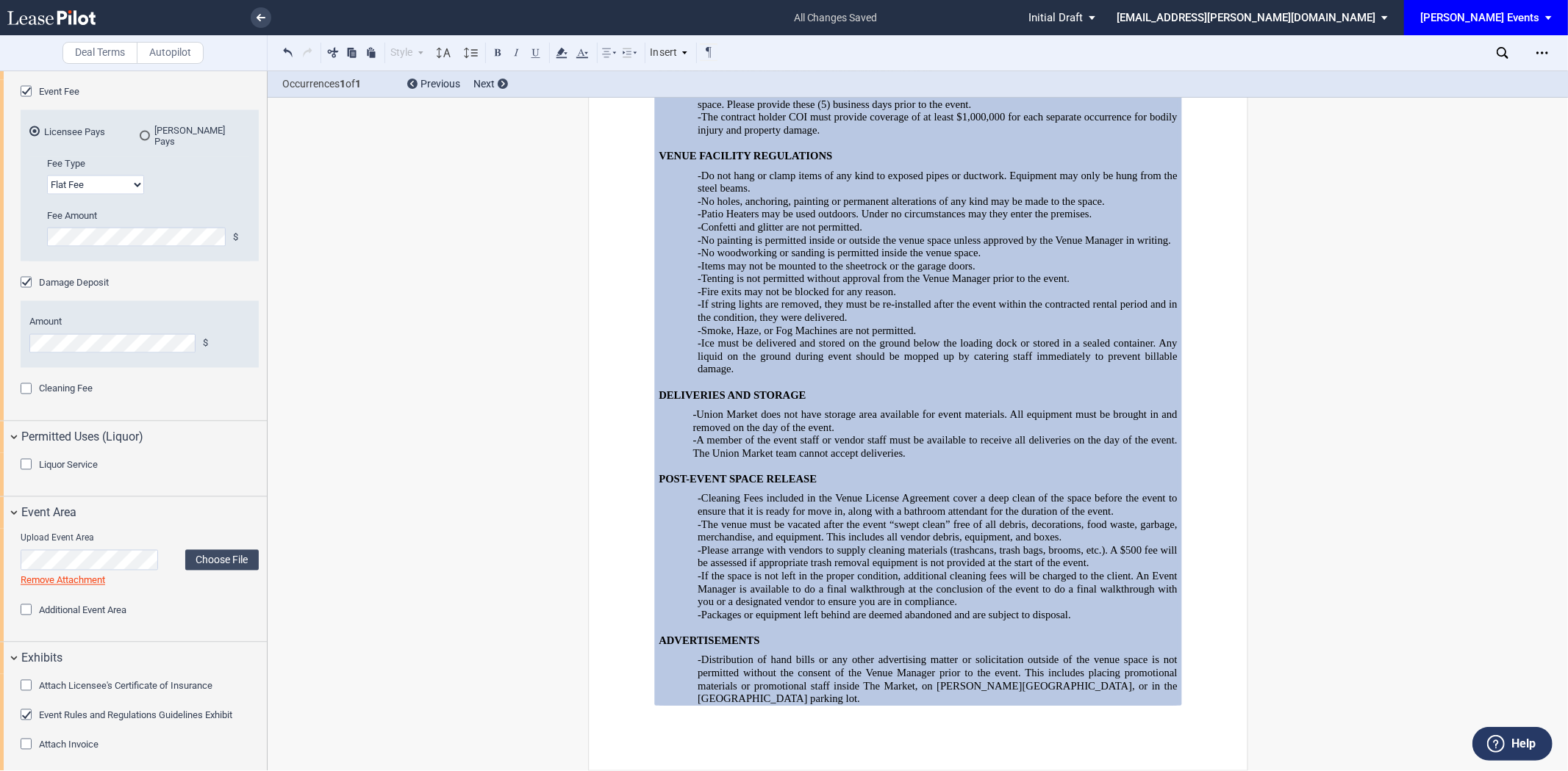
scroll to position [5085, 0]
click at [922, 234] on p "-Confetti and glitter are not permitted." at bounding box center [937, 228] width 480 height 13
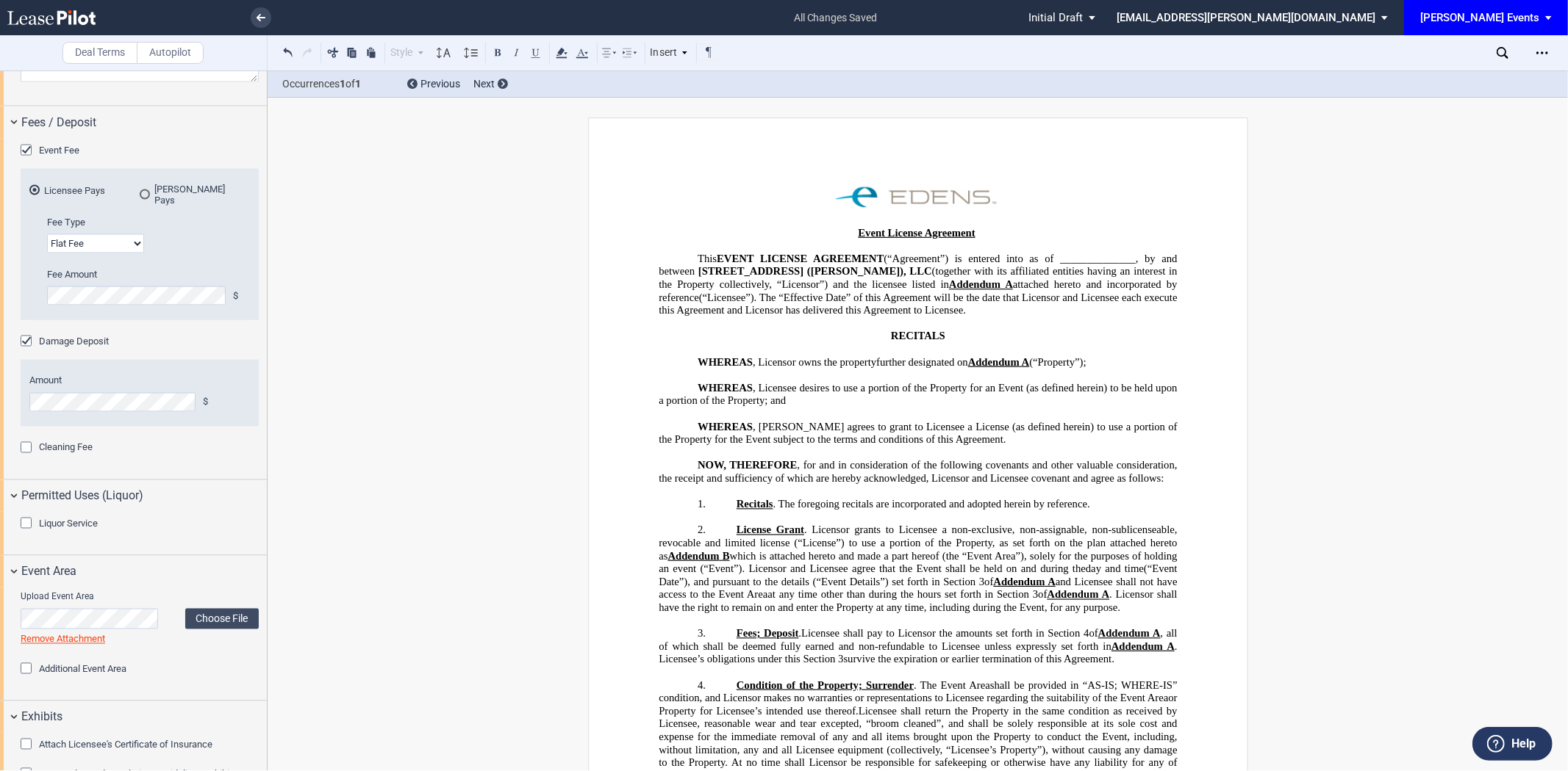
scroll to position [2113, 0]
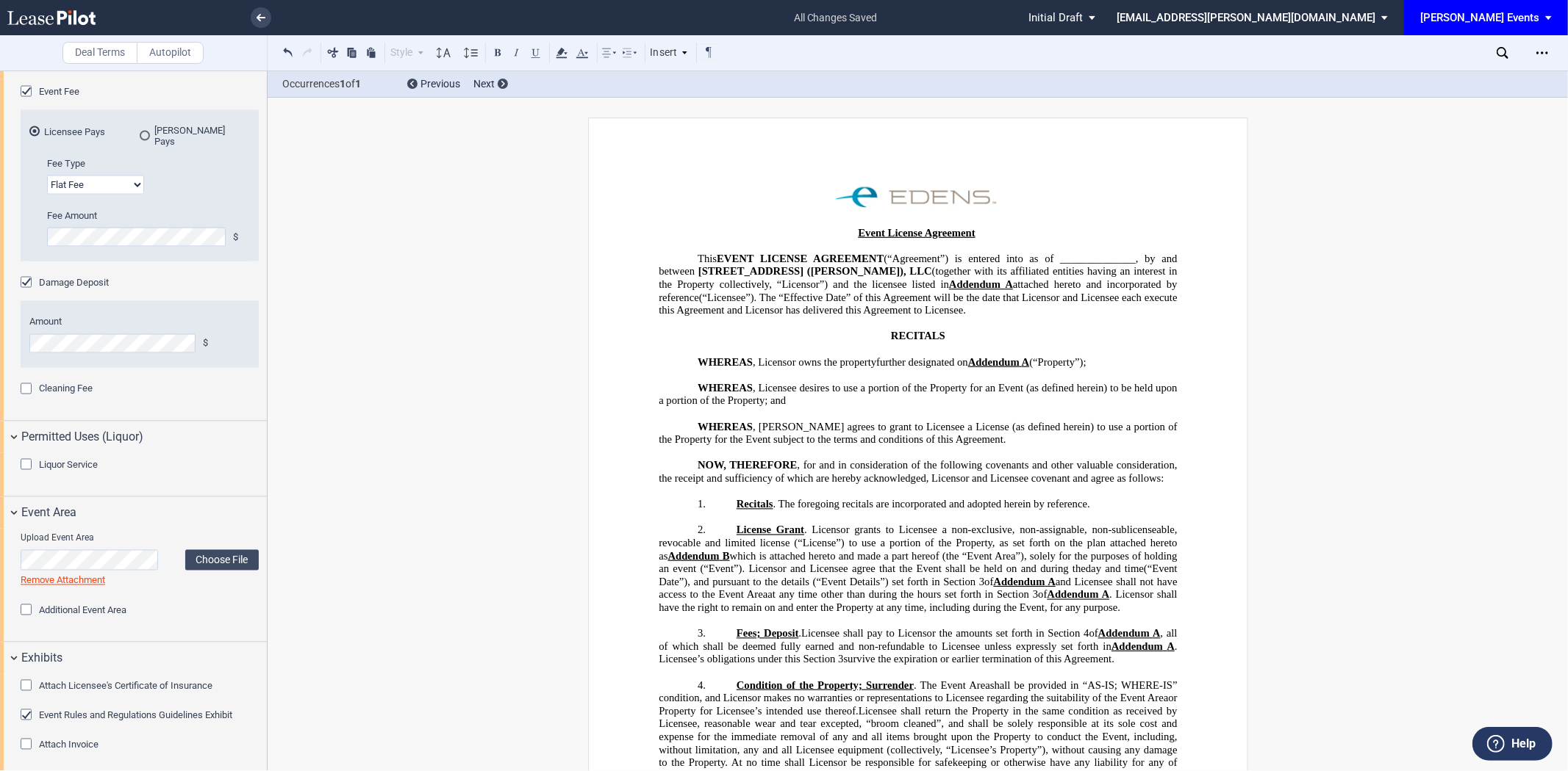
click at [1555, 48] on div "Download Share Document Print Create a New Version Import Changes Compare Expre…" at bounding box center [1543, 53] width 26 height 23
click at [1544, 49] on icon "Open Lease options menu" at bounding box center [1542, 52] width 12 height 12
click at [1441, 74] on div "Download" at bounding box center [1457, 79] width 179 height 13
